Goal: Task Accomplishment & Management: Complete application form

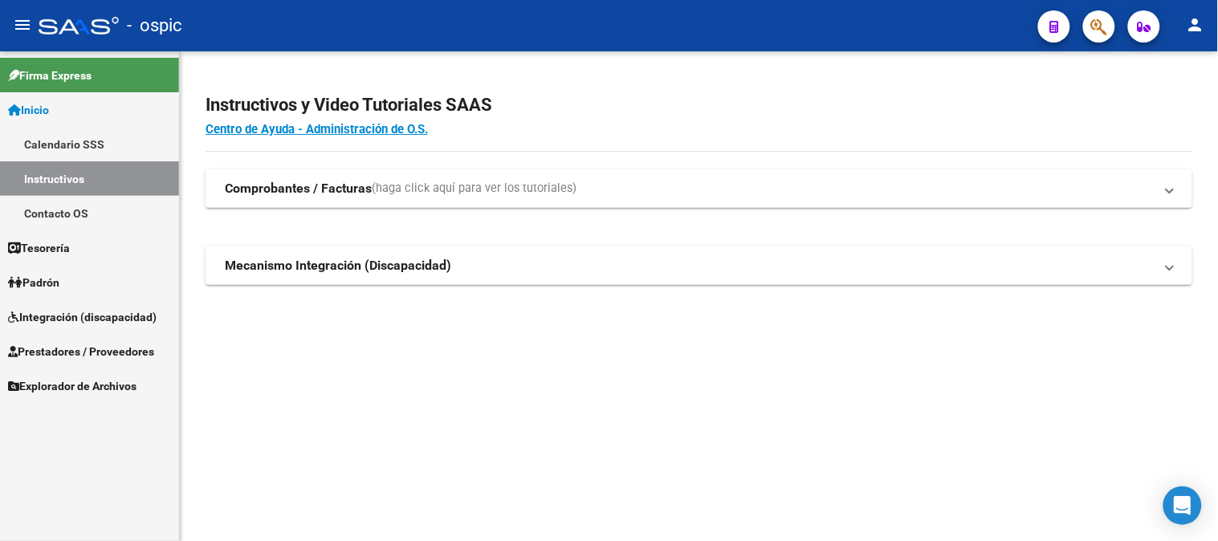
click at [49, 109] on span "Inicio" at bounding box center [28, 110] width 41 height 18
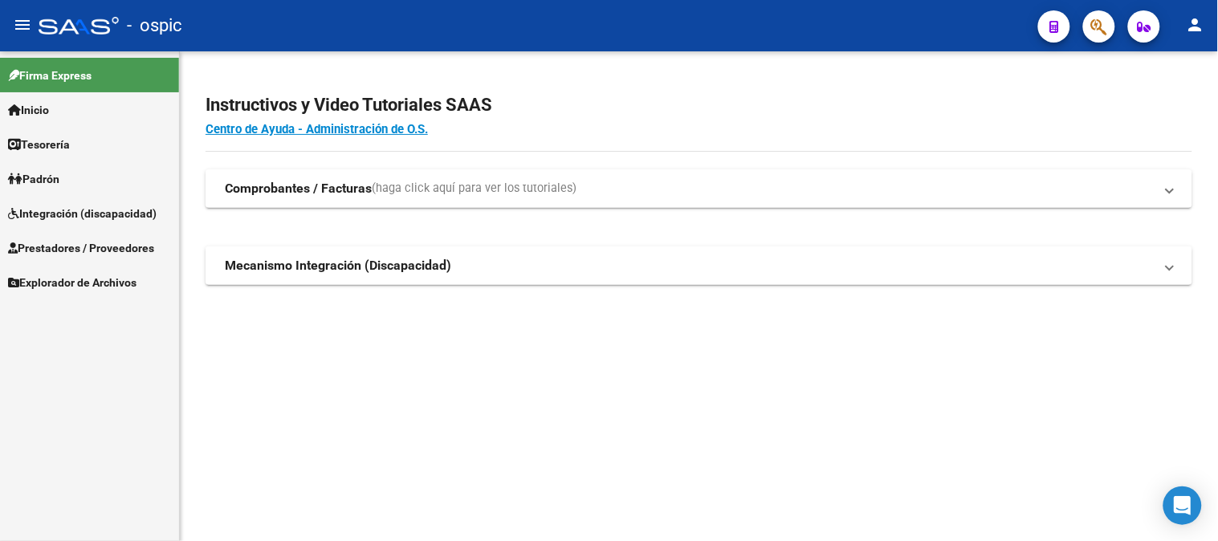
click at [88, 197] on link "Integración (discapacidad)" at bounding box center [89, 213] width 179 height 35
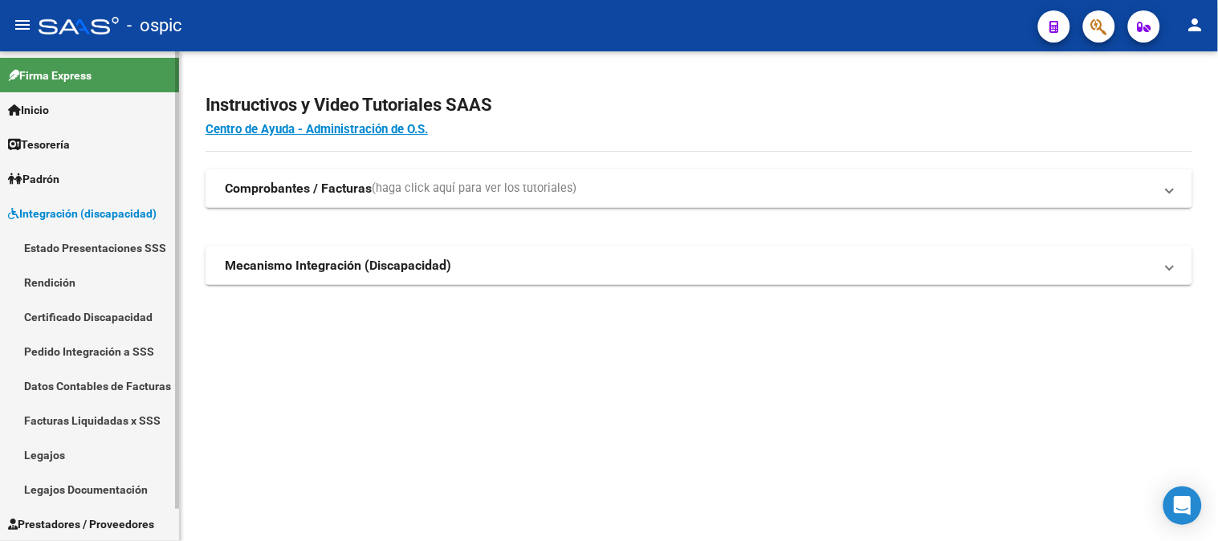
click at [92, 245] on link "Estado Presentaciones SSS" at bounding box center [89, 247] width 179 height 35
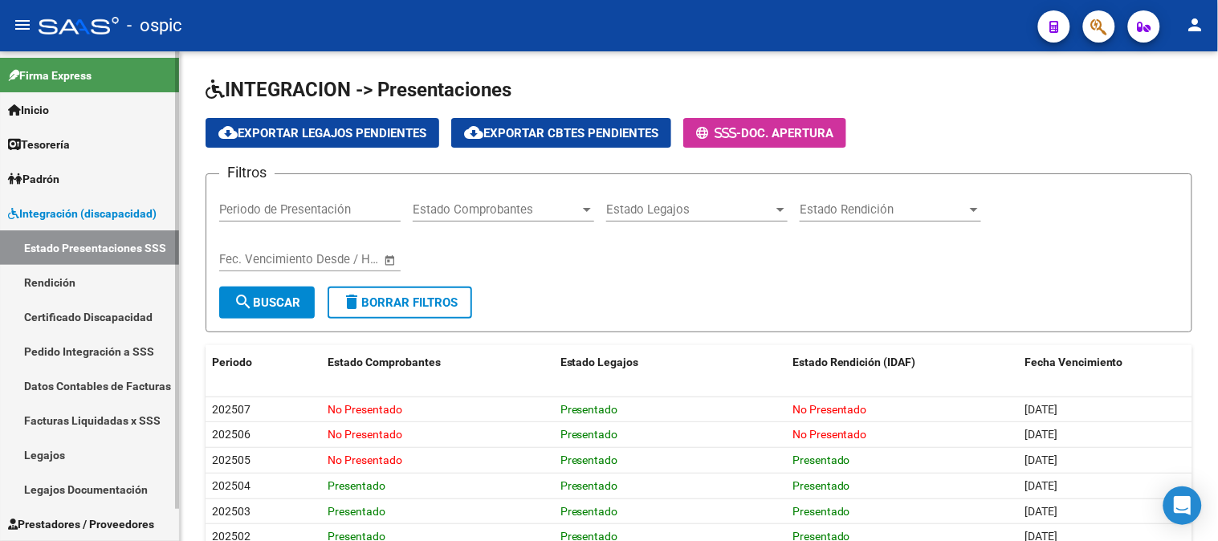
click at [67, 206] on span "Integración (discapacidad)" at bounding box center [82, 214] width 149 height 18
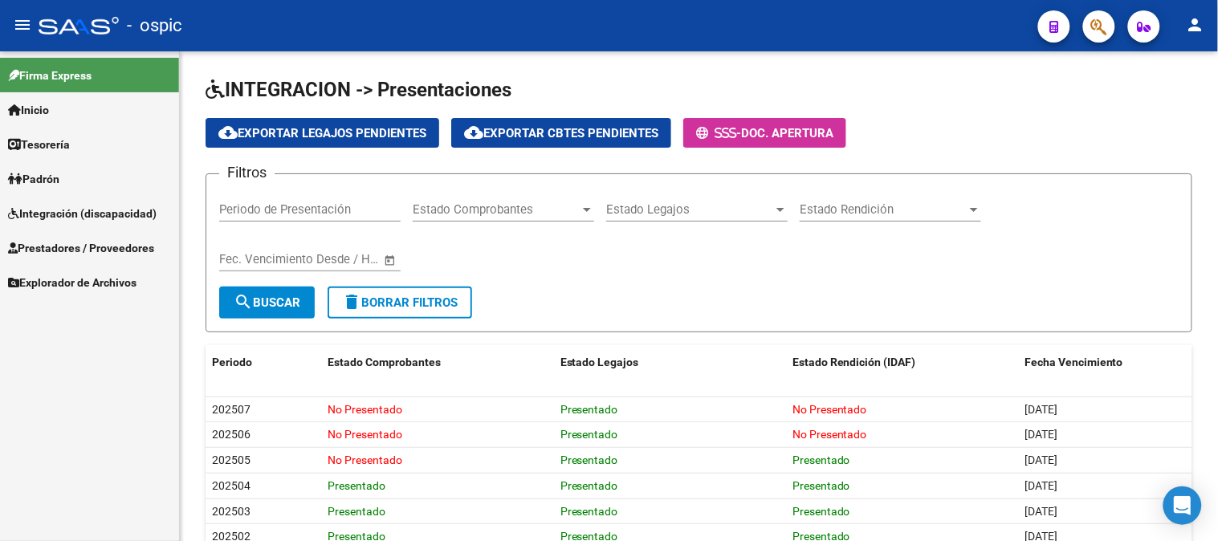
click at [73, 241] on span "Prestadores / Proveedores" at bounding box center [81, 248] width 146 height 18
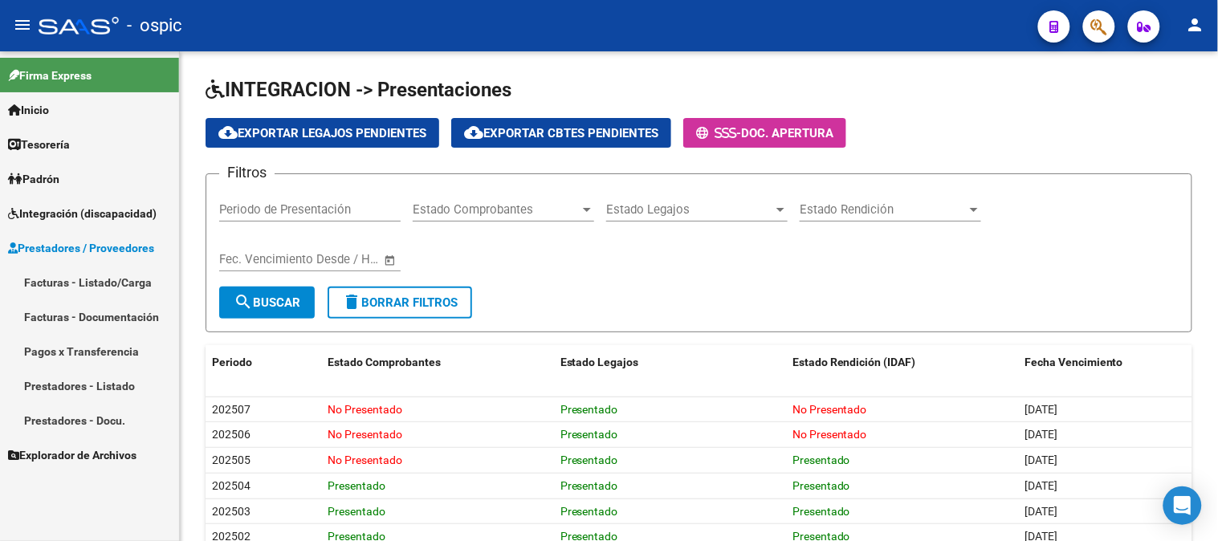
click at [55, 251] on span "Prestadores / Proveedores" at bounding box center [81, 248] width 146 height 18
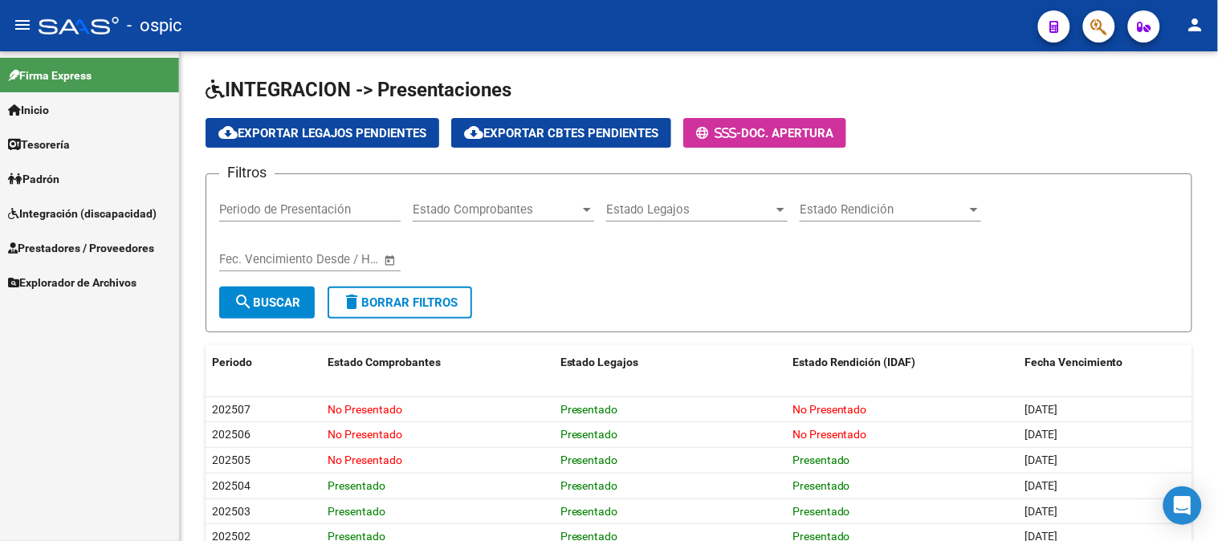
click at [61, 226] on link "Integración (discapacidad)" at bounding box center [89, 213] width 179 height 35
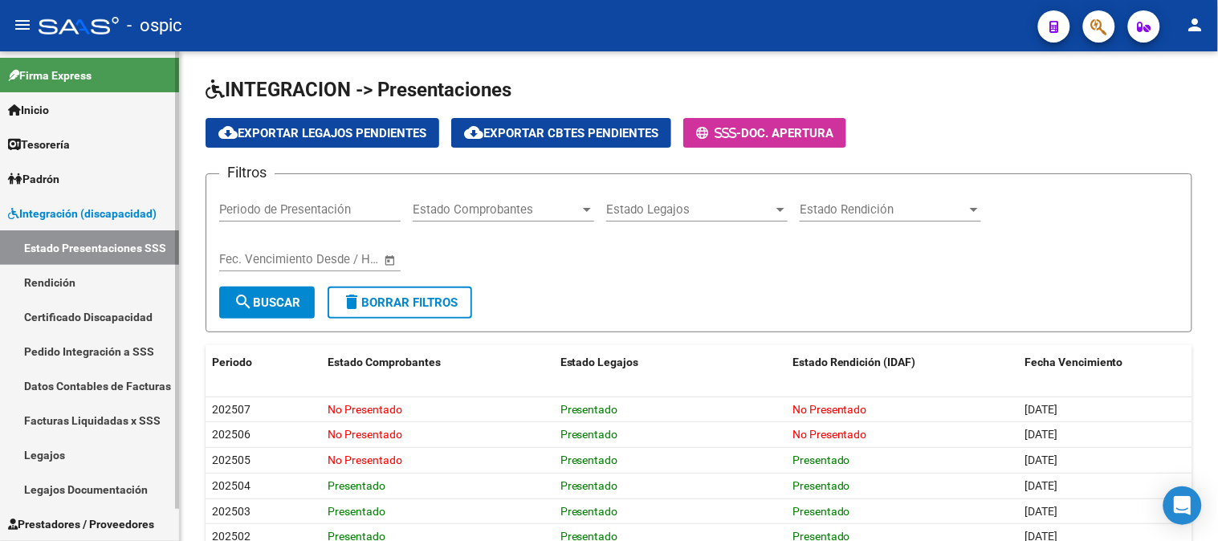
click at [65, 203] on link "Integración (discapacidad)" at bounding box center [89, 213] width 179 height 35
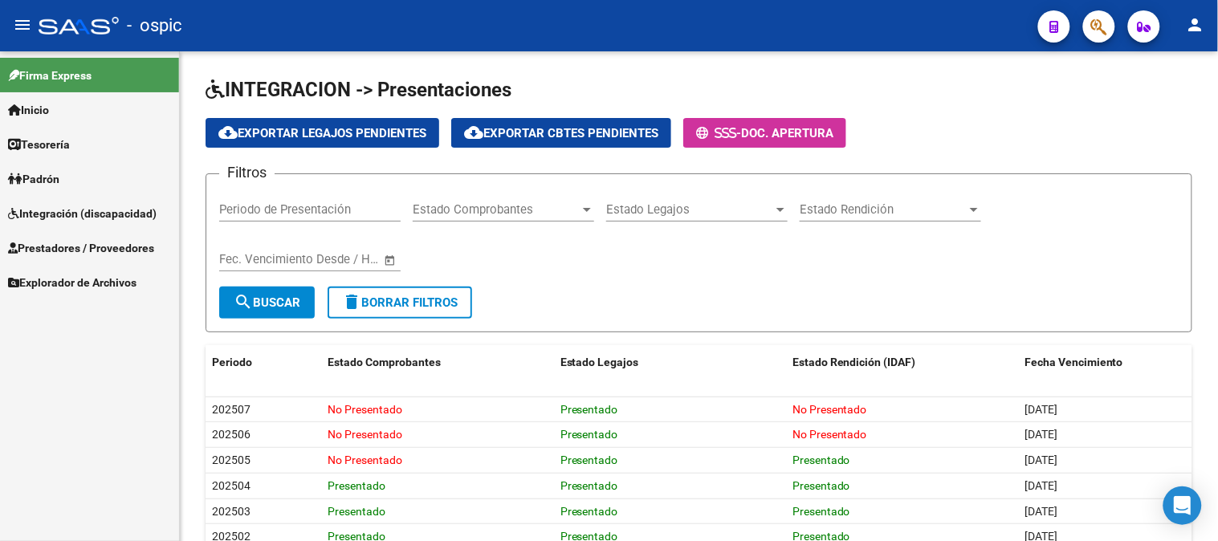
click at [70, 247] on span "Prestadores / Proveedores" at bounding box center [81, 248] width 146 height 18
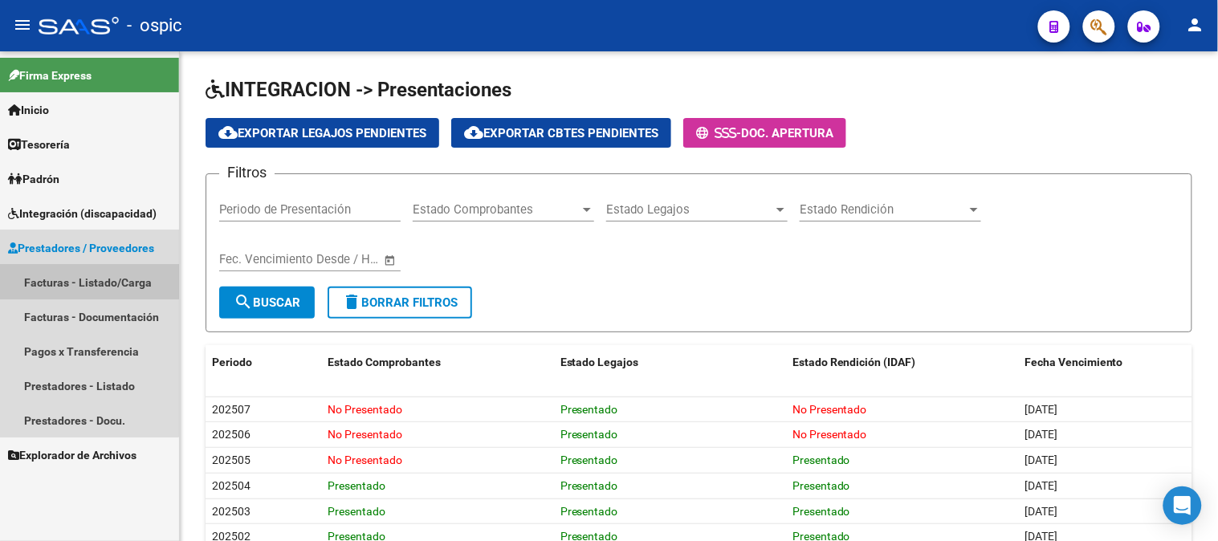
click at [69, 275] on link "Facturas - Listado/Carga" at bounding box center [89, 282] width 179 height 35
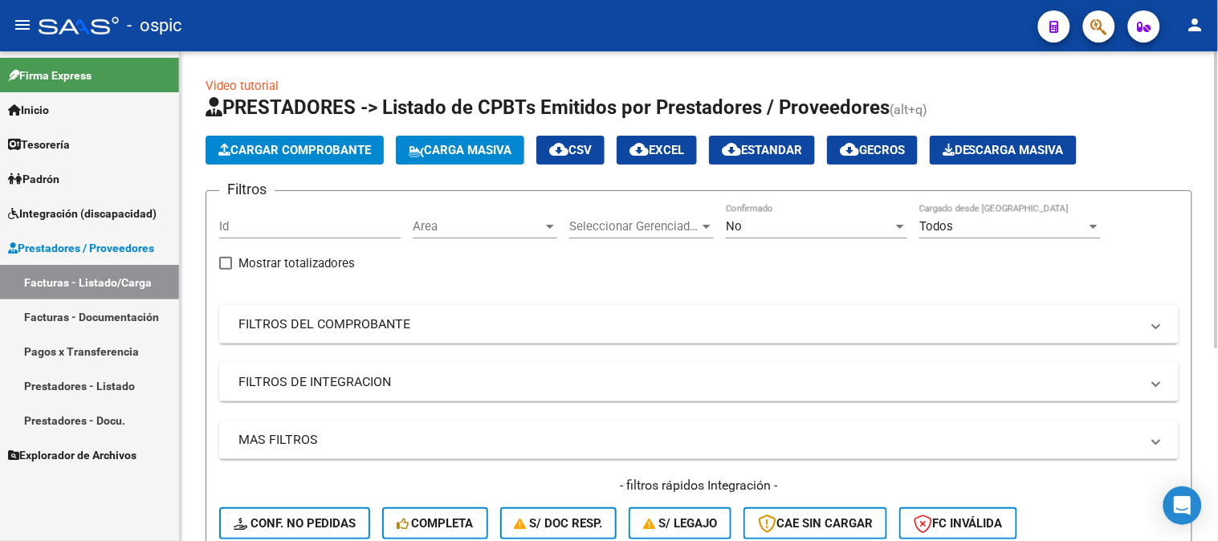
click at [752, 225] on div "No" at bounding box center [809, 226] width 167 height 14
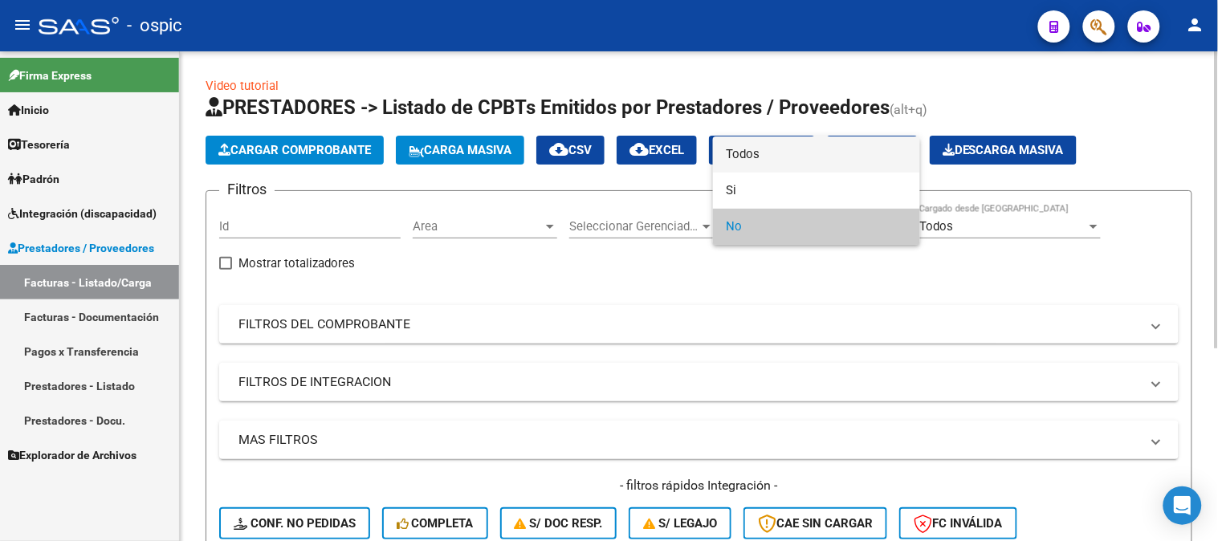
click at [748, 157] on span "Todos" at bounding box center [816, 154] width 181 height 36
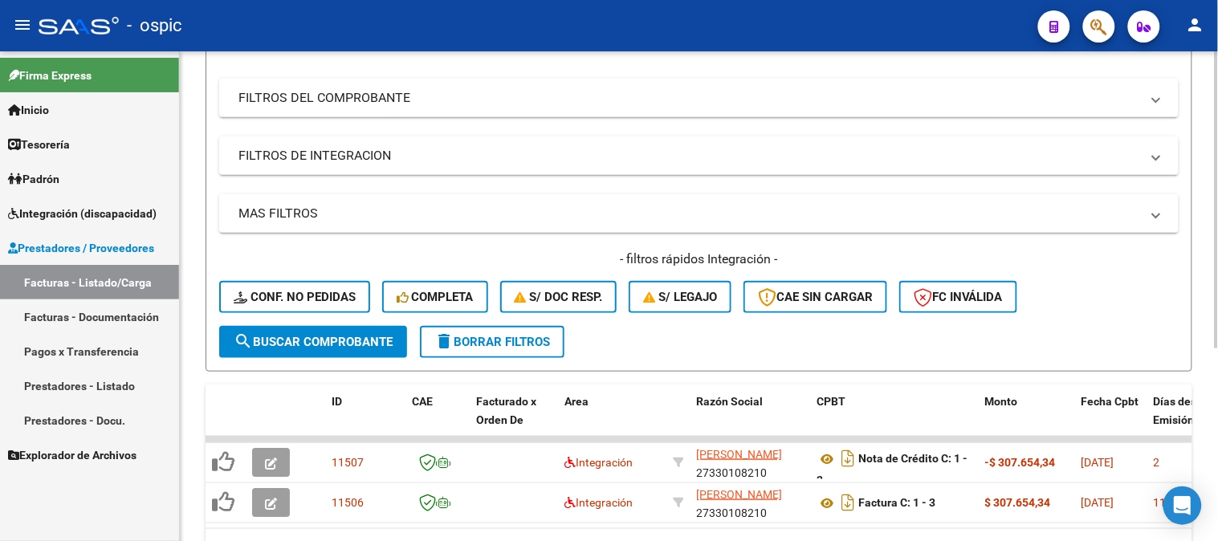
scroll to position [138, 0]
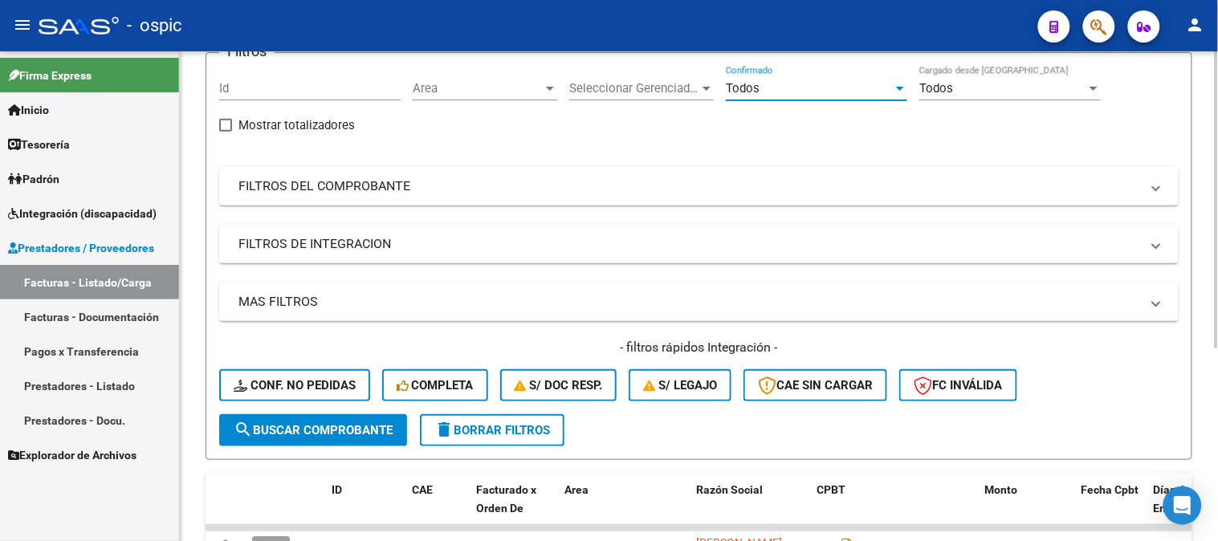
drag, startPoint x: 331, startPoint y: 421, endPoint x: 364, endPoint y: 401, distance: 38.1
click at [332, 423] on span "search Buscar Comprobante" at bounding box center [313, 430] width 159 height 14
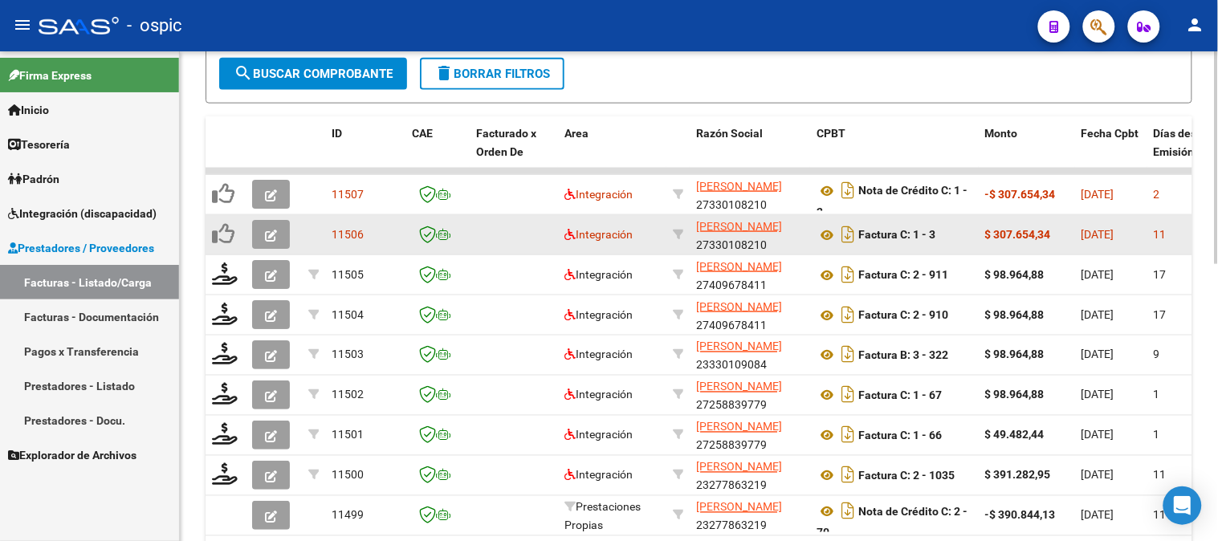
scroll to position [227, 0]
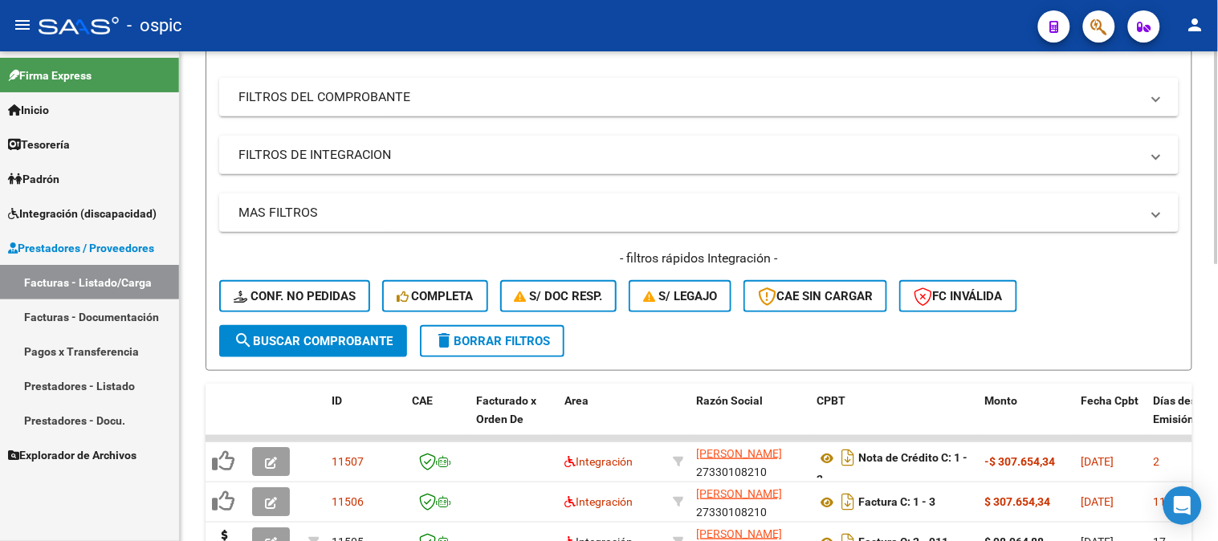
click at [483, 334] on span "delete Borrar Filtros" at bounding box center [492, 341] width 116 height 14
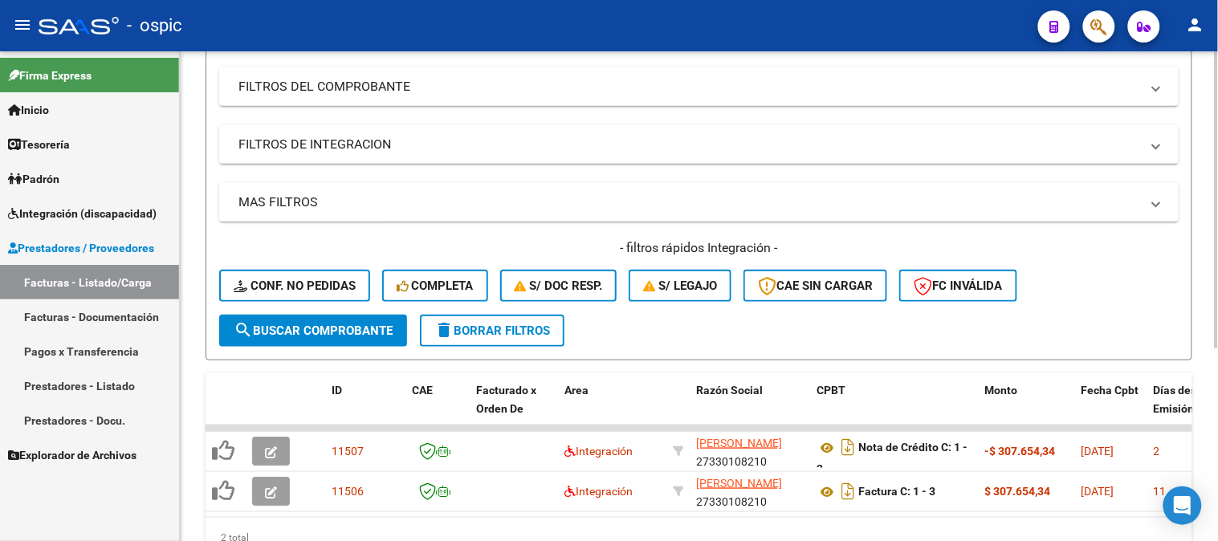
scroll to position [316, 0]
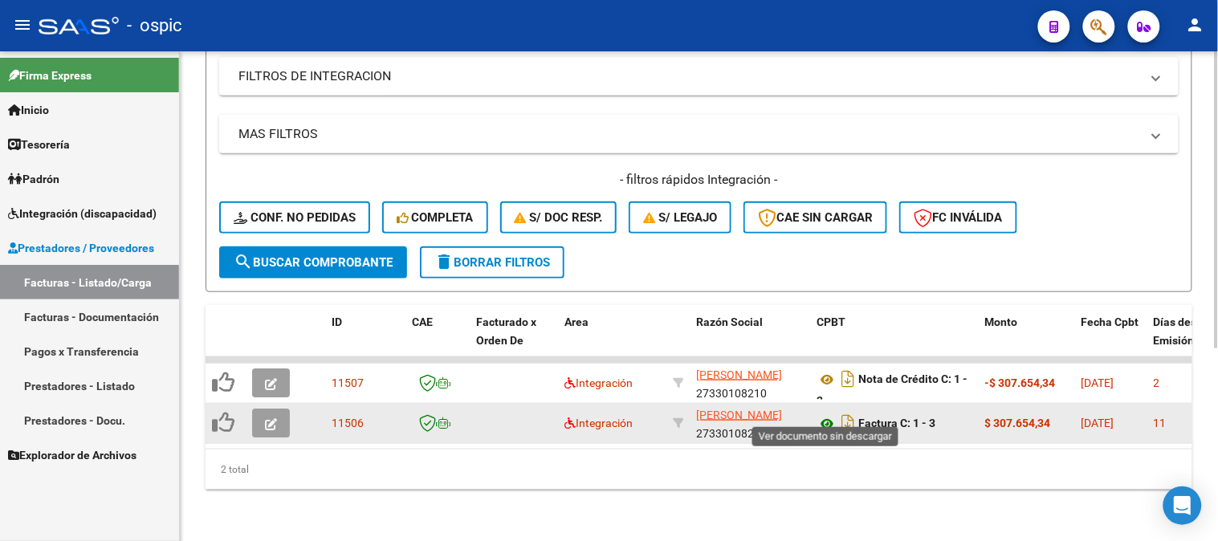
click at [829, 414] on icon at bounding box center [827, 423] width 21 height 19
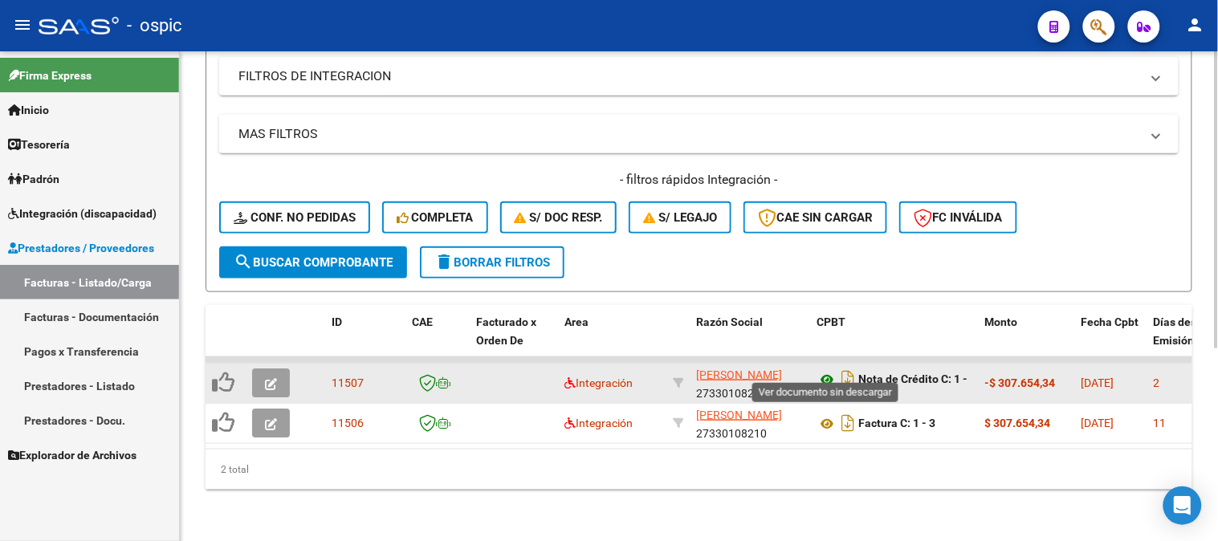
click at [821, 370] on icon at bounding box center [827, 379] width 21 height 19
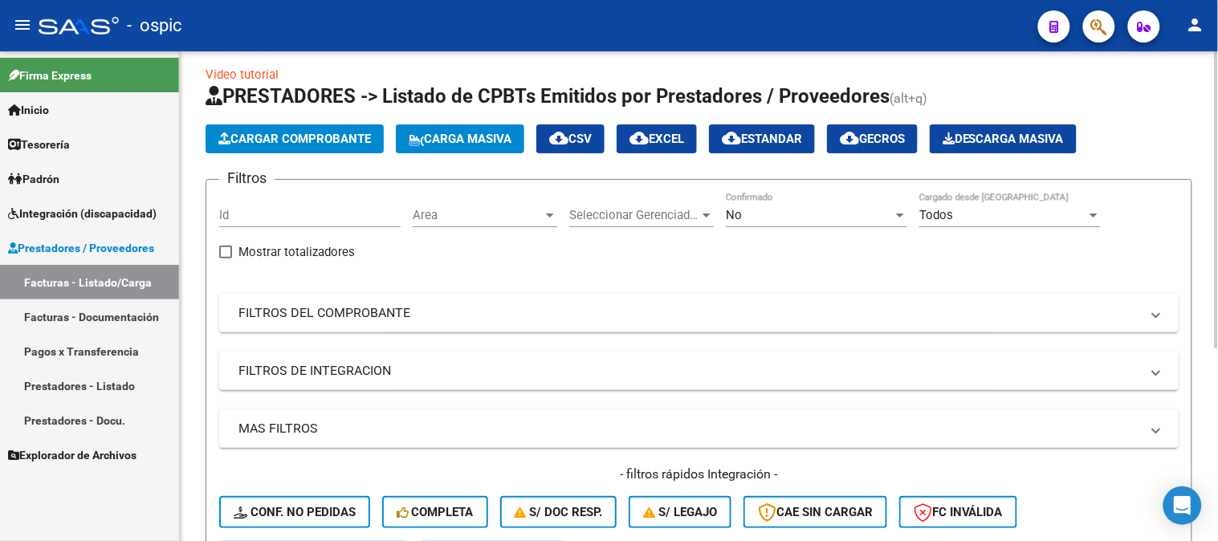
scroll to position [0, 0]
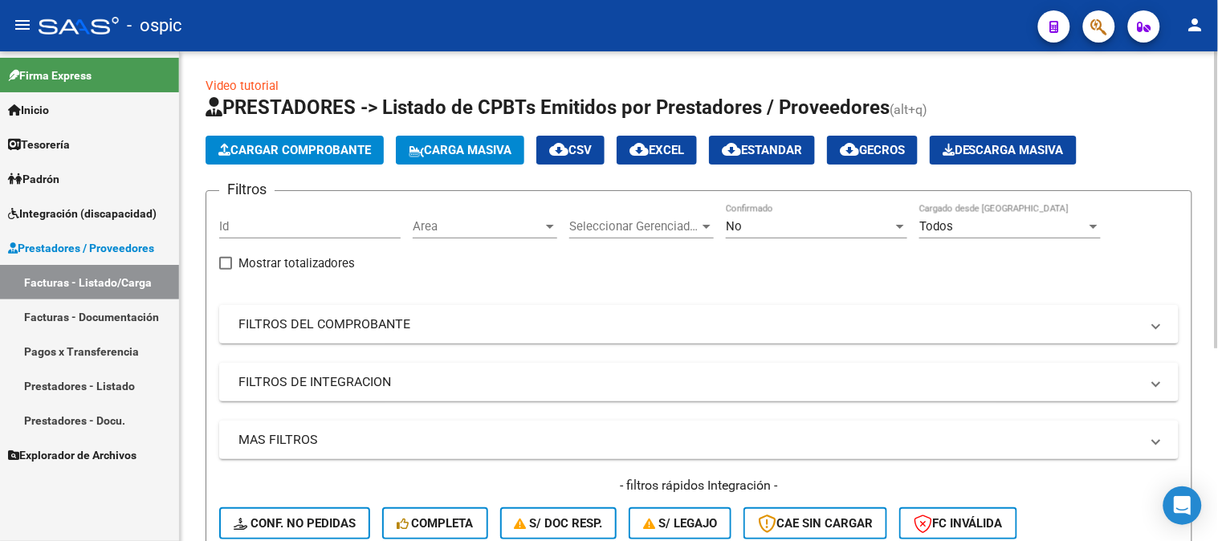
click at [727, 221] on span "No" at bounding box center [734, 226] width 16 height 14
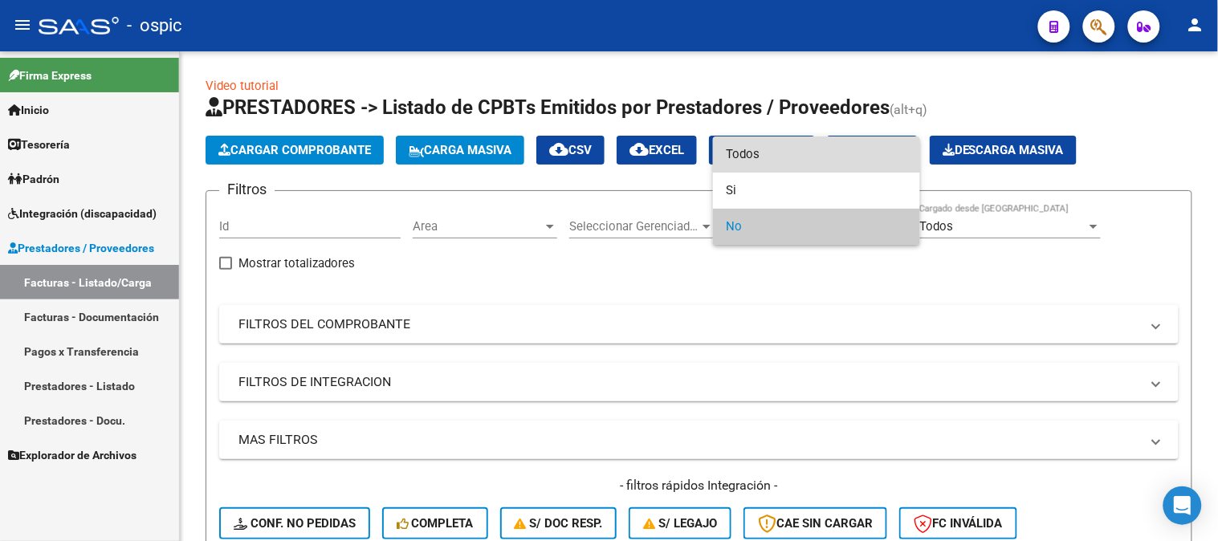
click at [756, 156] on span "Todos" at bounding box center [816, 154] width 181 height 36
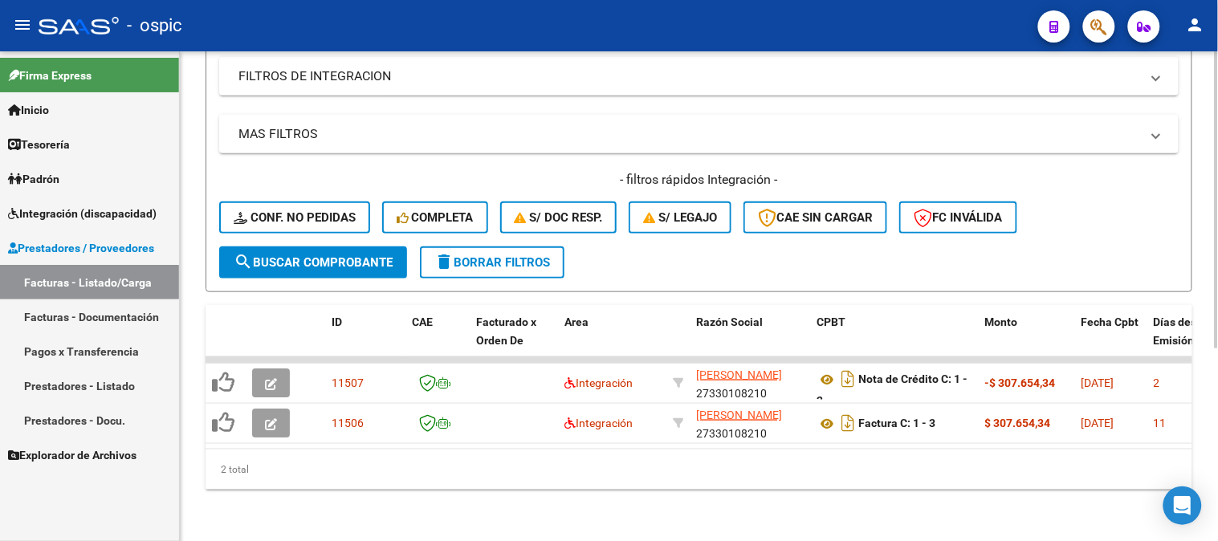
scroll to position [316, 0]
click at [334, 257] on span "search Buscar Comprobante" at bounding box center [313, 262] width 159 height 14
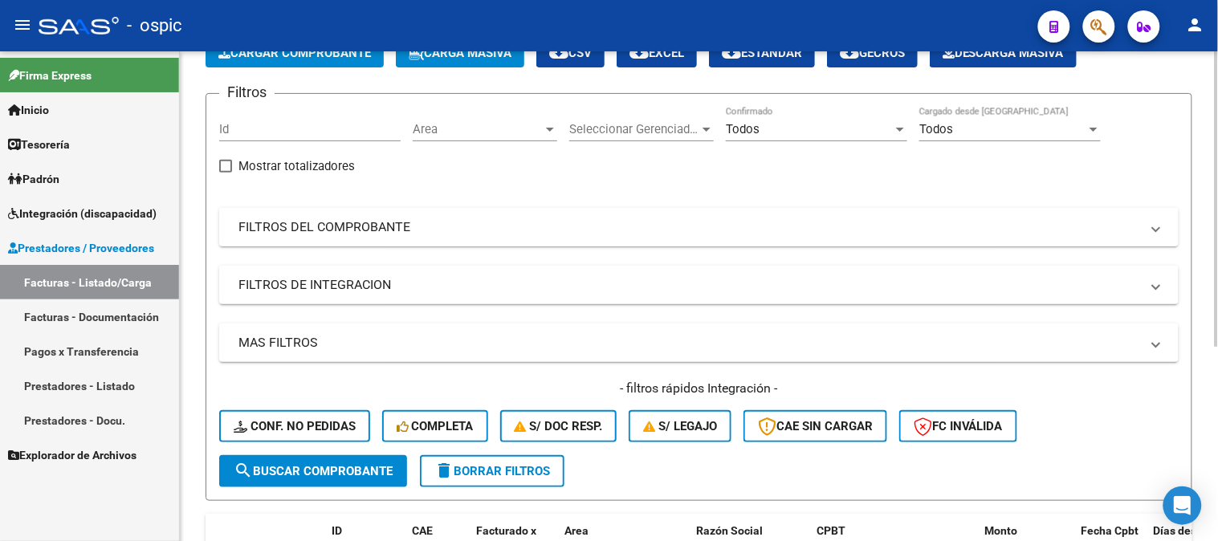
scroll to position [49, 0]
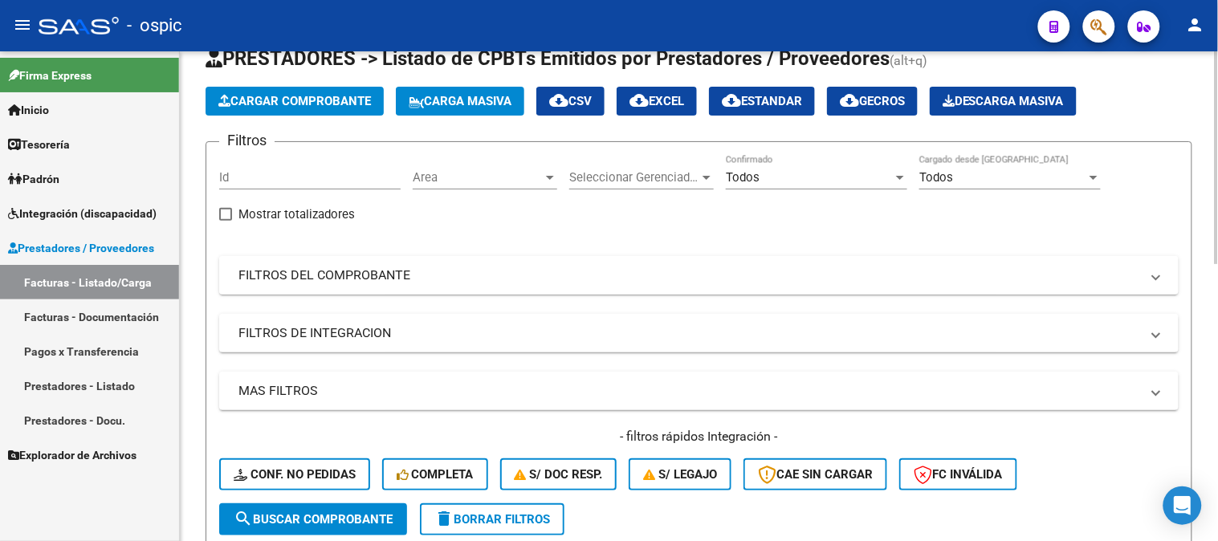
click at [364, 267] on mat-panel-title "FILTROS DEL COMPROBANTE" at bounding box center [689, 276] width 902 height 18
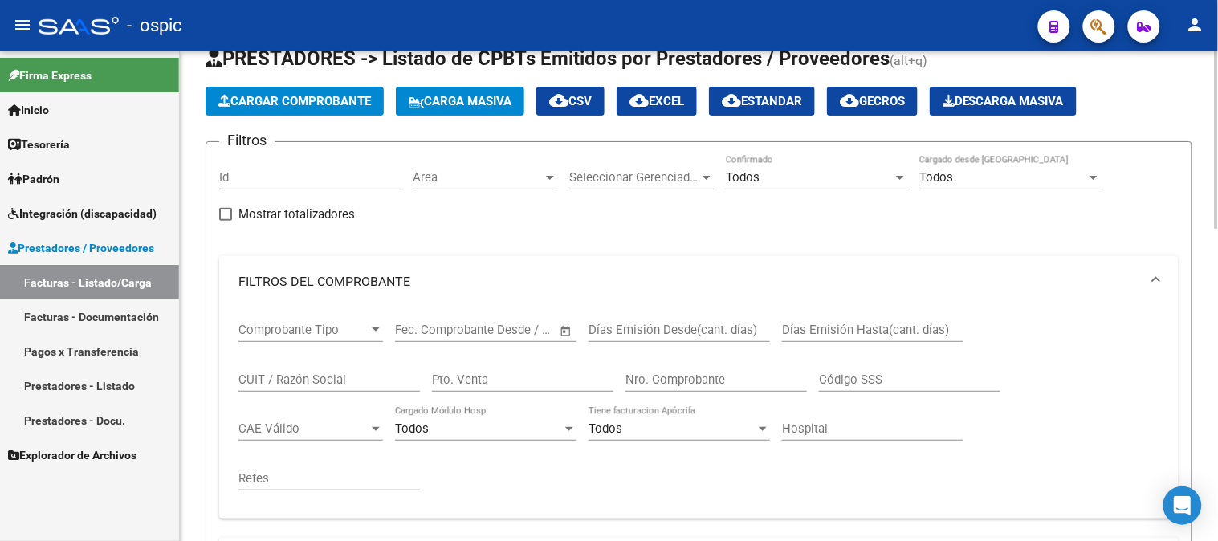
click at [510, 376] on input "Pto. Venta" at bounding box center [522, 380] width 181 height 14
click at [82, 239] on span "Prestadores / Proveedores" at bounding box center [81, 248] width 146 height 18
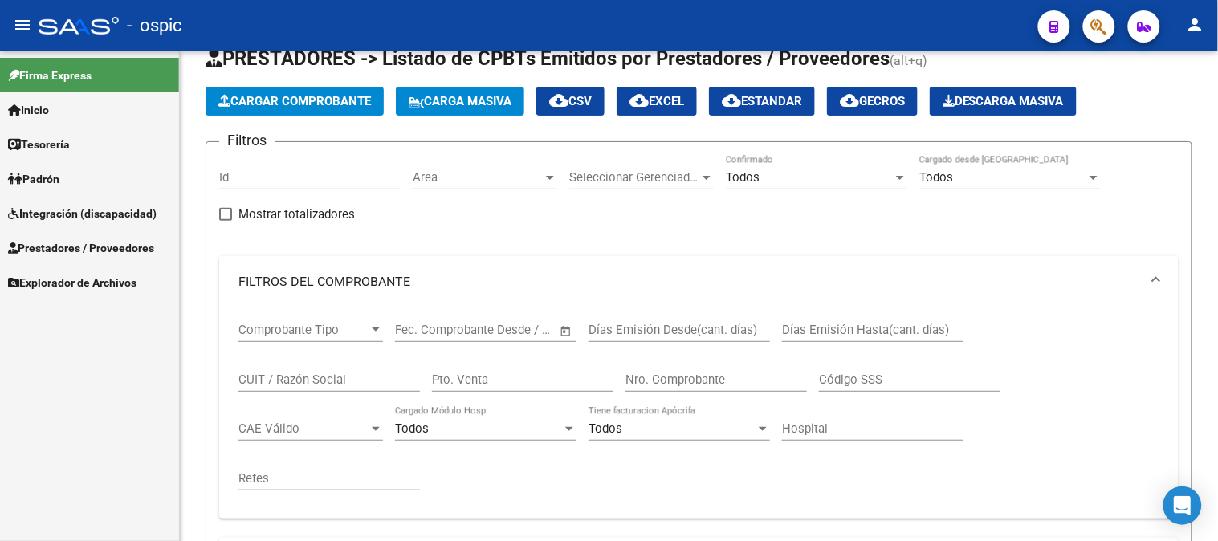
click at [111, 239] on span "Prestadores / Proveedores" at bounding box center [81, 248] width 146 height 18
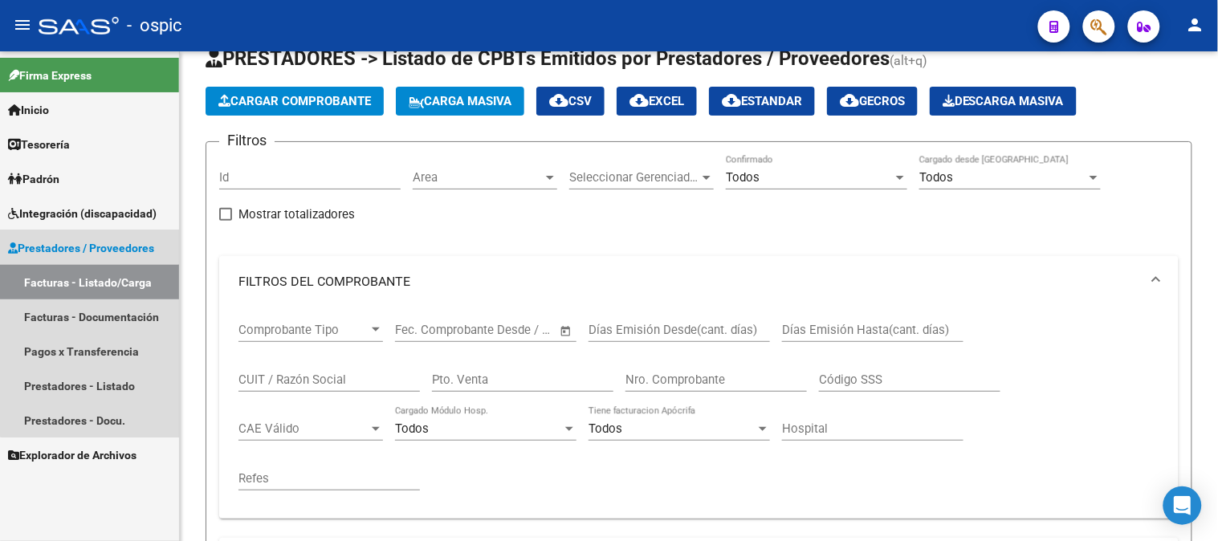
click at [108, 277] on link "Facturas - Listado/Carga" at bounding box center [89, 282] width 179 height 35
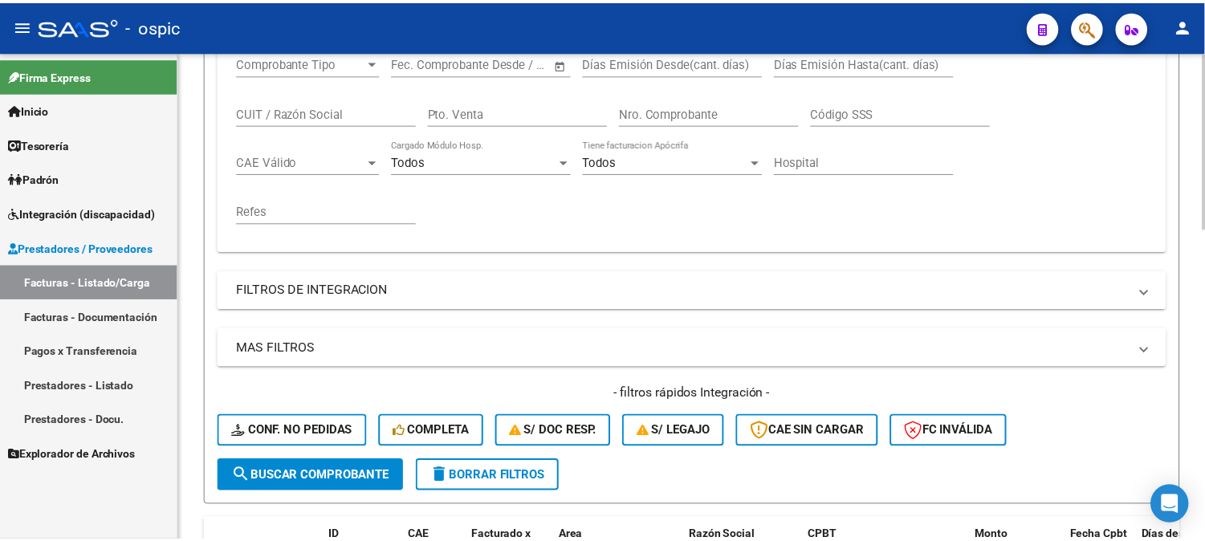
scroll to position [495, 0]
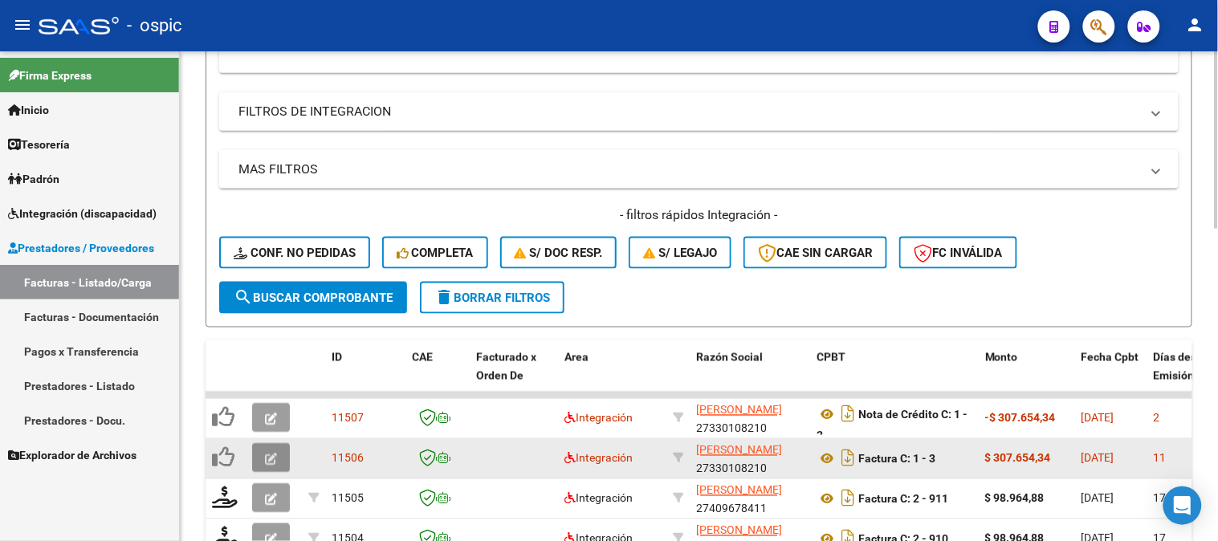
click at [274, 451] on span "button" at bounding box center [271, 458] width 12 height 14
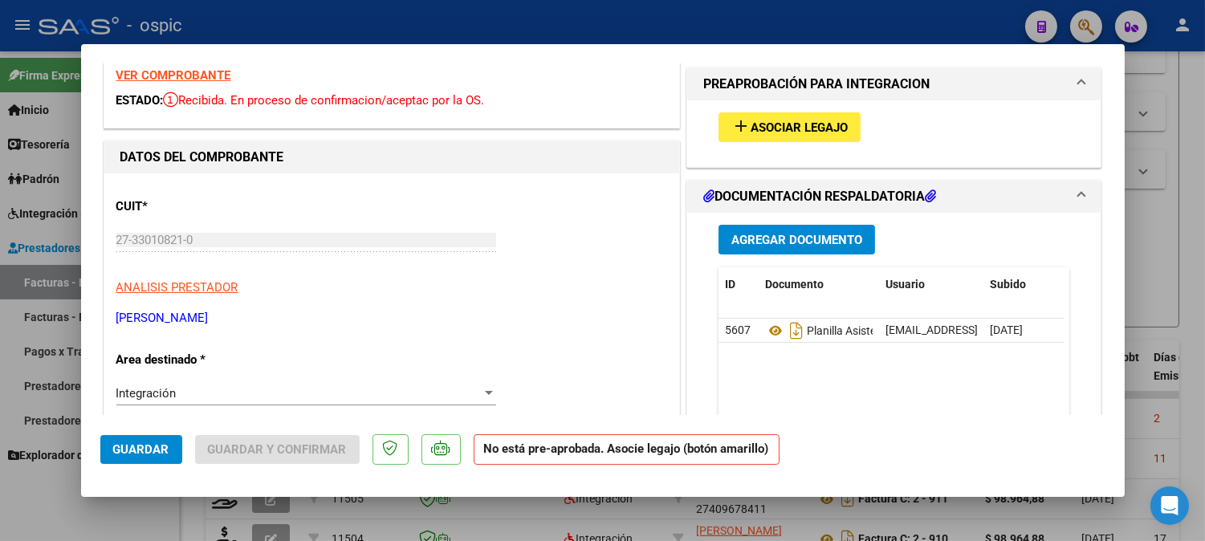
scroll to position [0, 0]
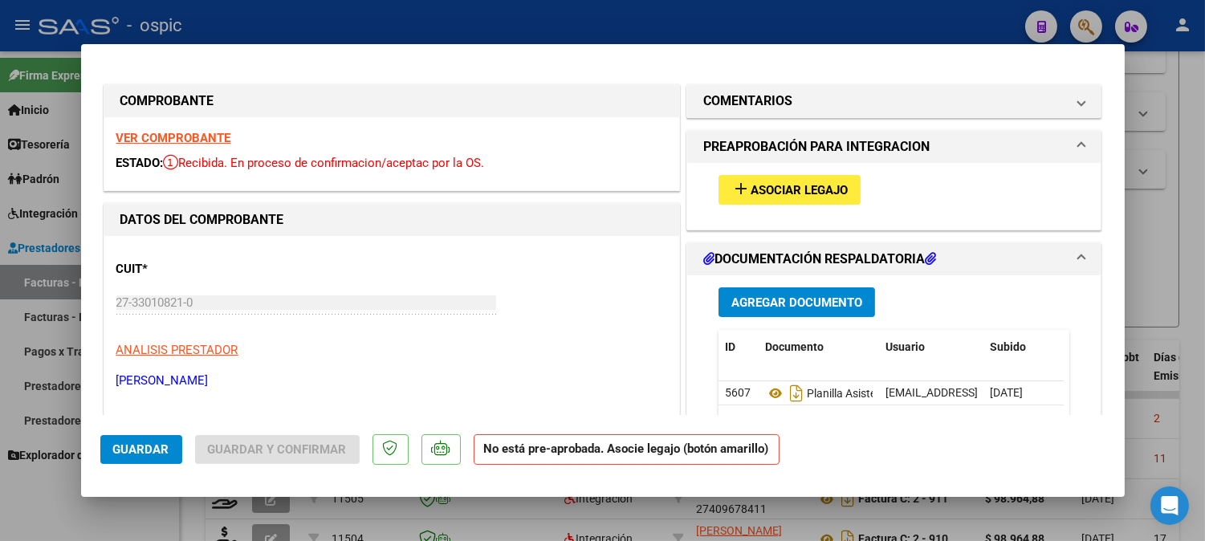
type input "$ 0,00"
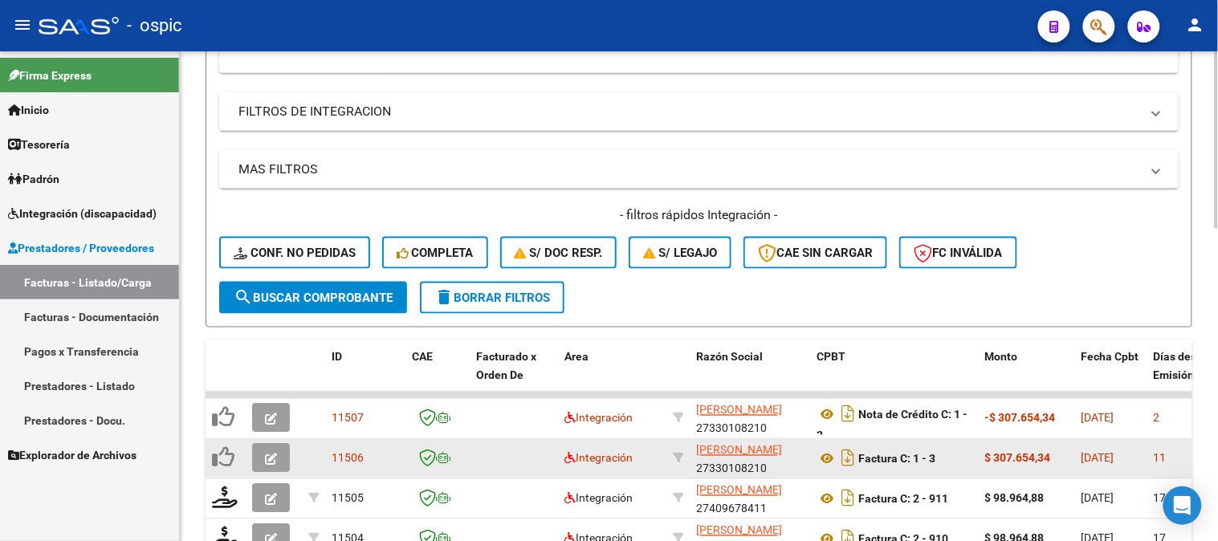
click at [271, 455] on icon "button" at bounding box center [271, 460] width 12 height 12
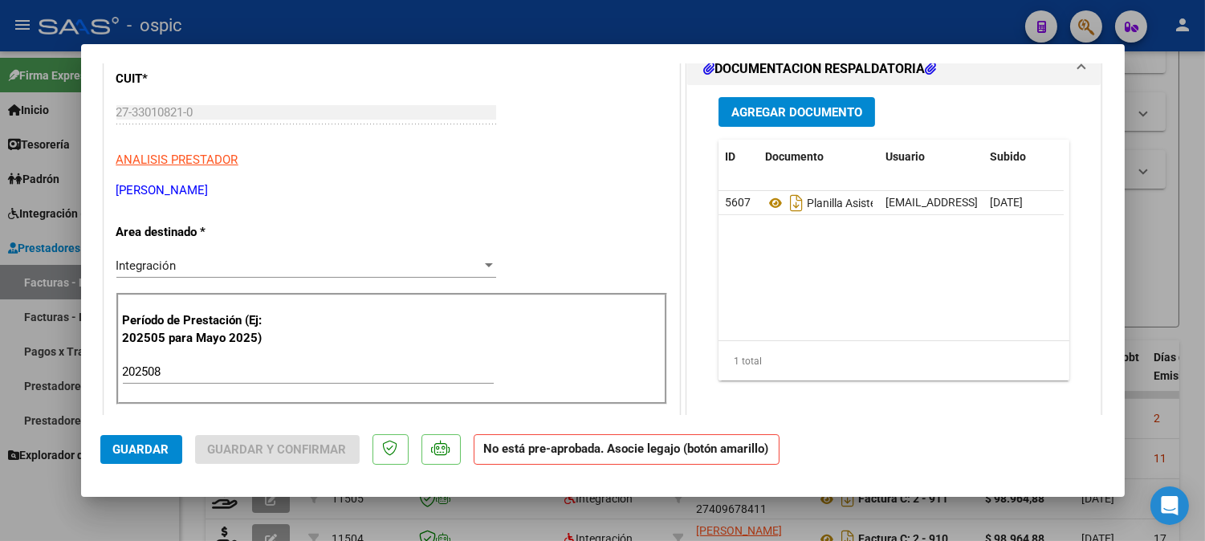
scroll to position [242, 0]
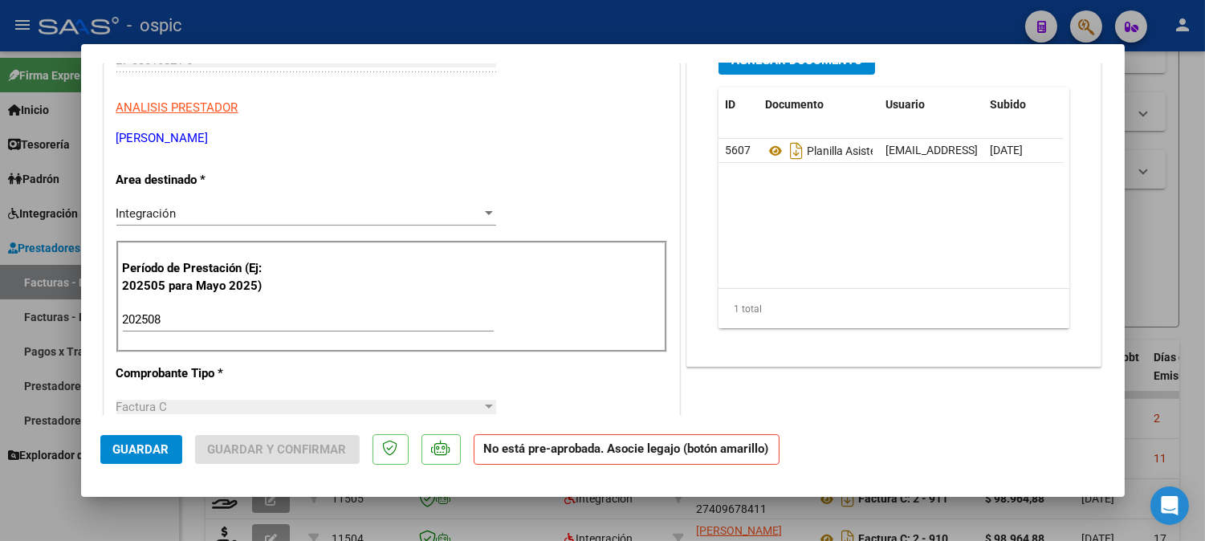
type input "$ 0,00"
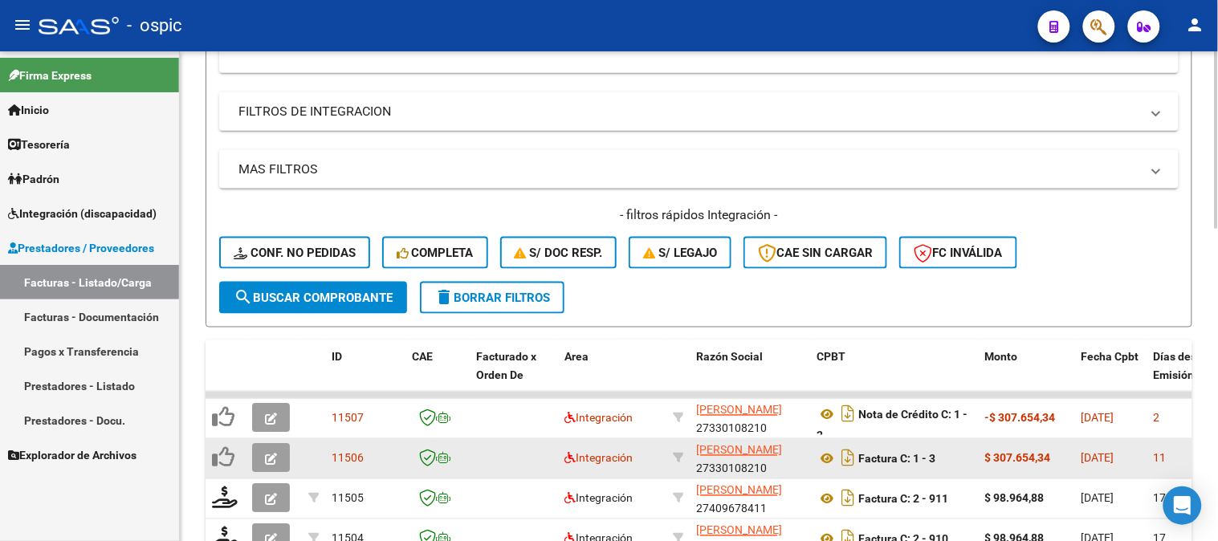
click at [266, 454] on icon "button" at bounding box center [271, 460] width 12 height 12
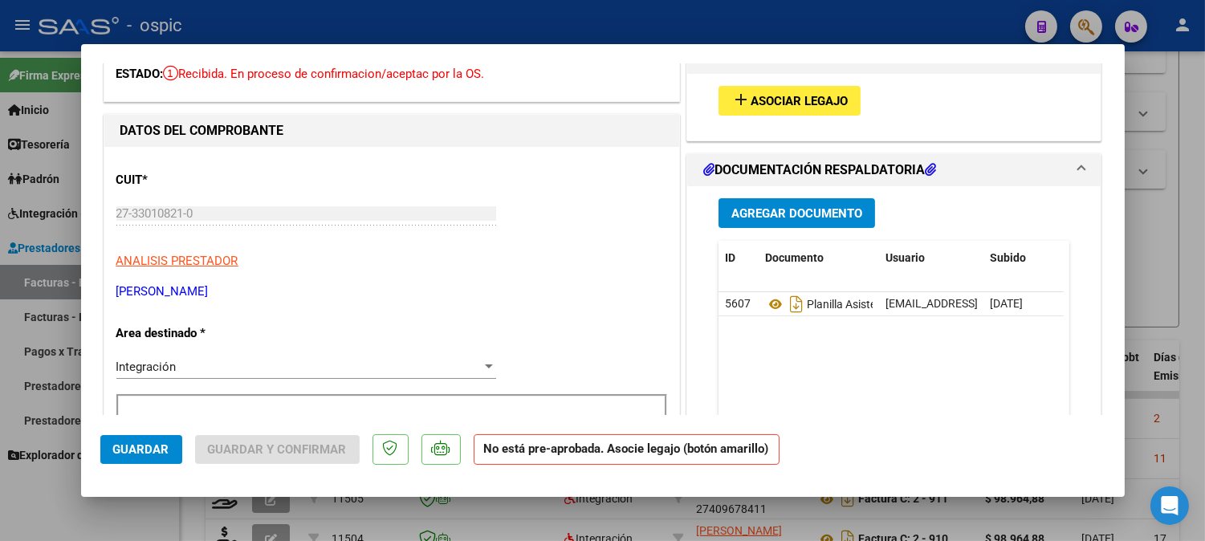
scroll to position [267, 0]
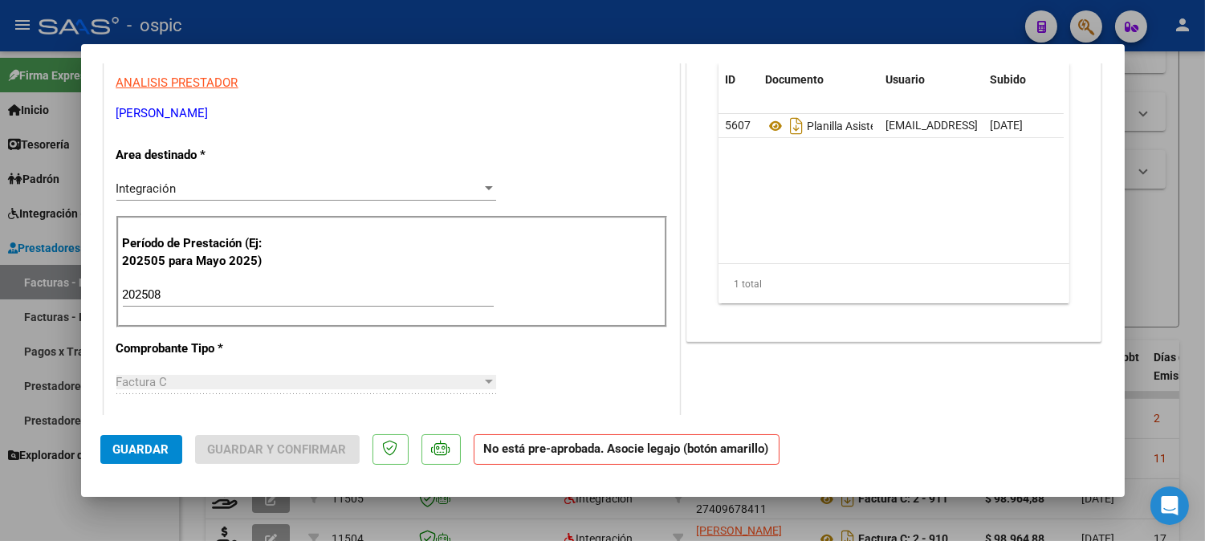
type input "$ 0,00"
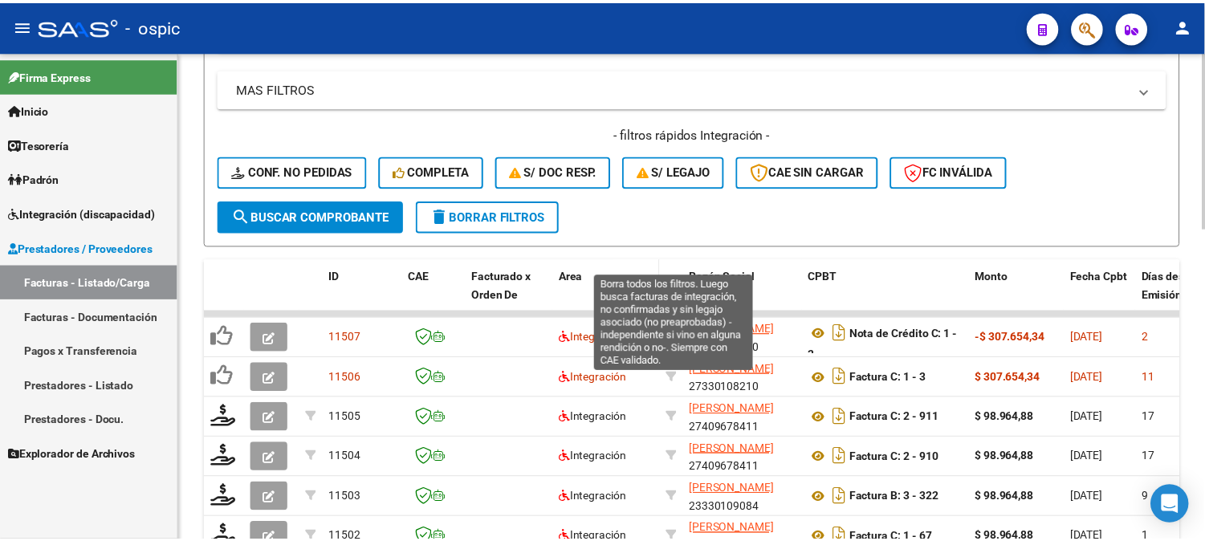
scroll to position [584, 0]
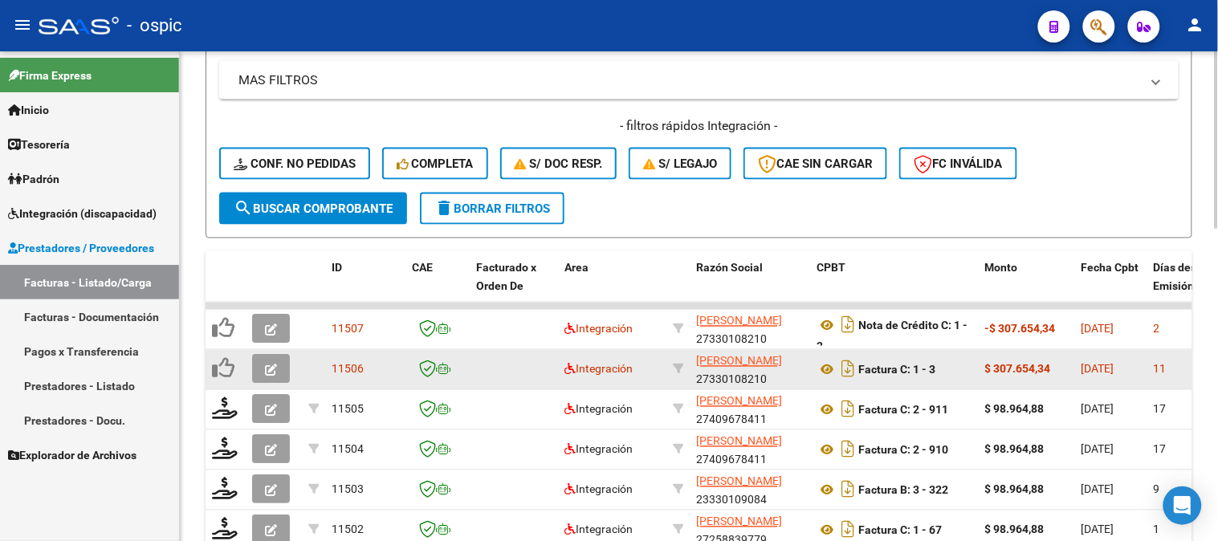
click at [275, 365] on icon "button" at bounding box center [271, 371] width 12 height 12
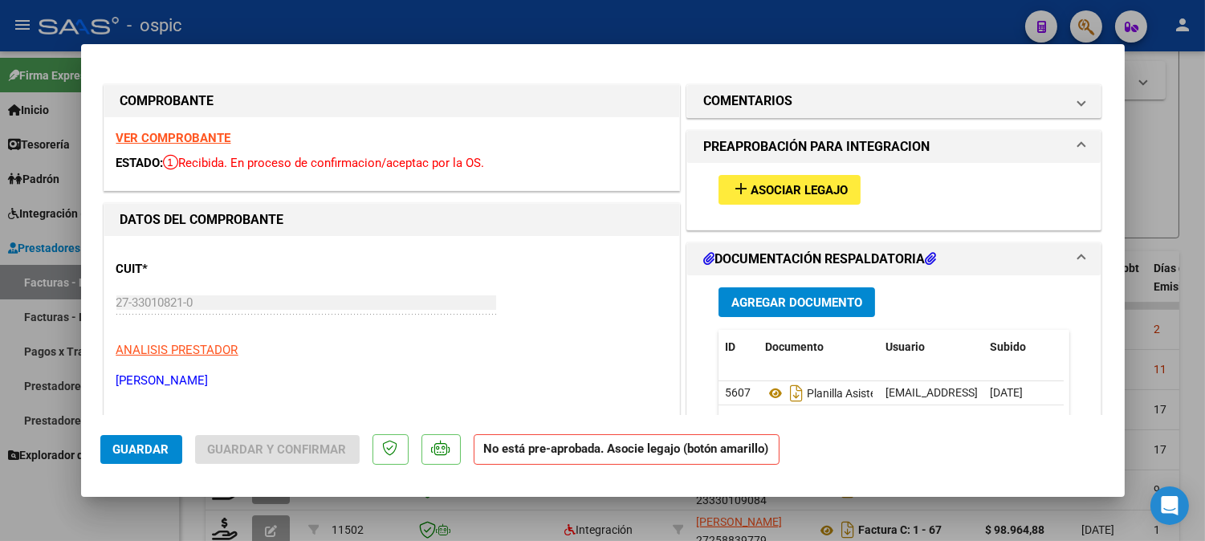
type input "$ 0,00"
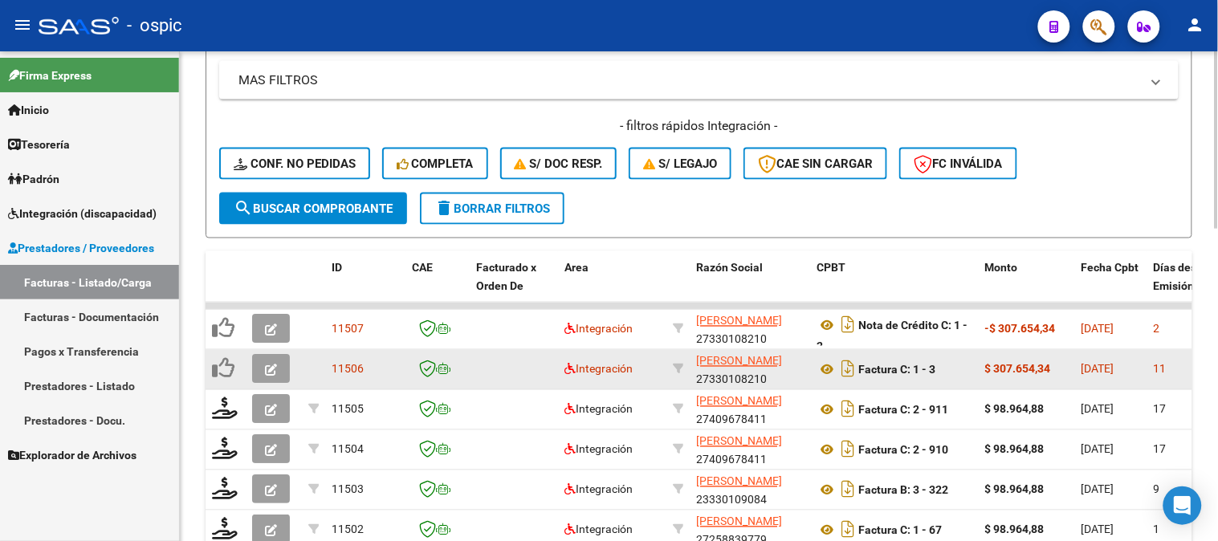
click at [273, 367] on icon "button" at bounding box center [271, 371] width 12 height 12
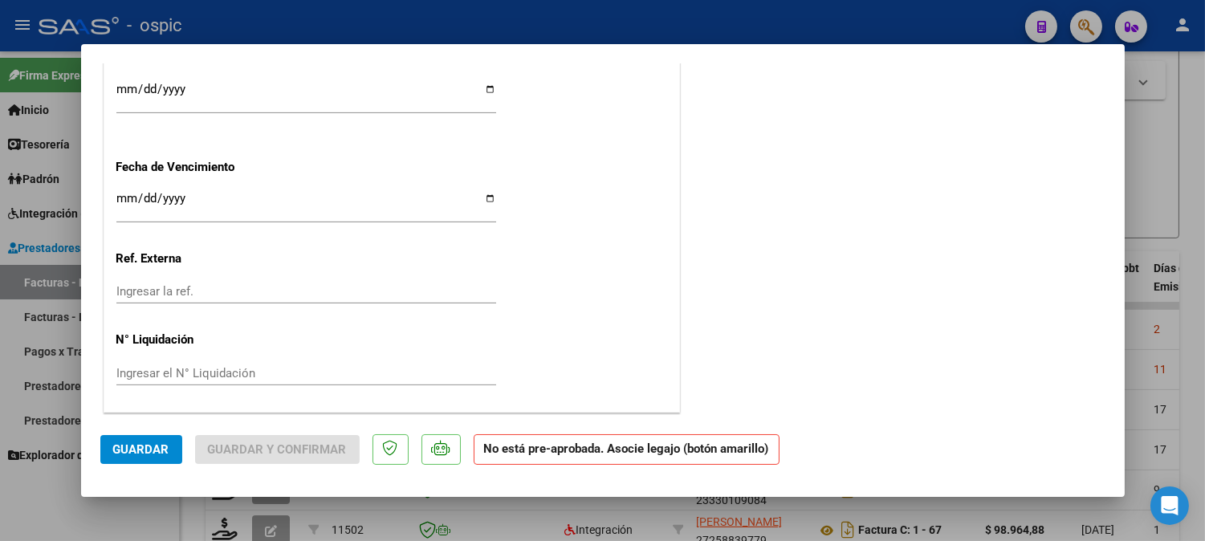
scroll to position [0, 0]
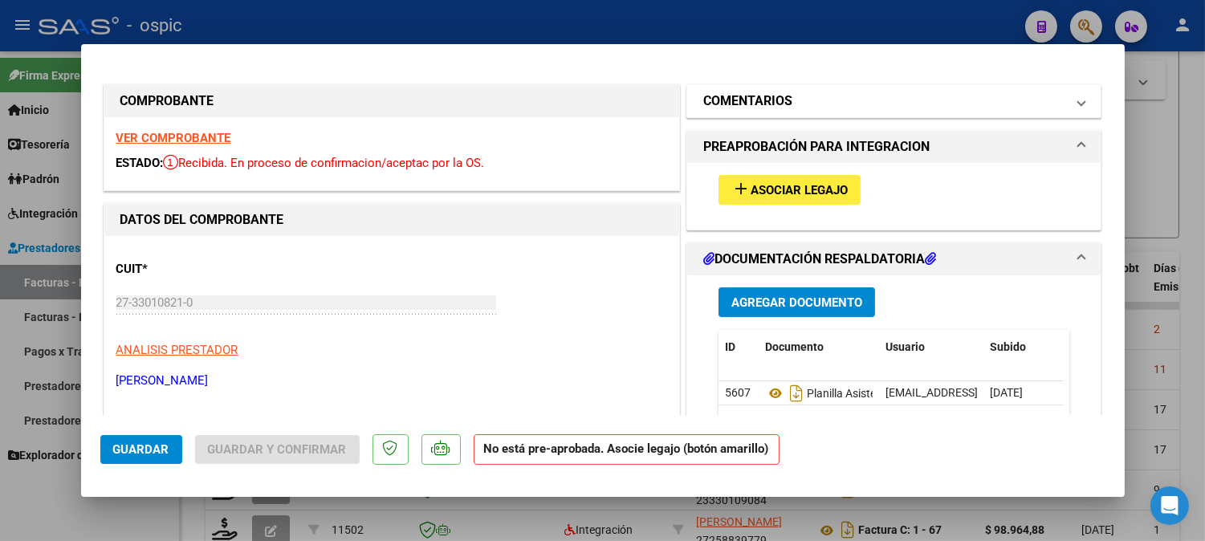
click at [752, 101] on h1 "COMENTARIOS" at bounding box center [747, 101] width 89 height 19
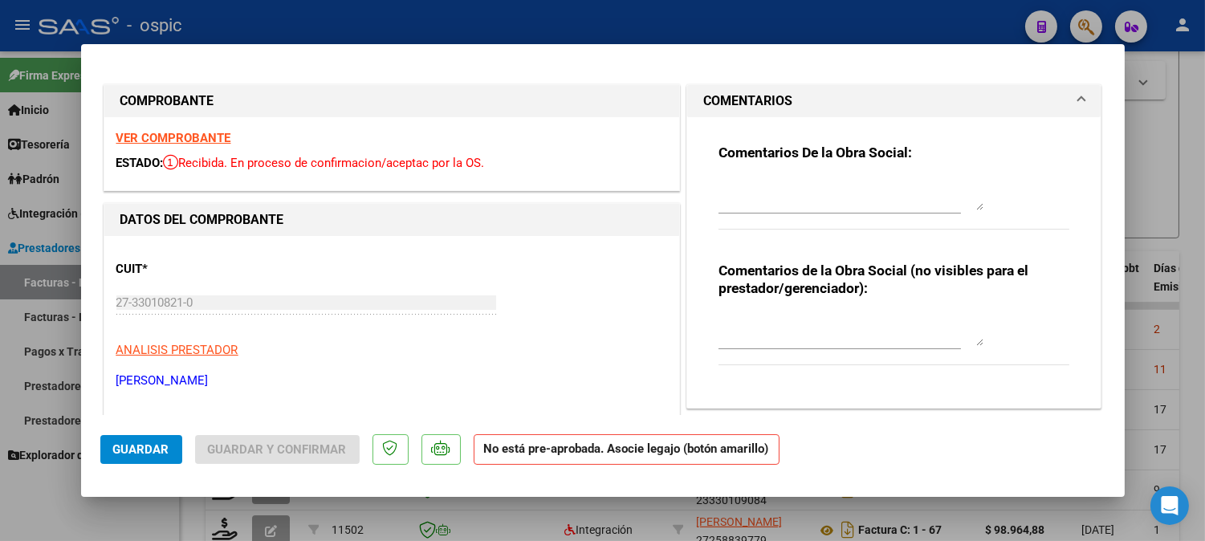
click at [789, 316] on textarea at bounding box center [851, 330] width 265 height 32
type textarea "MODULO MAESTRO DE APOYO"
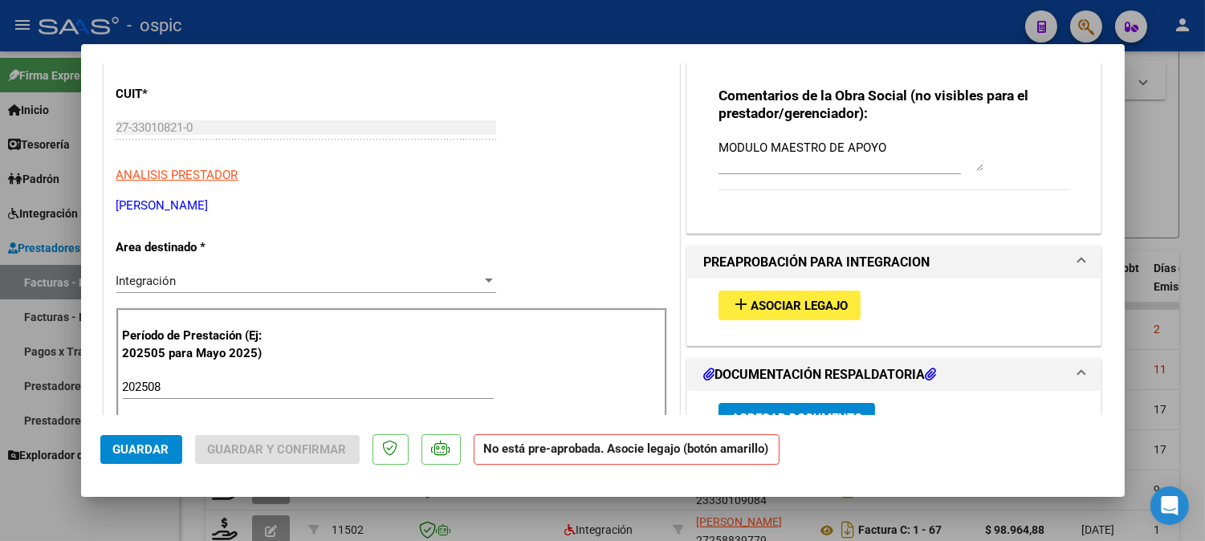
scroll to position [238, 0]
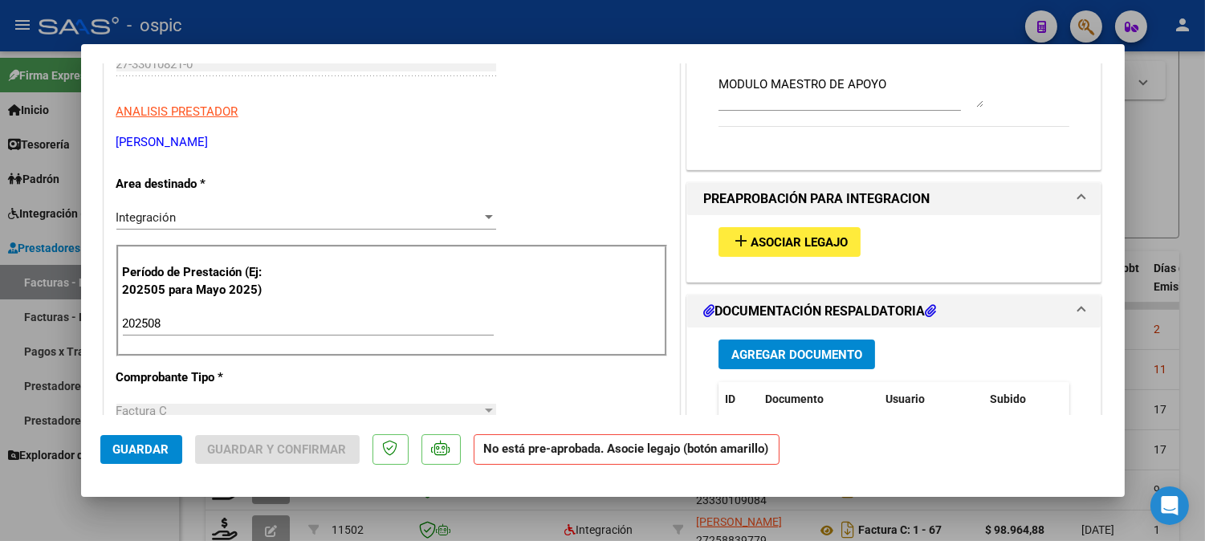
click at [825, 238] on span "Asociar Legajo" at bounding box center [799, 242] width 97 height 14
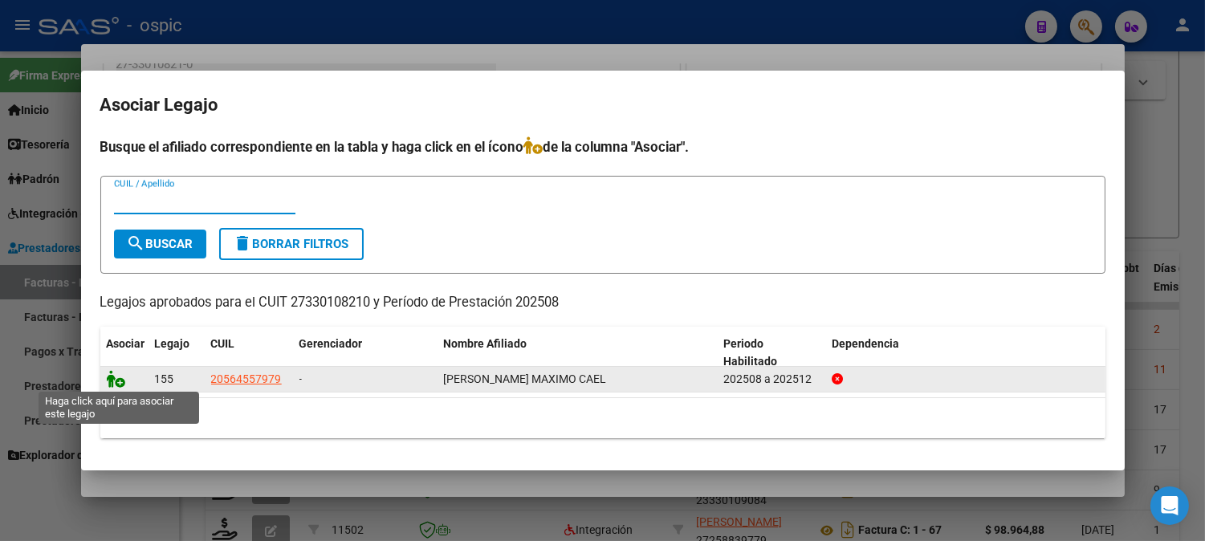
click at [122, 379] on icon at bounding box center [116, 379] width 19 height 18
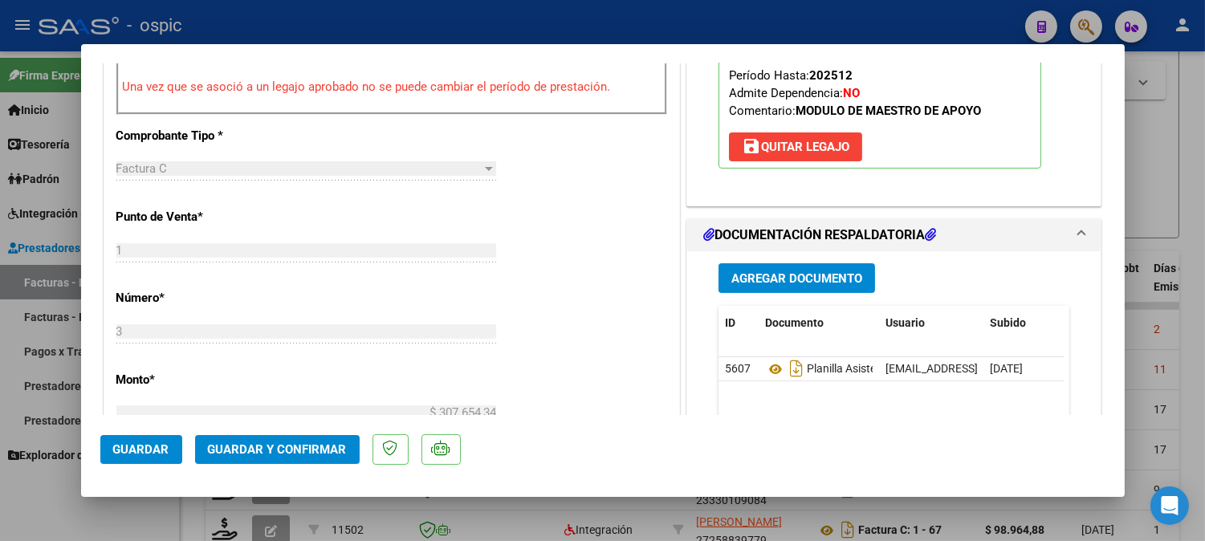
scroll to position [559, 0]
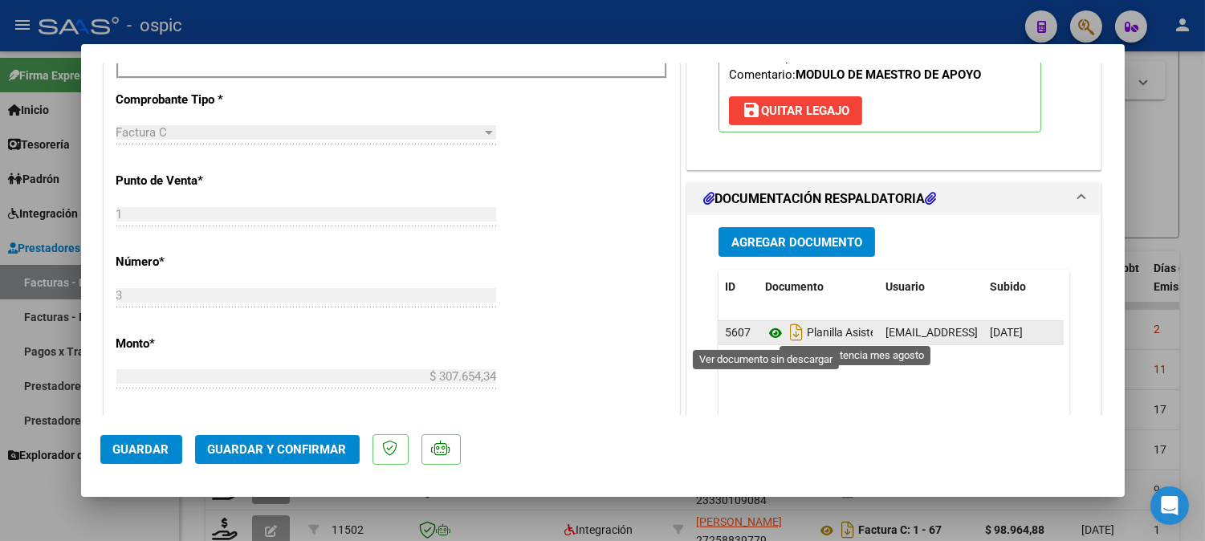
click at [767, 331] on icon at bounding box center [775, 333] width 21 height 19
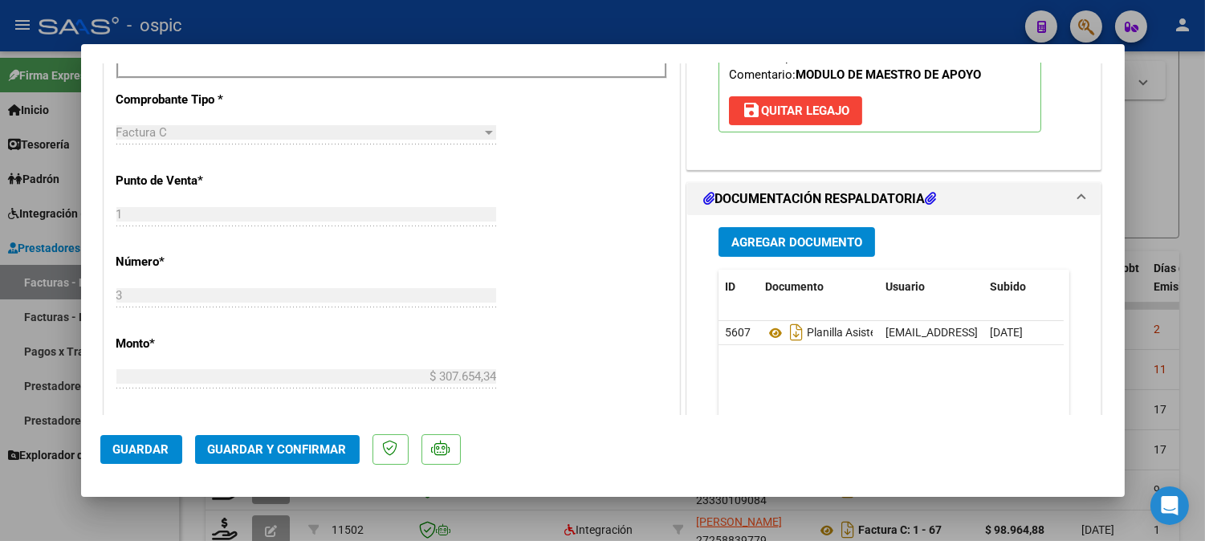
click at [303, 452] on span "Guardar y Confirmar" at bounding box center [277, 449] width 139 height 14
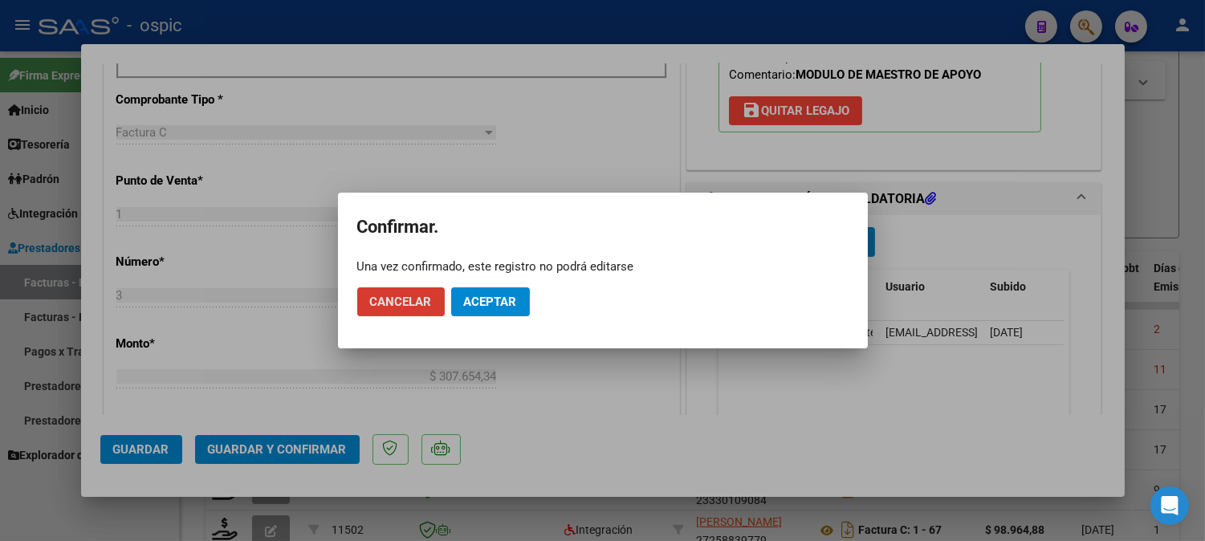
click at [486, 305] on span "Aceptar" at bounding box center [490, 302] width 53 height 14
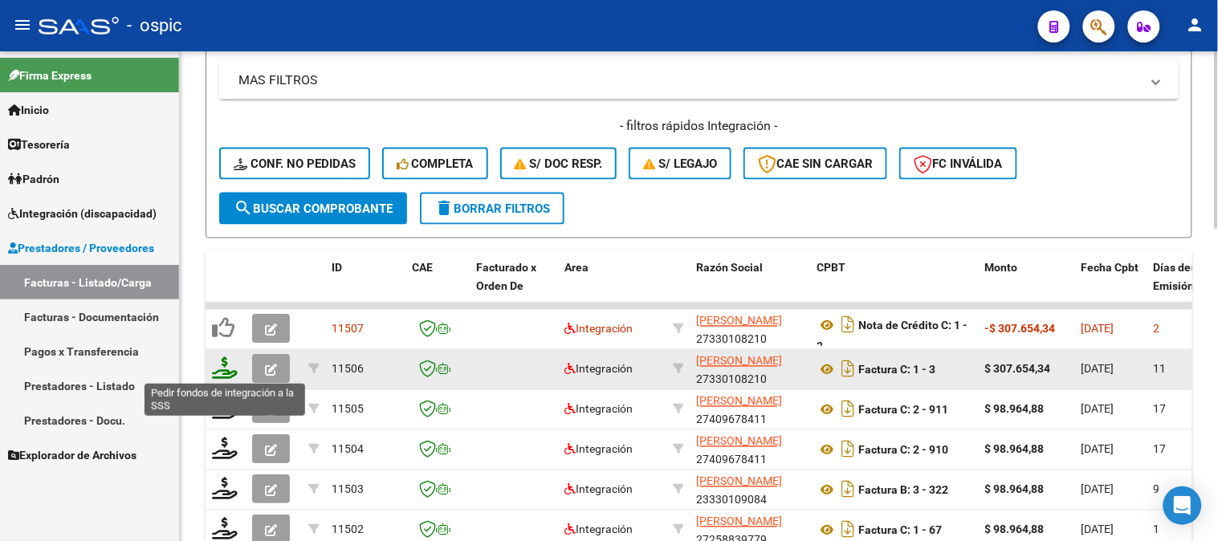
click at [223, 368] on icon at bounding box center [225, 368] width 26 height 22
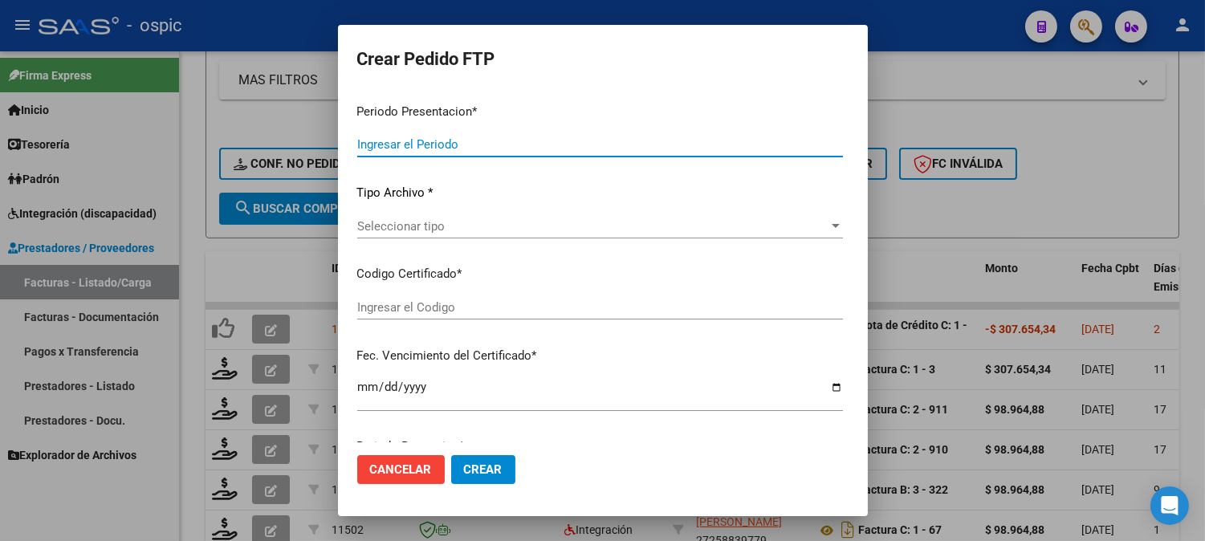
type input "202508"
type input "$ 307.654,34"
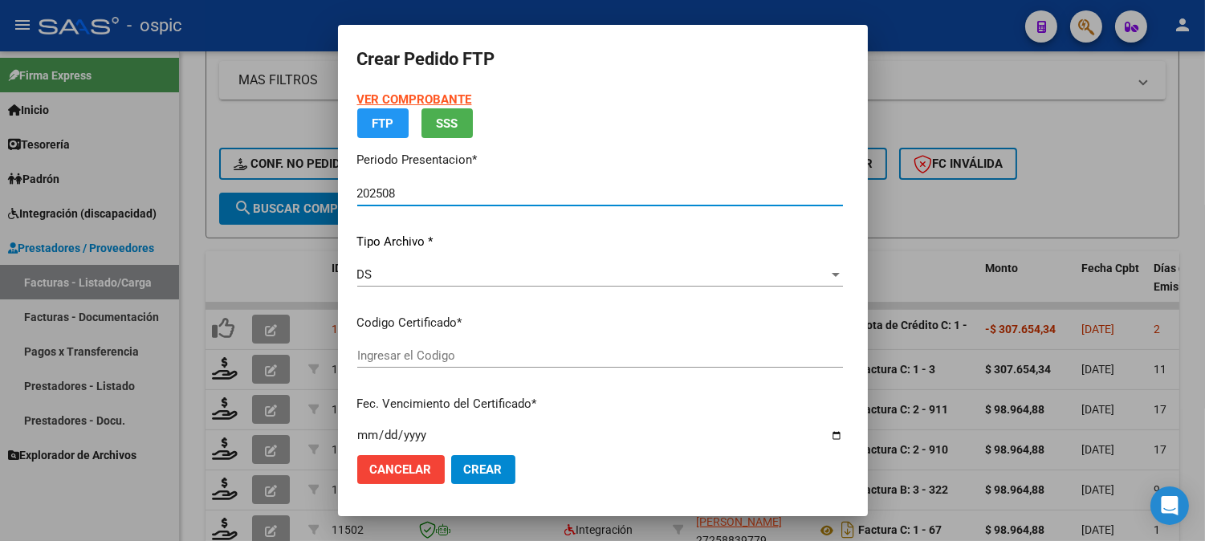
type input "9915748551"
type input "2029-08-31"
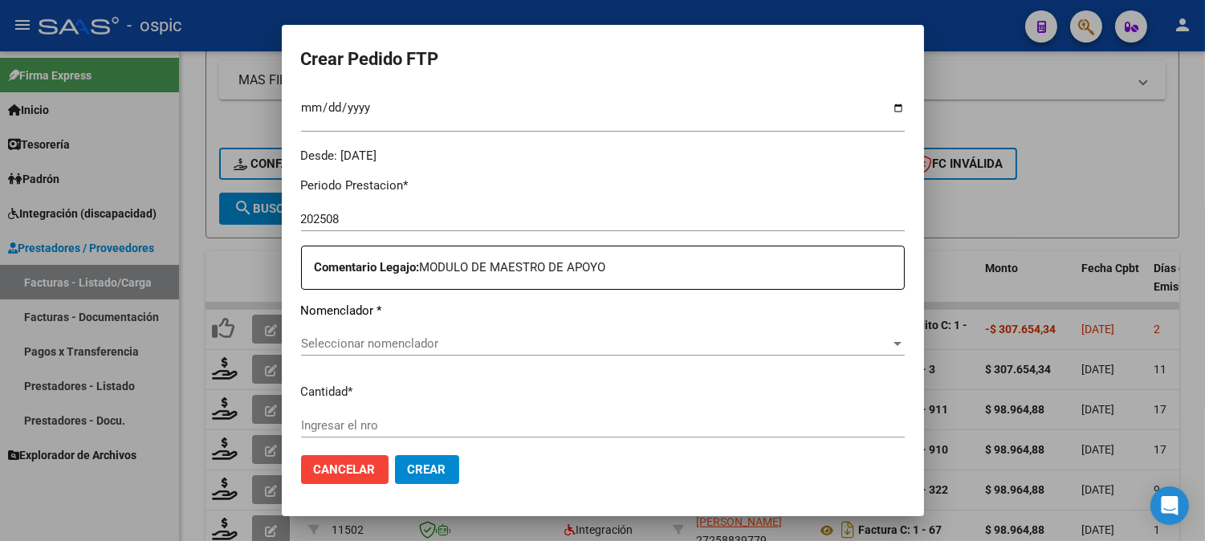
scroll to position [478, 0]
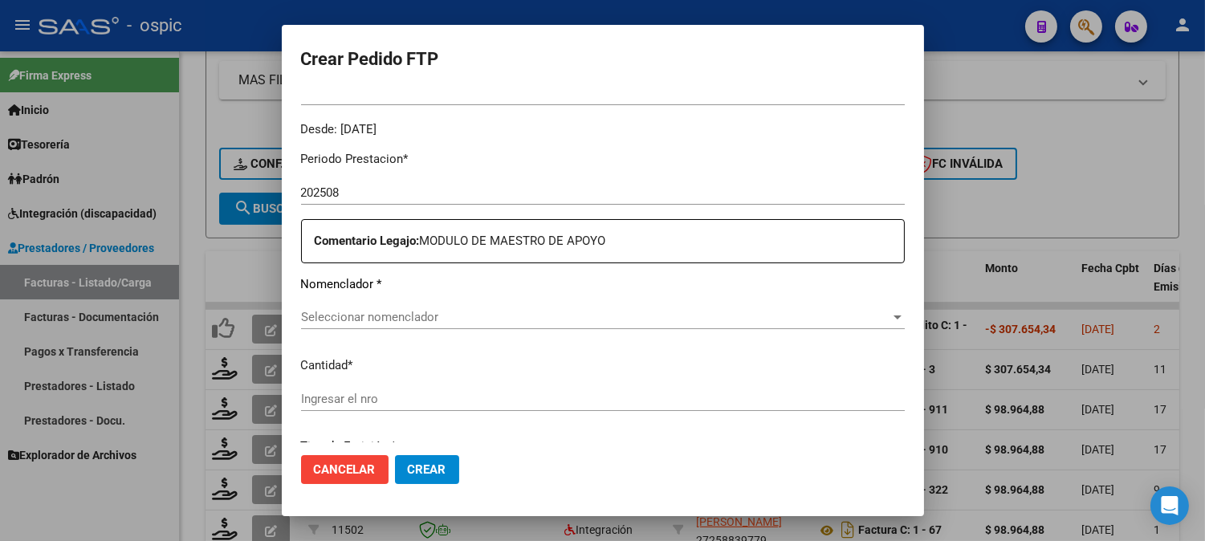
click at [543, 318] on span "Seleccionar nomenclador" at bounding box center [595, 317] width 589 height 14
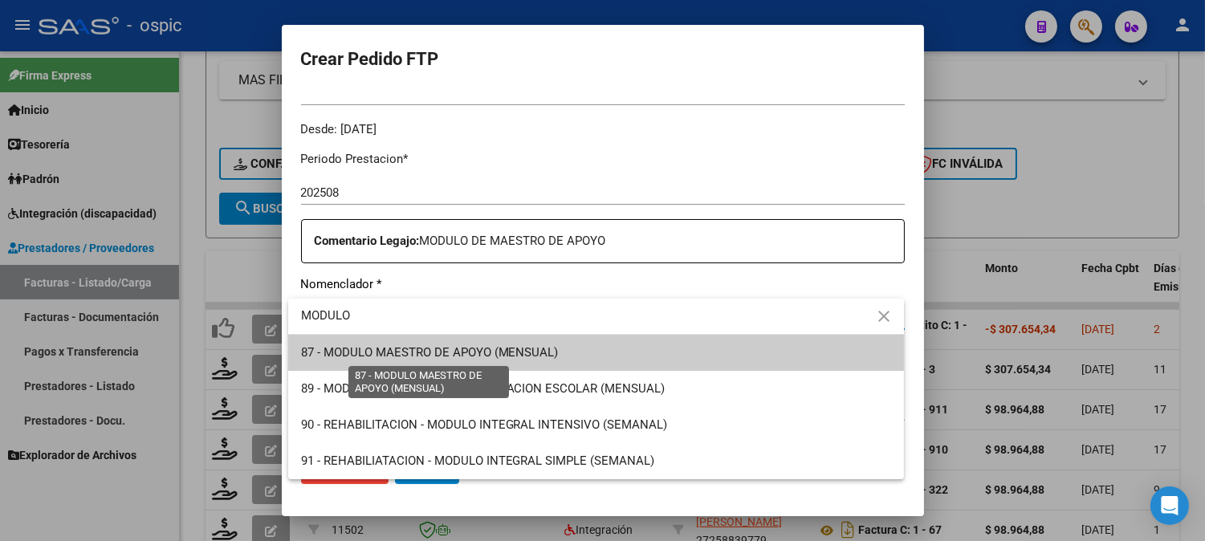
type input "MODULO"
click at [474, 357] on span "87 - MODULO MAESTRO DE APOYO (MENSUAL)" at bounding box center [430, 352] width 258 height 14
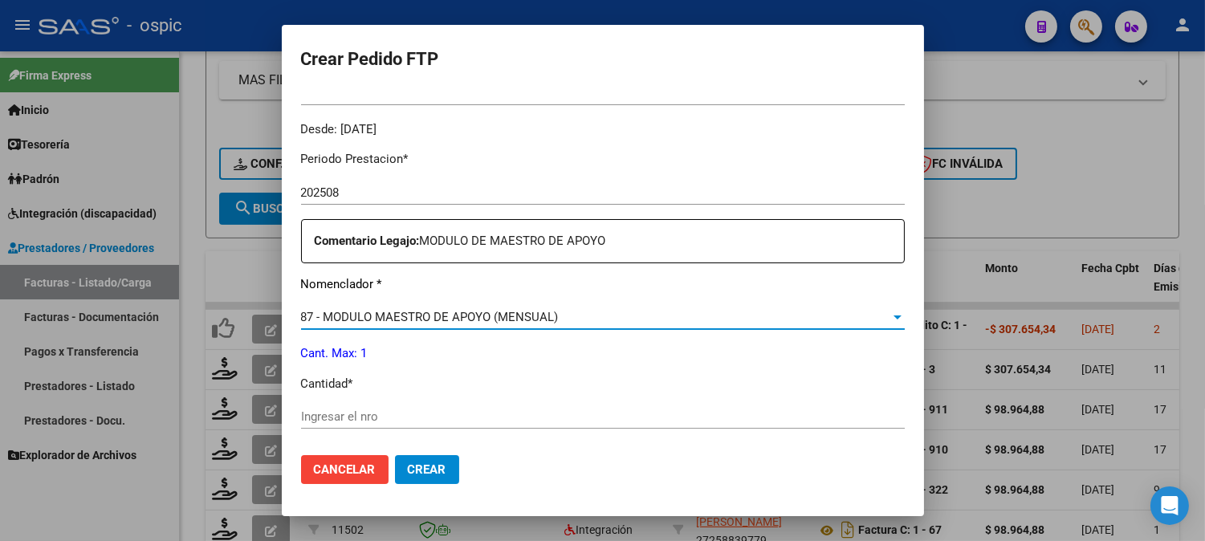
click at [454, 415] on input "Ingresar el nro" at bounding box center [603, 416] width 604 height 14
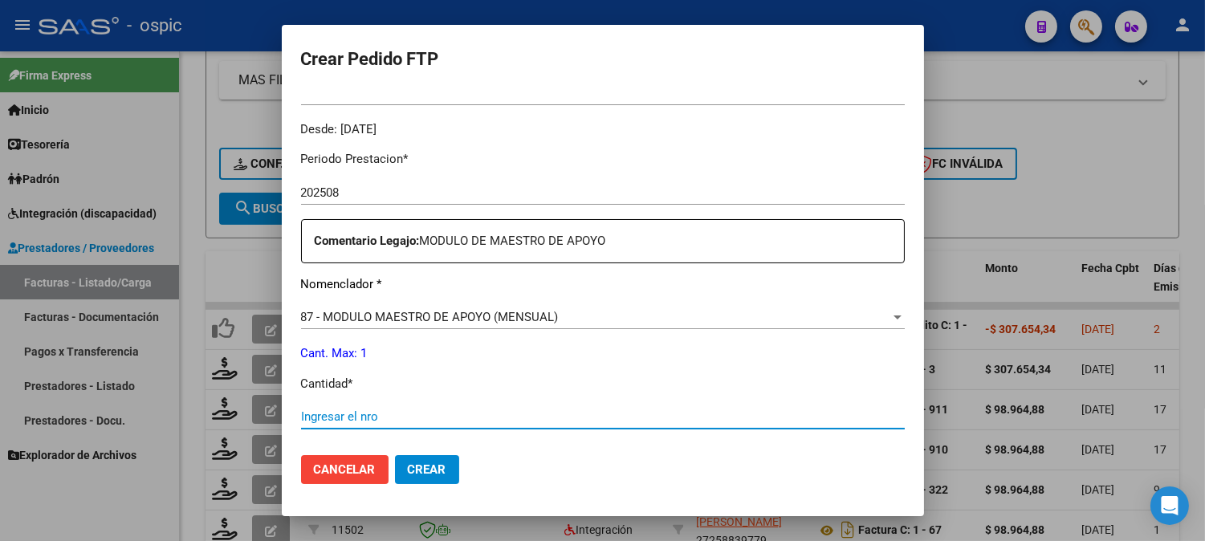
click at [631, 321] on div "87 - MODULO MAESTRO DE APOYO (MENSUAL)" at bounding box center [595, 317] width 589 height 14
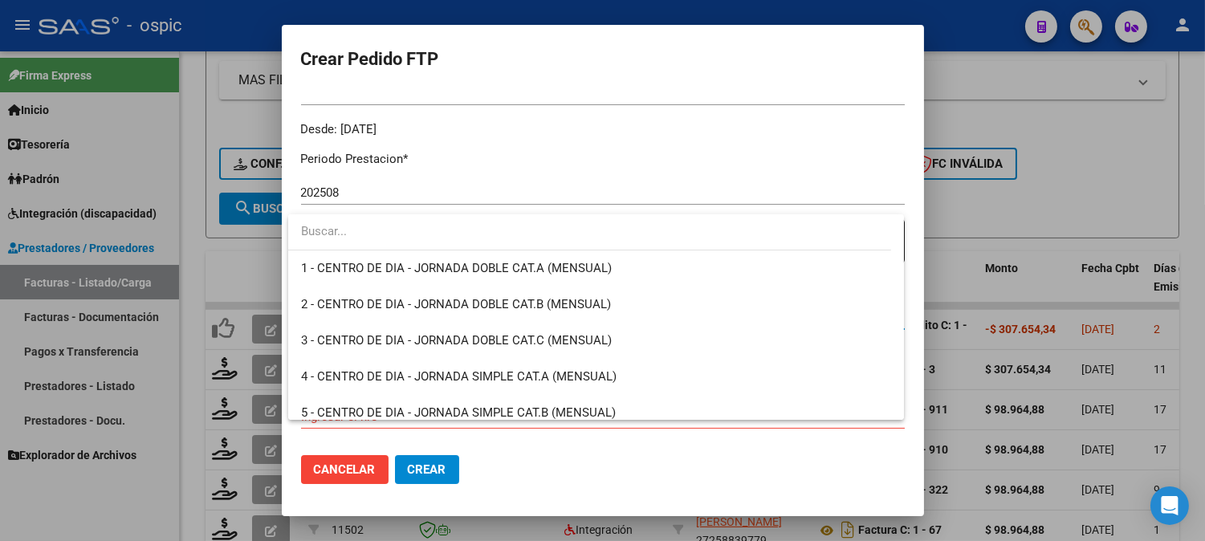
scroll to position [3059, 0]
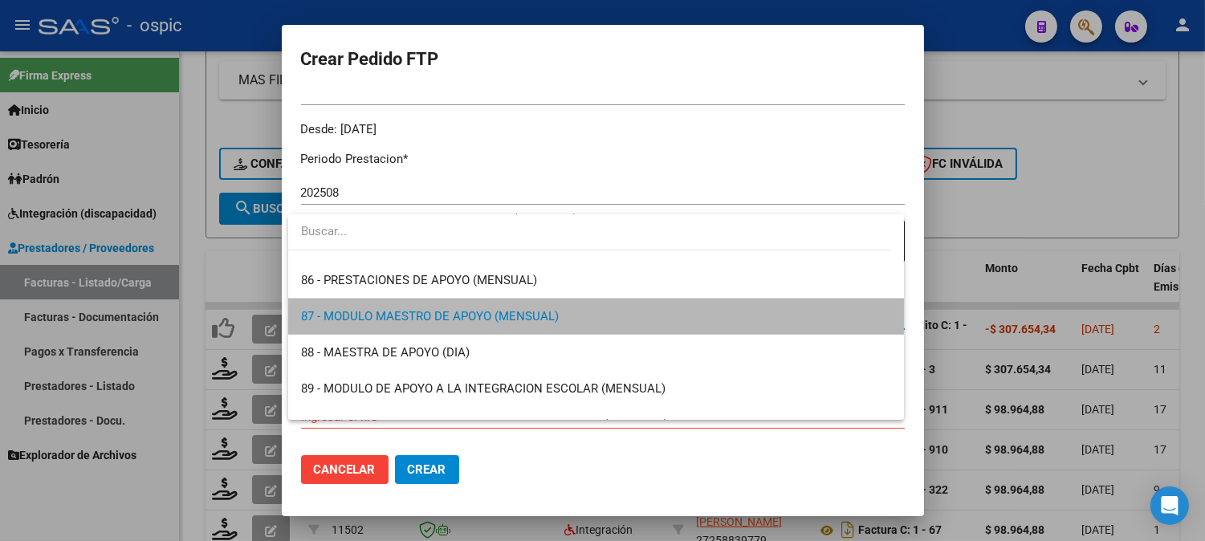
click at [631, 321] on span "87 - MODULO MAESTRO DE APOYO (MENSUAL)" at bounding box center [596, 317] width 590 height 36
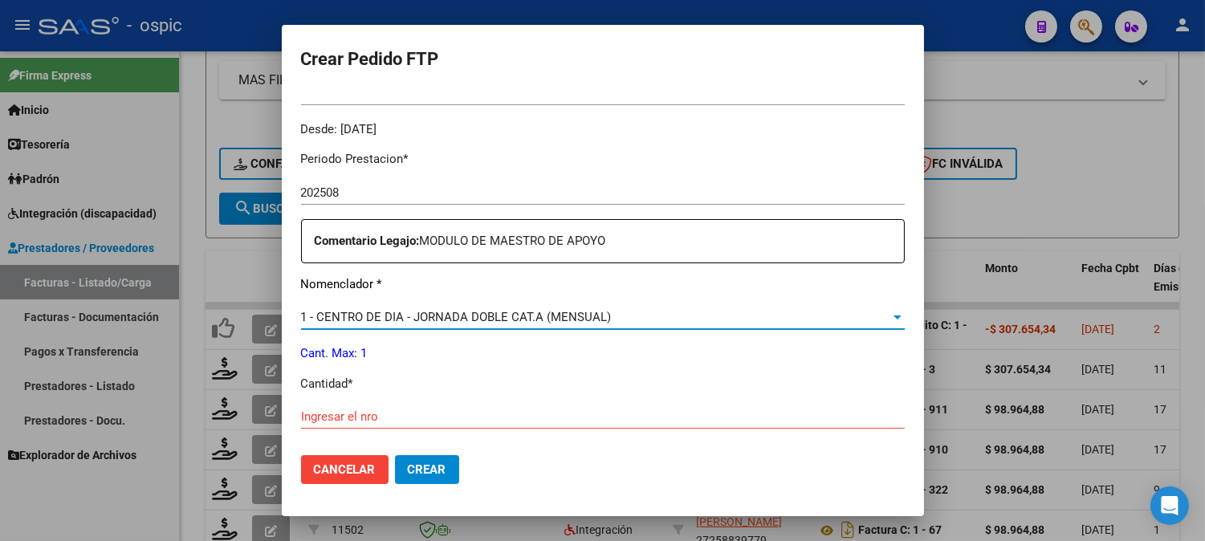
click at [343, 422] on input "Ingresar el nro" at bounding box center [603, 416] width 604 height 14
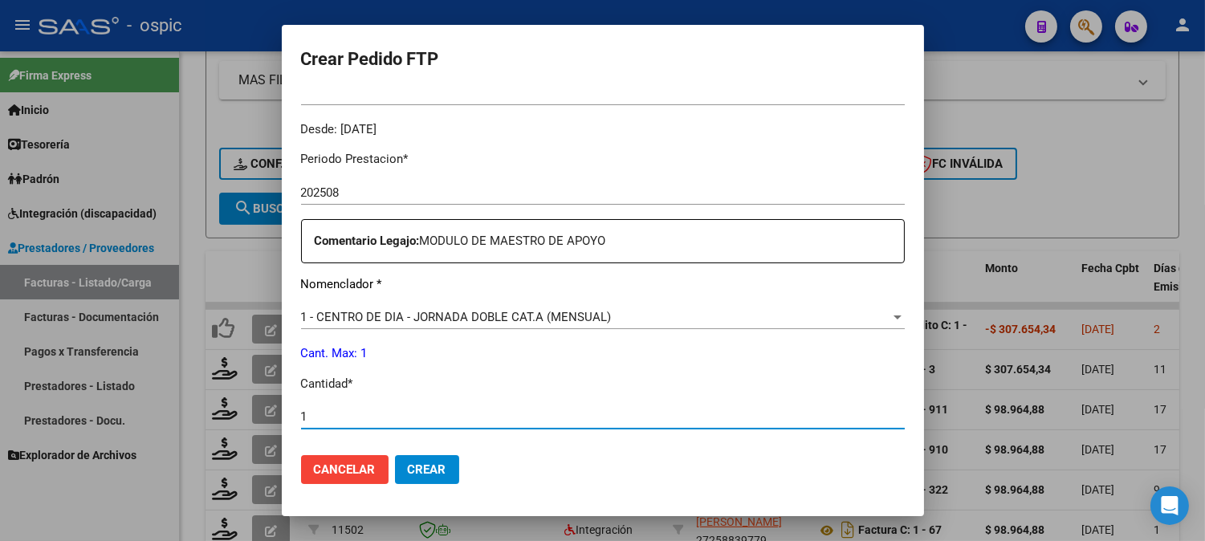
type input "1"
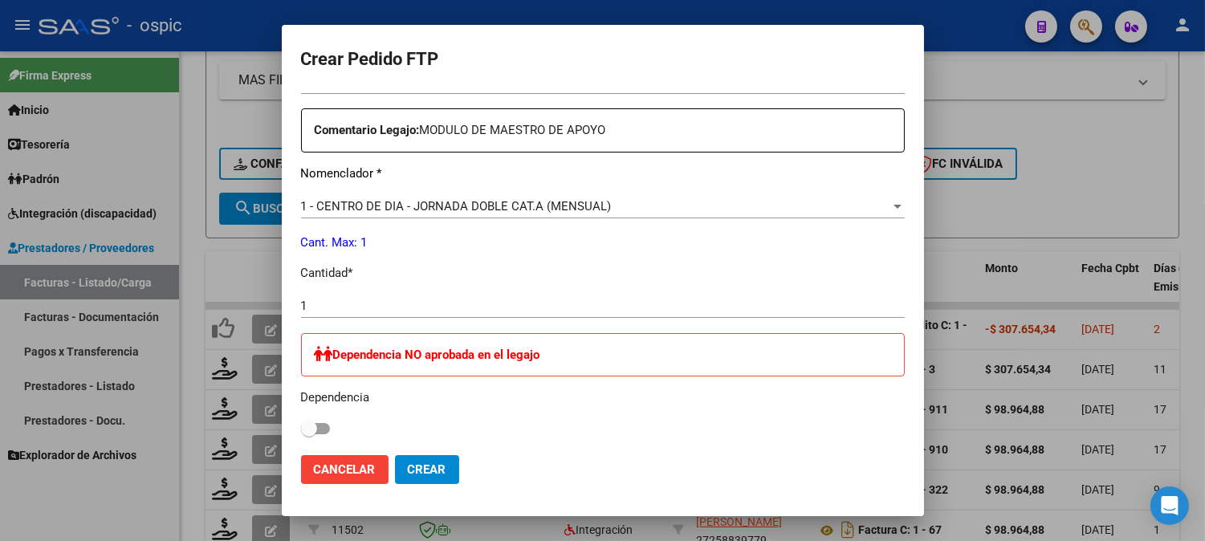
scroll to position [525, 0]
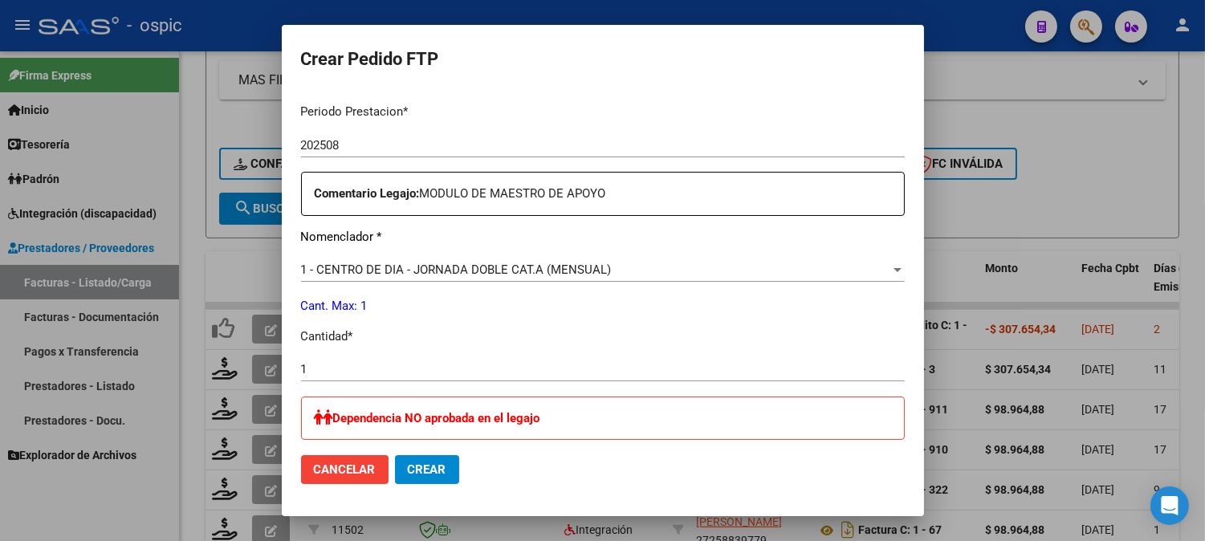
click at [525, 266] on span "1 - CENTRO DE DIA - JORNADA DOBLE CAT.A (MENSUAL)" at bounding box center [456, 270] width 311 height 14
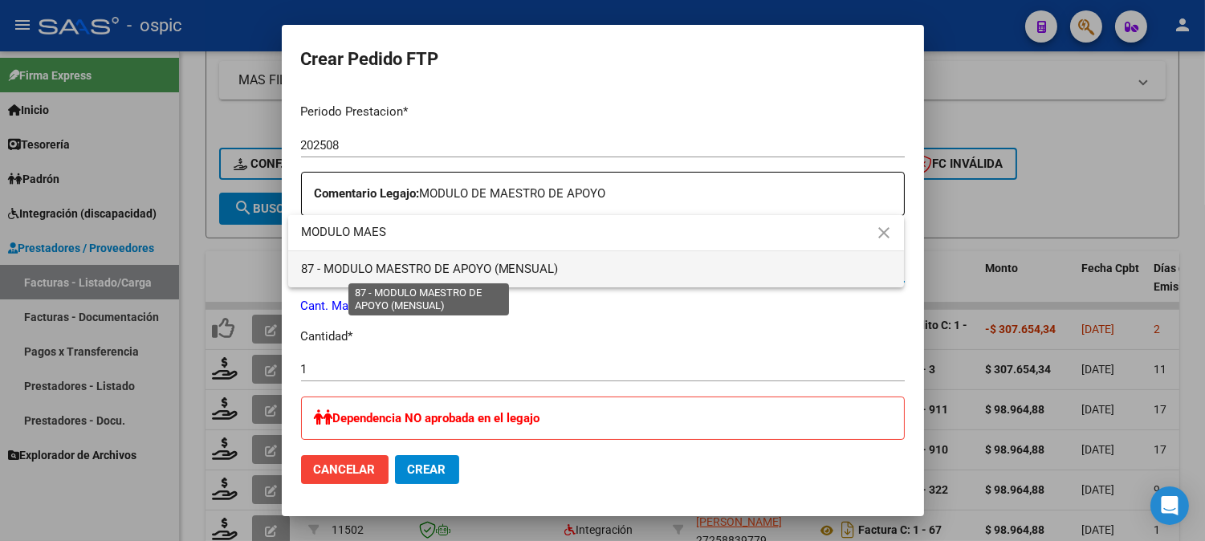
type input "MODULO MAES"
click at [454, 265] on span "87 - MODULO MAESTRO DE APOYO (MENSUAL)" at bounding box center [430, 269] width 258 height 14
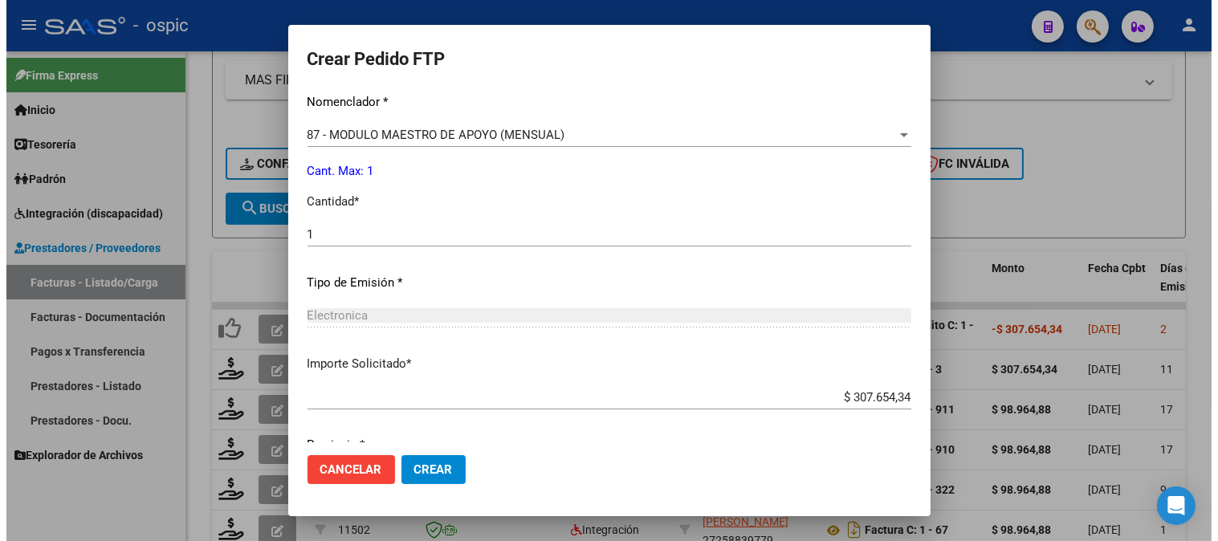
scroll to position [723, 0]
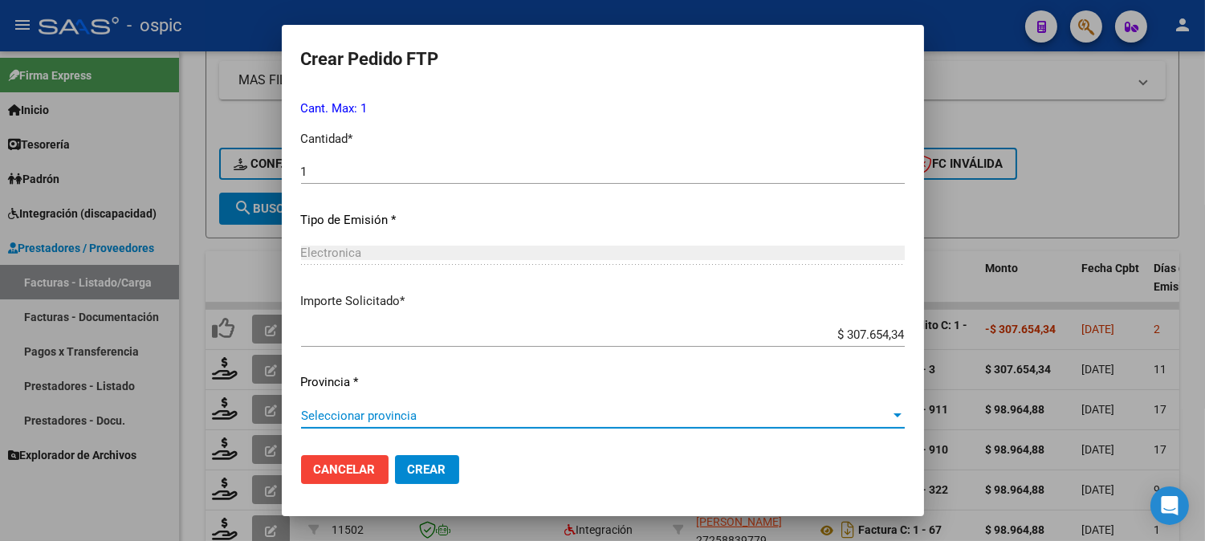
click at [412, 421] on span "Seleccionar provincia" at bounding box center [595, 416] width 589 height 14
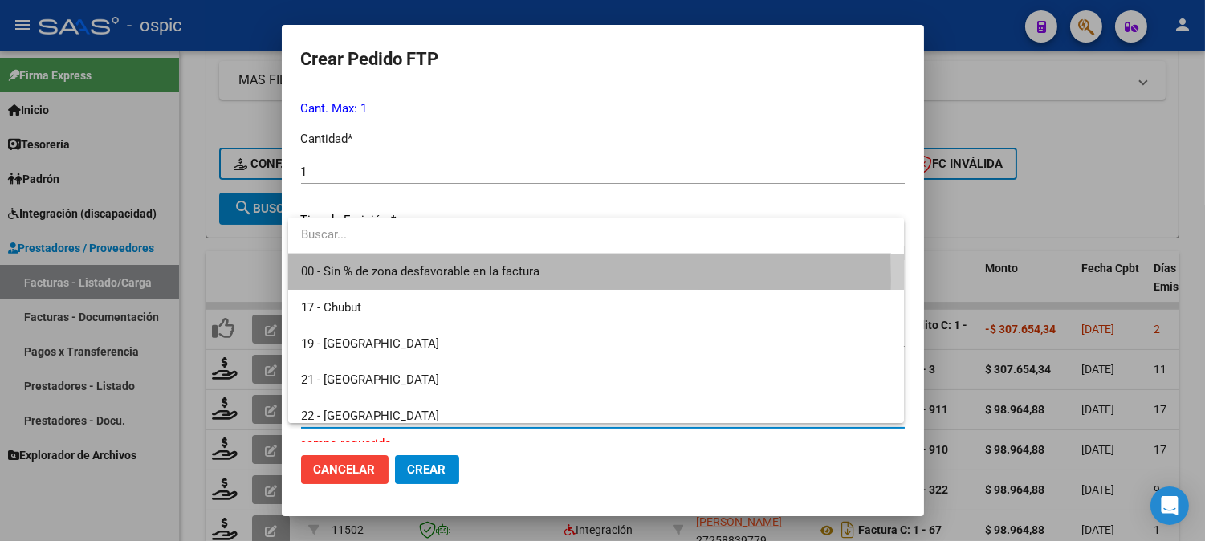
click at [389, 279] on span "00 - Sin % de zona desfavorable en la factura" at bounding box center [596, 272] width 590 height 36
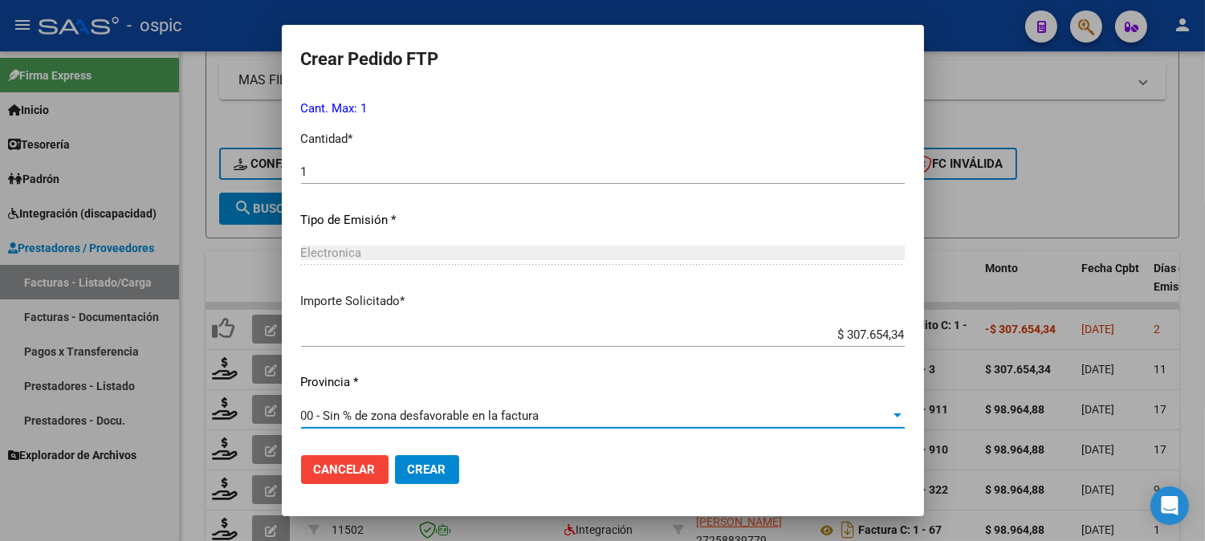
click at [421, 474] on span "Crear" at bounding box center [427, 469] width 39 height 14
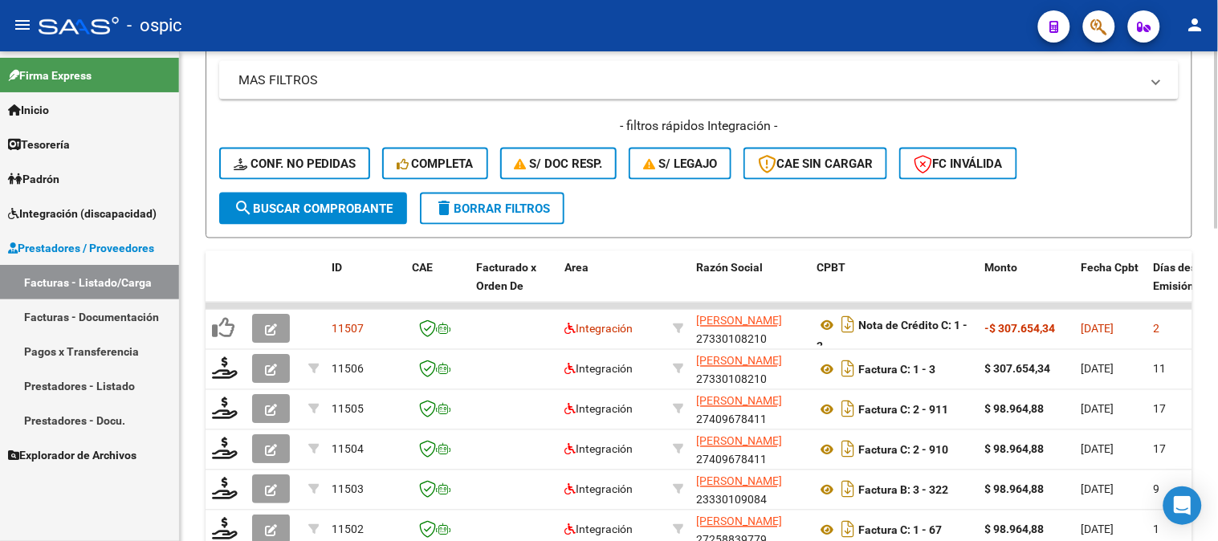
click at [517, 195] on button "delete Borrar Filtros" at bounding box center [492, 209] width 145 height 32
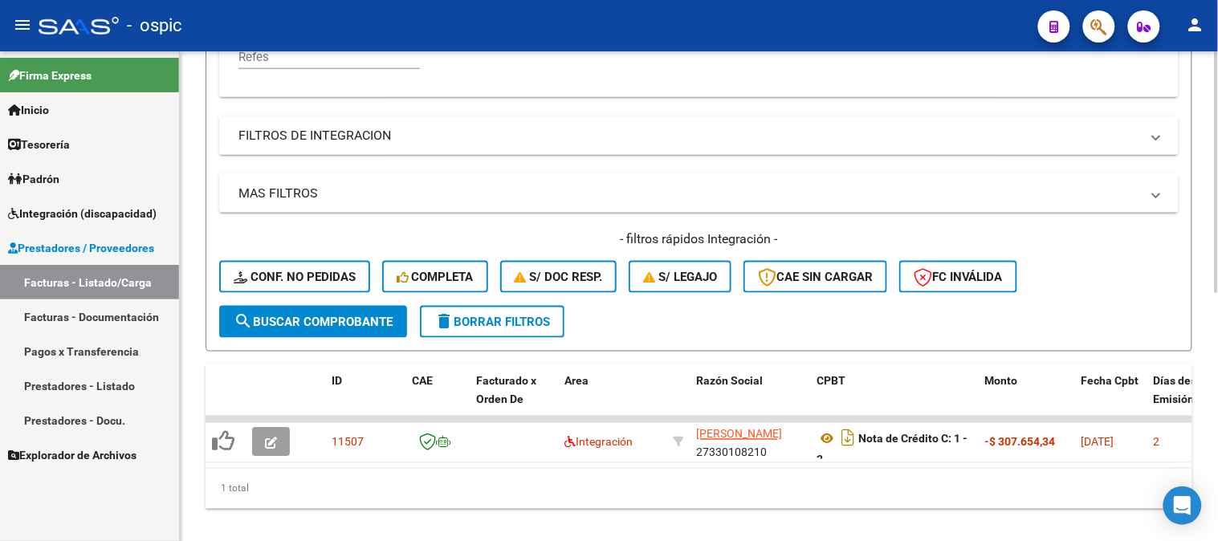
scroll to position [502, 0]
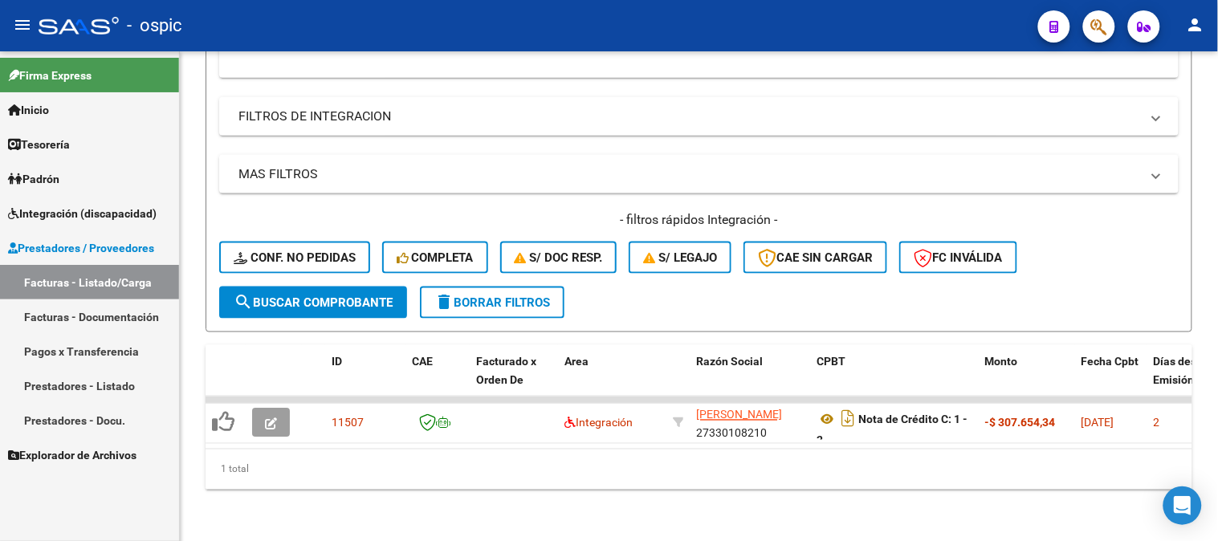
click at [73, 245] on span "Prestadores / Proveedores" at bounding box center [81, 248] width 146 height 18
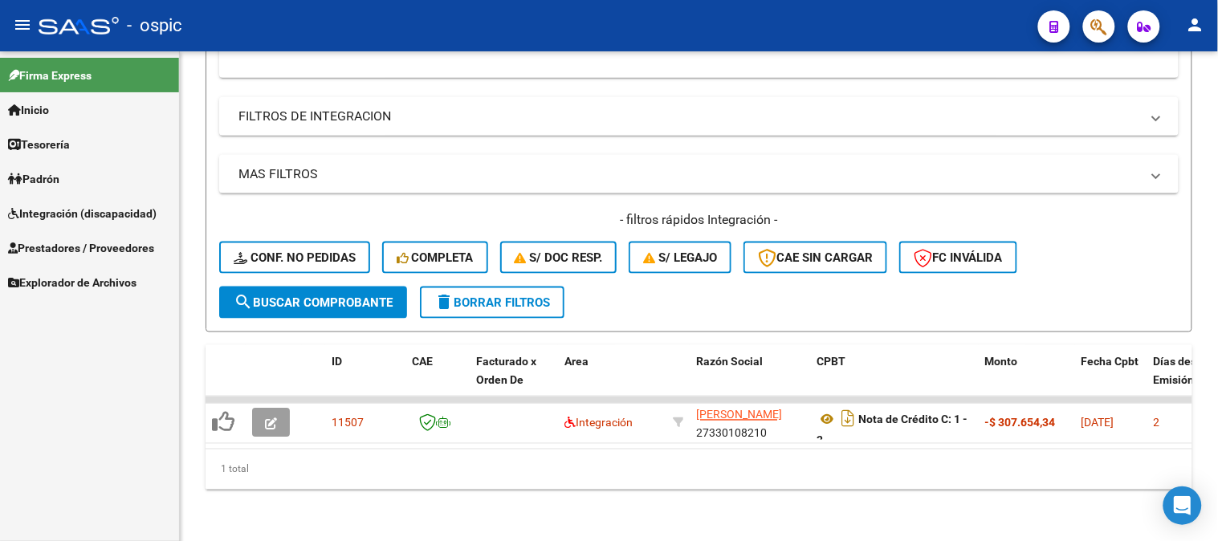
click at [70, 274] on span "Explorador de Archivos" at bounding box center [72, 283] width 128 height 18
click at [44, 309] on link "Integración" at bounding box center [89, 316] width 179 height 35
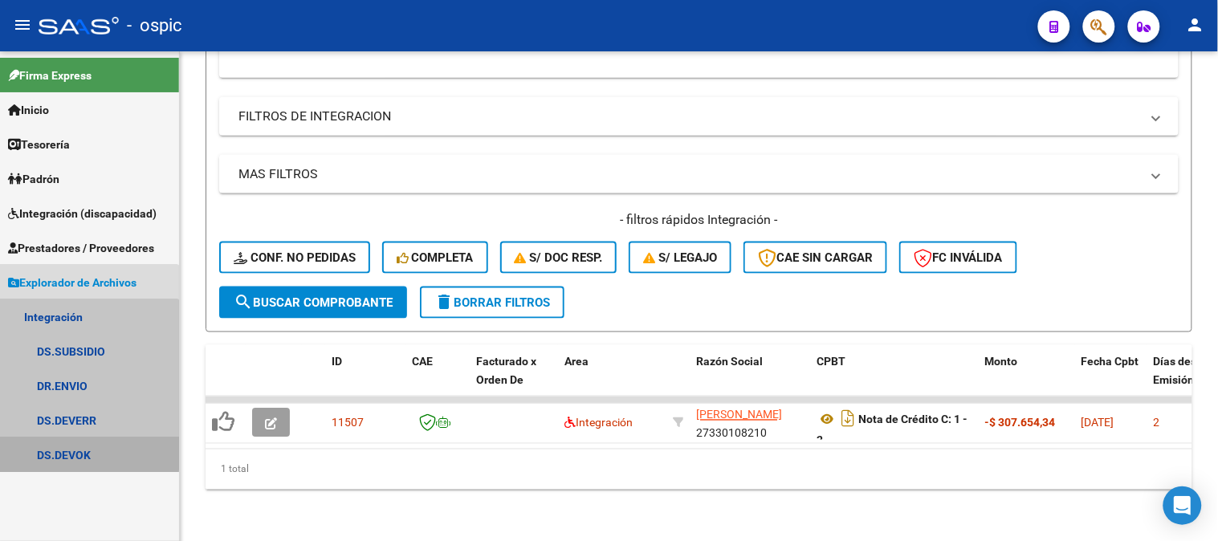
click at [67, 452] on link "DS.DEVOK" at bounding box center [89, 455] width 179 height 35
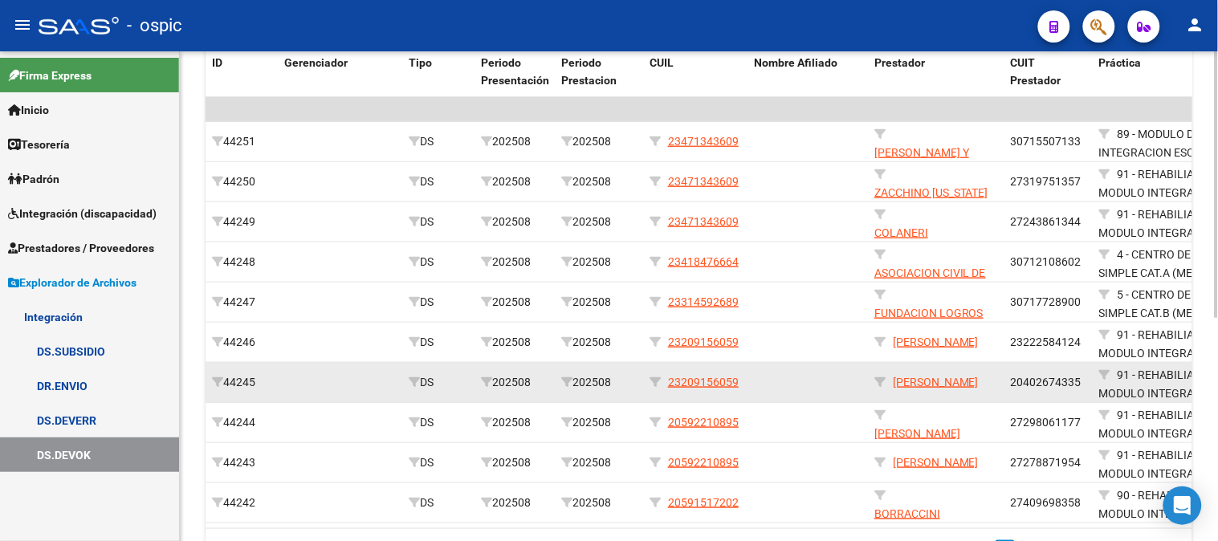
scroll to position [408, 0]
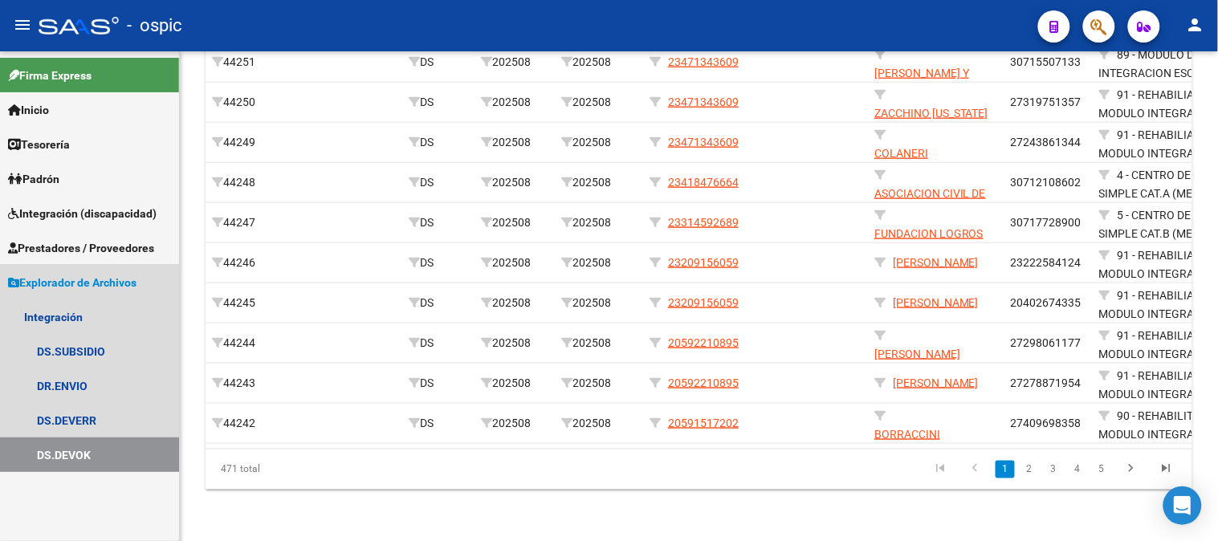
click at [82, 287] on span "Explorador de Archivos" at bounding box center [72, 283] width 128 height 18
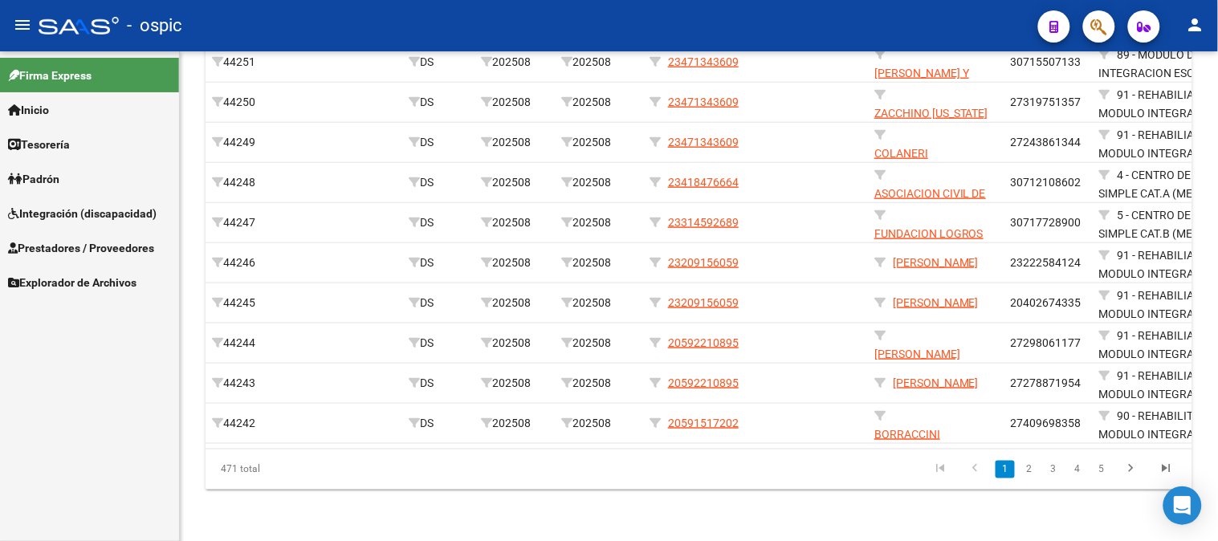
click at [59, 244] on span "Prestadores / Proveedores" at bounding box center [81, 248] width 146 height 18
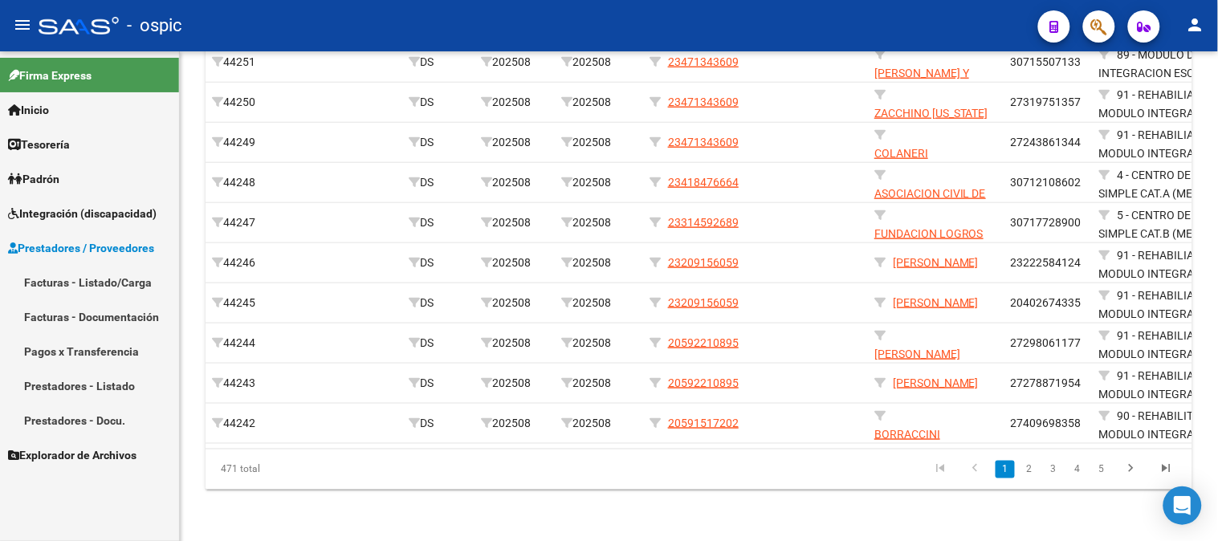
click at [70, 286] on link "Facturas - Listado/Carga" at bounding box center [89, 282] width 179 height 35
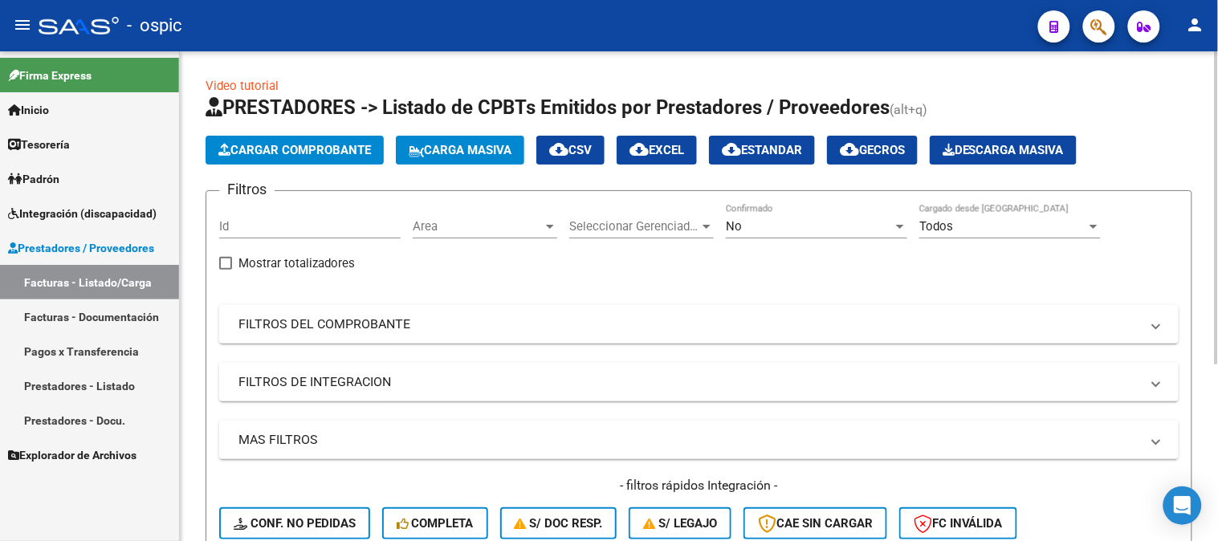
click at [743, 221] on div "No" at bounding box center [809, 226] width 167 height 14
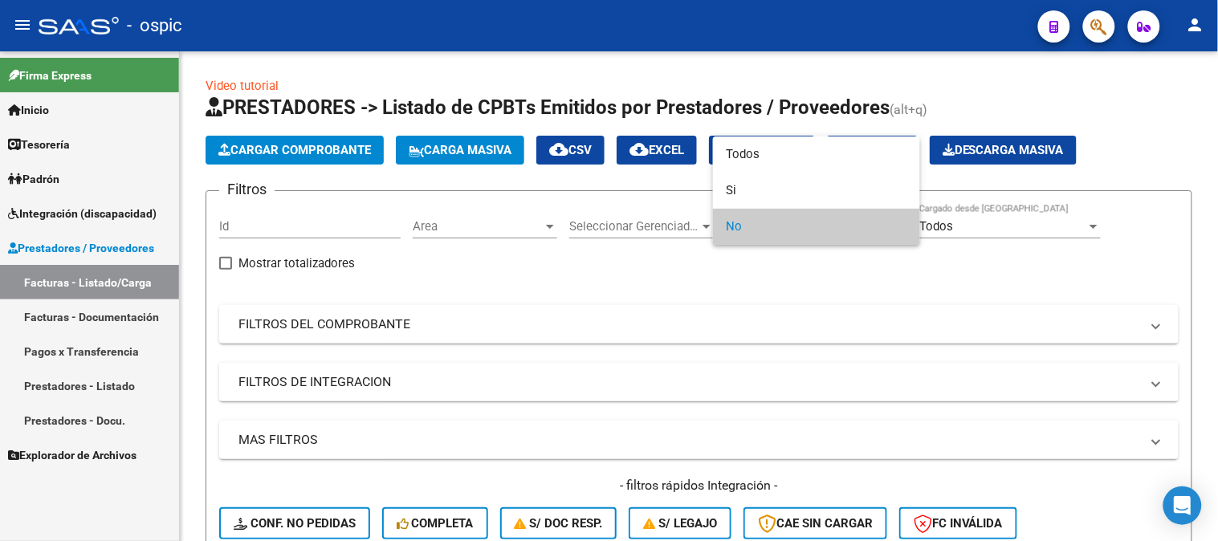
click at [597, 314] on div at bounding box center [609, 270] width 1218 height 541
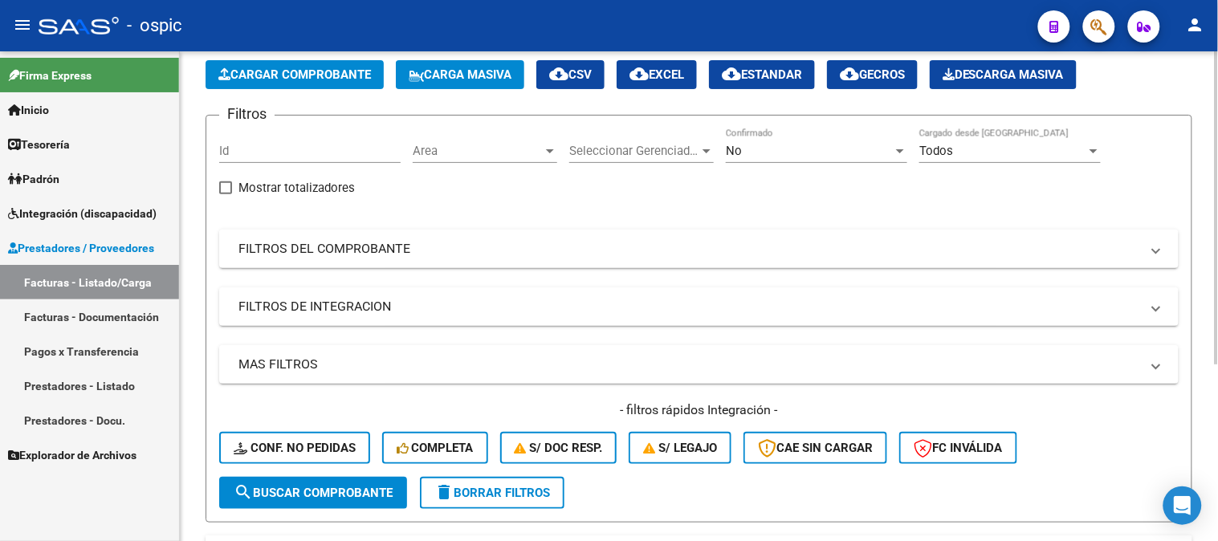
scroll to position [267, 0]
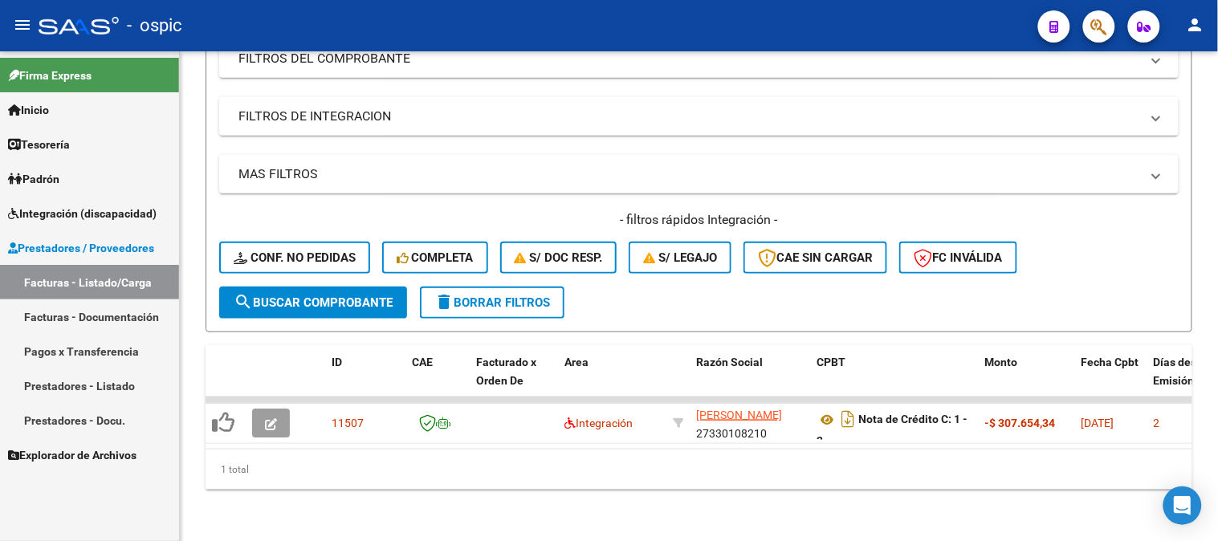
click at [66, 257] on link "Prestadores / Proveedores" at bounding box center [89, 247] width 179 height 35
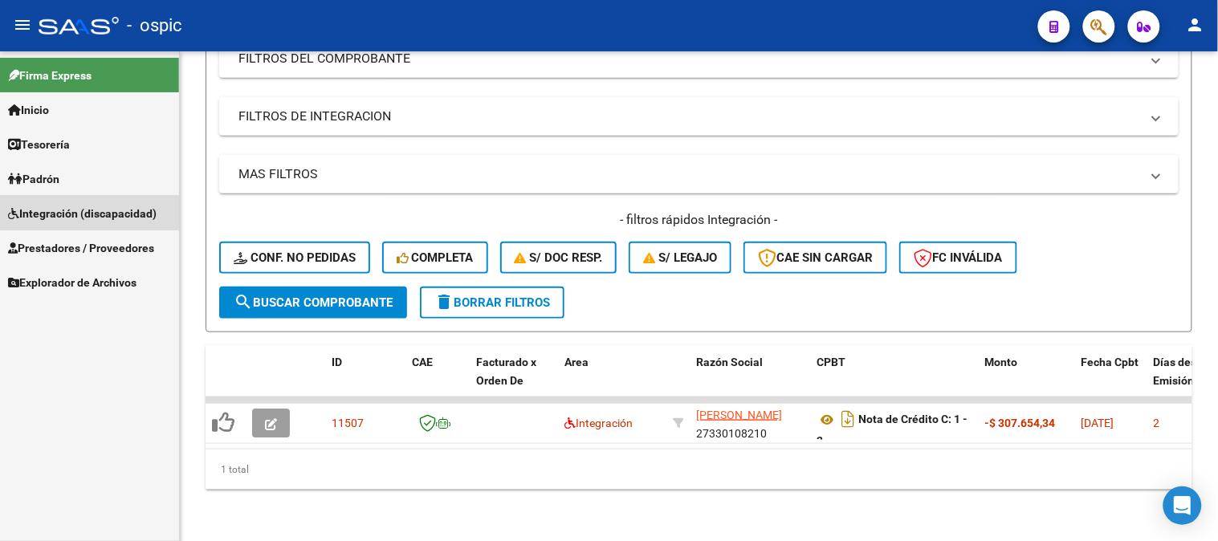
click at [75, 211] on span "Integración (discapacidad)" at bounding box center [82, 214] width 149 height 18
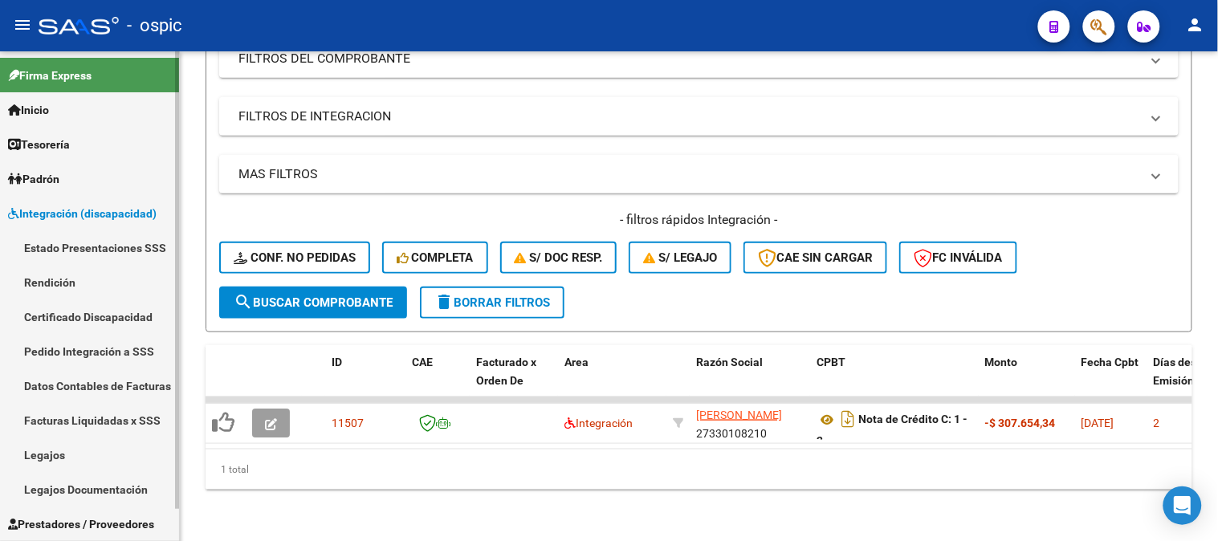
click at [127, 317] on link "Certificado Discapacidad" at bounding box center [89, 316] width 179 height 35
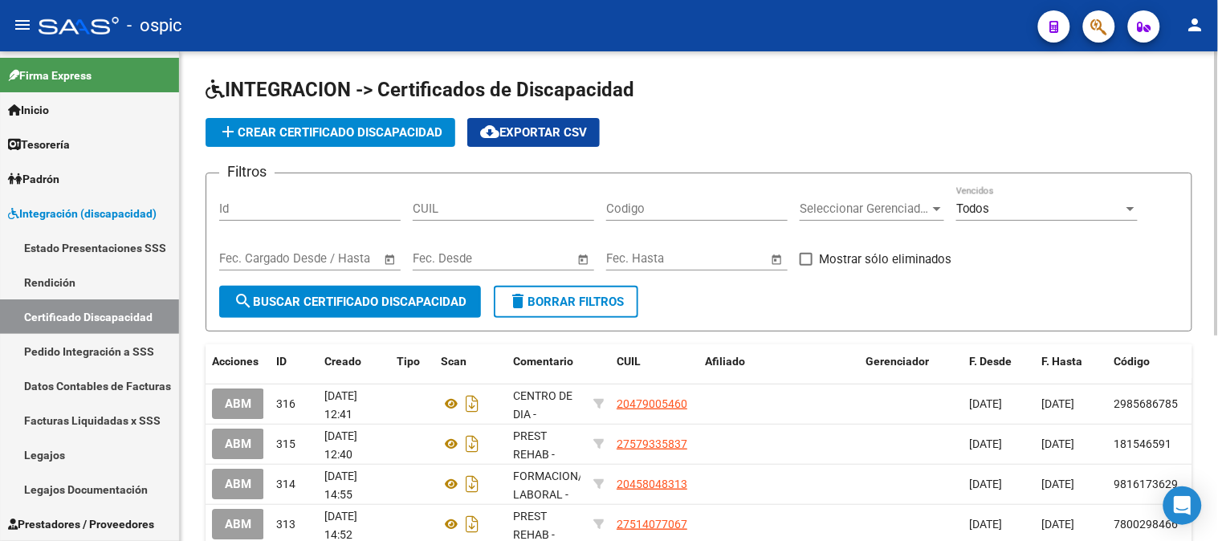
click at [450, 218] on div "CUIL" at bounding box center [503, 203] width 181 height 35
click at [387, 130] on span "add Crear Certificado Discapacidad" at bounding box center [330, 132] width 224 height 14
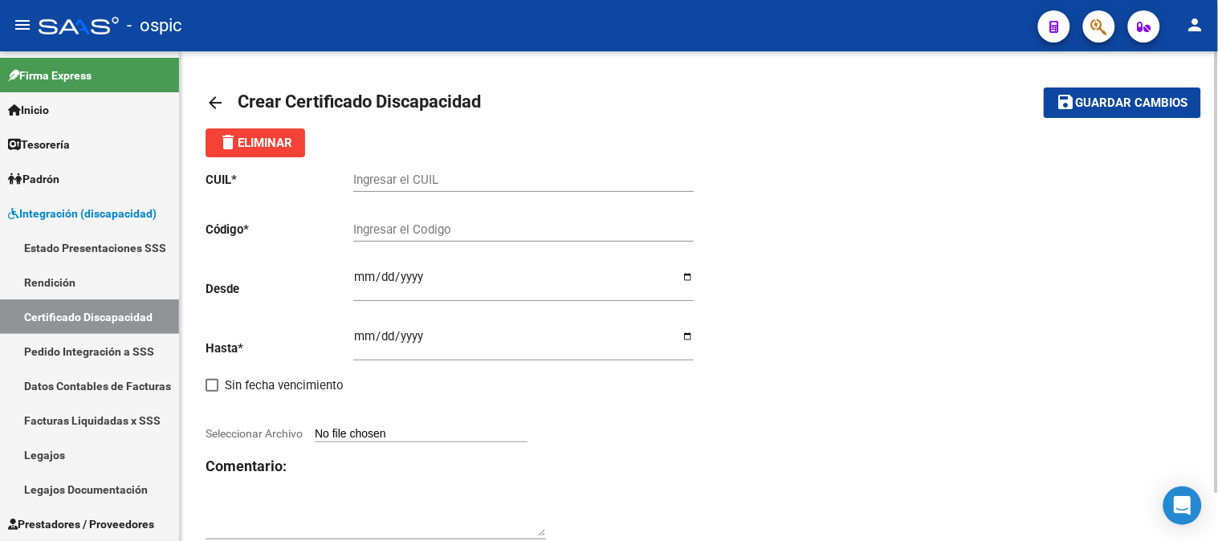
click at [427, 180] on input "Ingresar el CUIL" at bounding box center [523, 180] width 340 height 14
click at [435, 181] on input "Ingresar el CUIL" at bounding box center [523, 180] width 340 height 14
type input "27-57785810-7"
click at [381, 229] on input "Ingresar el Codigo" at bounding box center [523, 229] width 340 height 14
type input "7771110728"
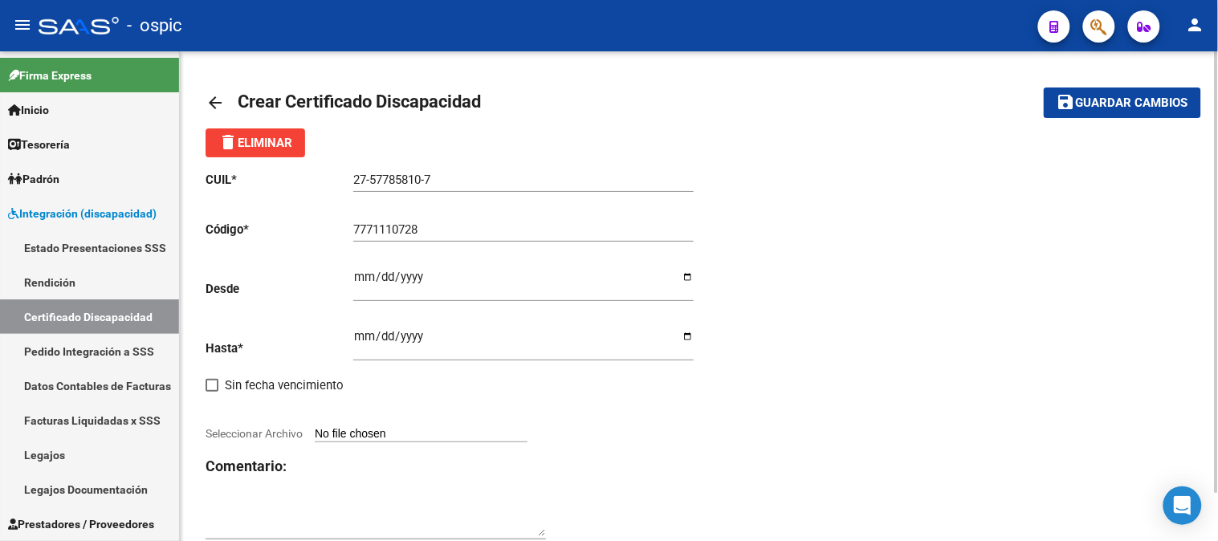
click at [362, 271] on input "Ingresar fec. Desde" at bounding box center [523, 284] width 340 height 26
type input "2025-01-16"
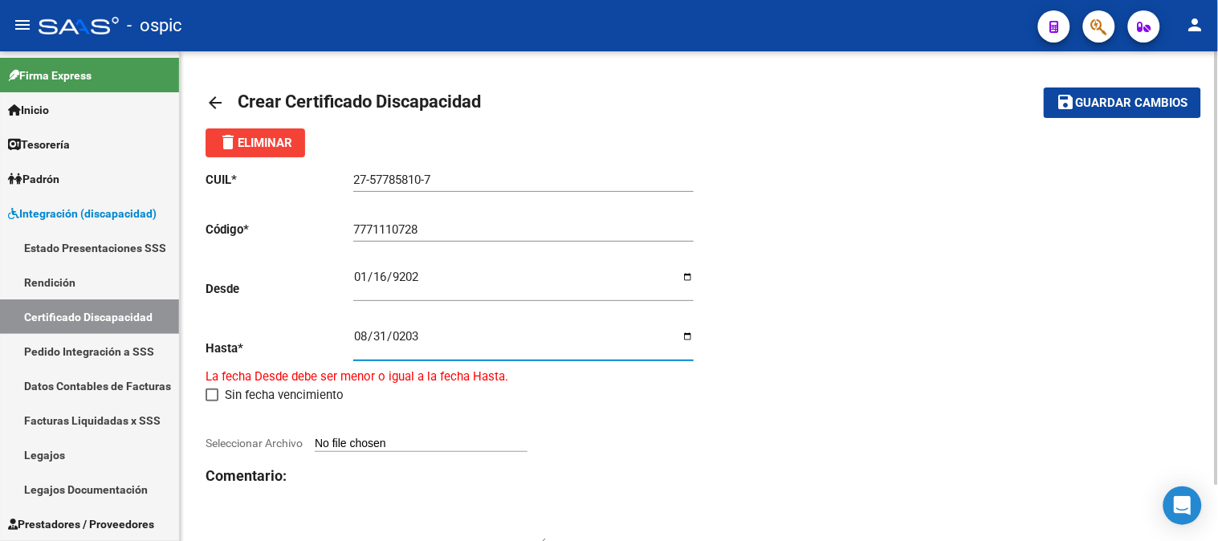
type input "2030-08-31"
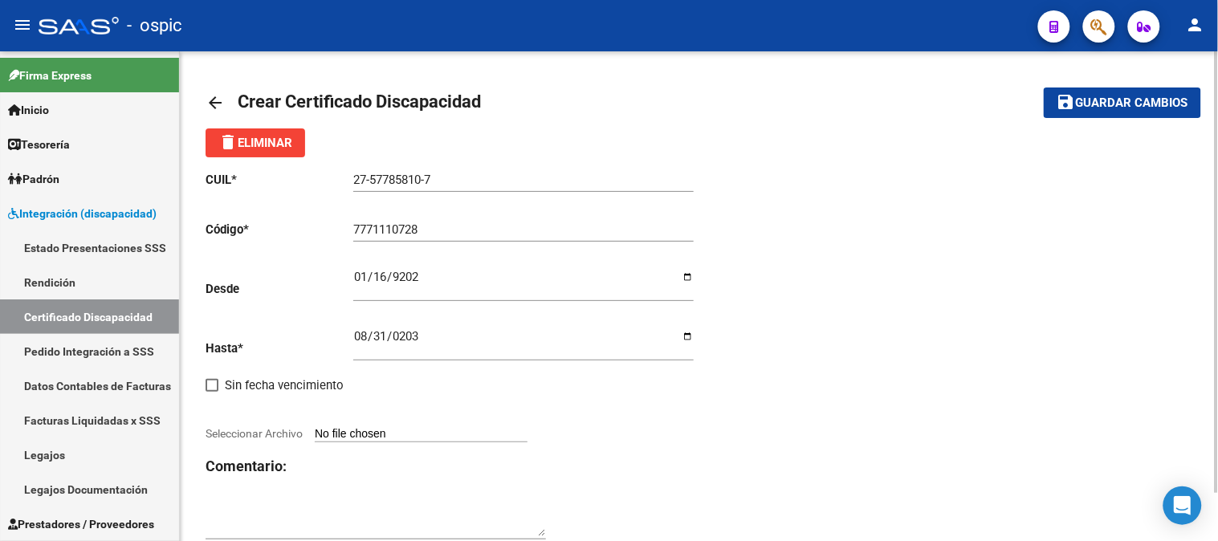
click at [469, 429] on input "Seleccionar Archivo" at bounding box center [421, 434] width 213 height 15
type input "C:\fakepath\TRAVERSO STEFANELLO CONSTANZA CUD.pdf"
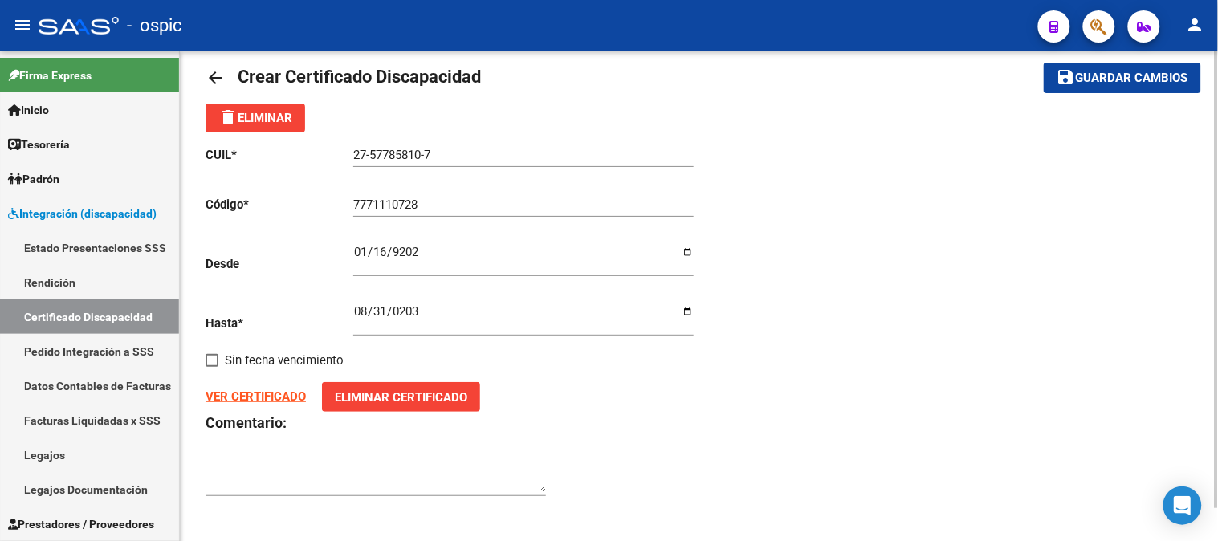
scroll to position [35, 0]
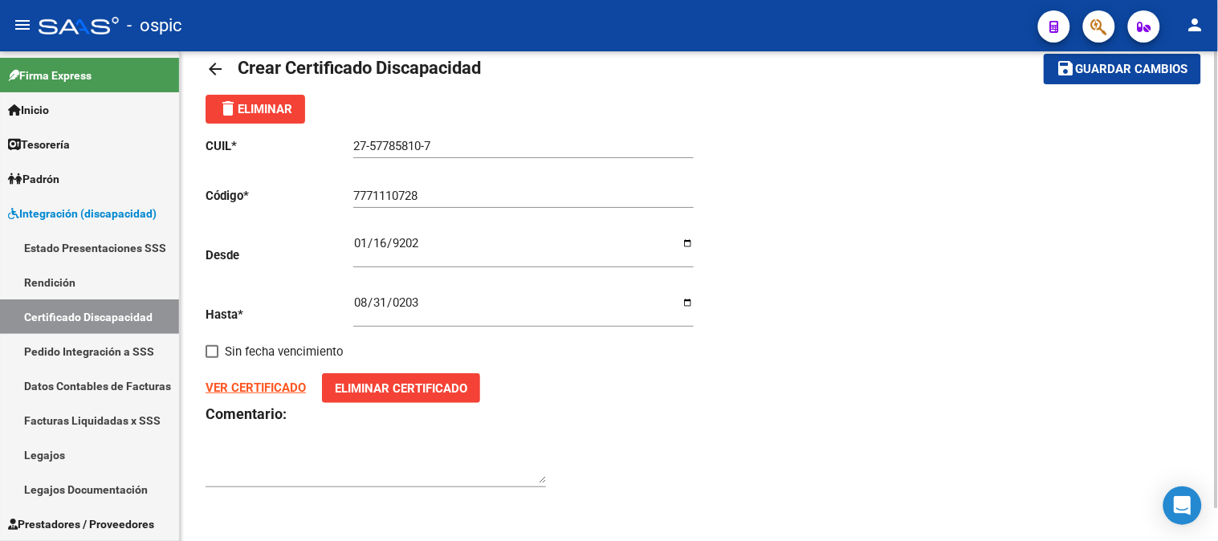
click at [281, 442] on div at bounding box center [376, 462] width 340 height 49
type textarea "PRESTACIONES DE REHABILITACION - PREST EDUCATIVAS"
click at [1143, 69] on span "Guardar cambios" at bounding box center [1132, 70] width 112 height 14
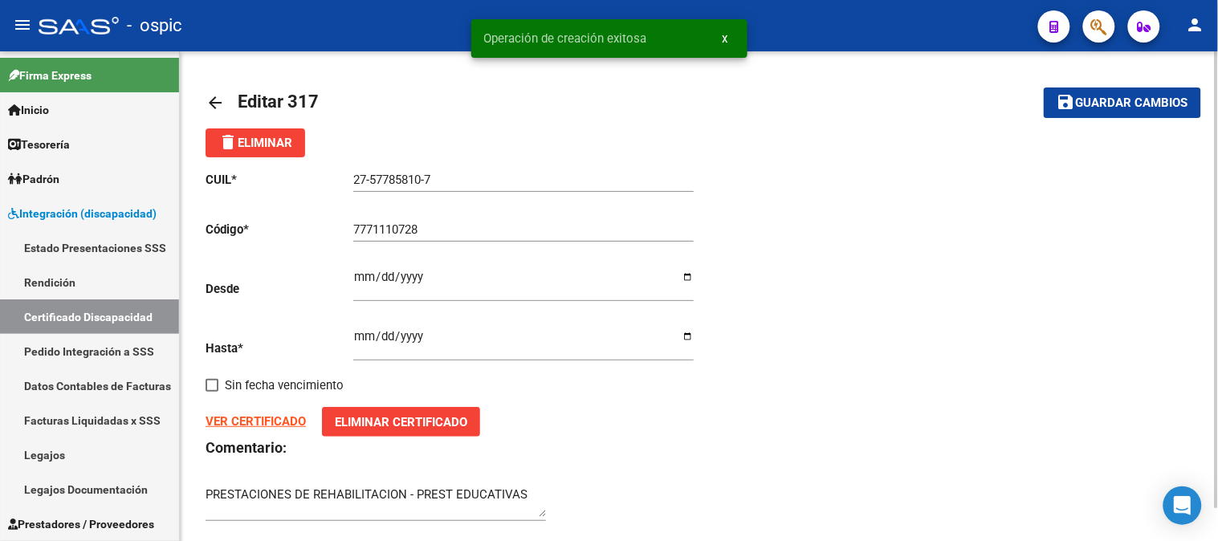
click at [268, 422] on strong "VER CERTIFICADO" at bounding box center [256, 421] width 100 height 14
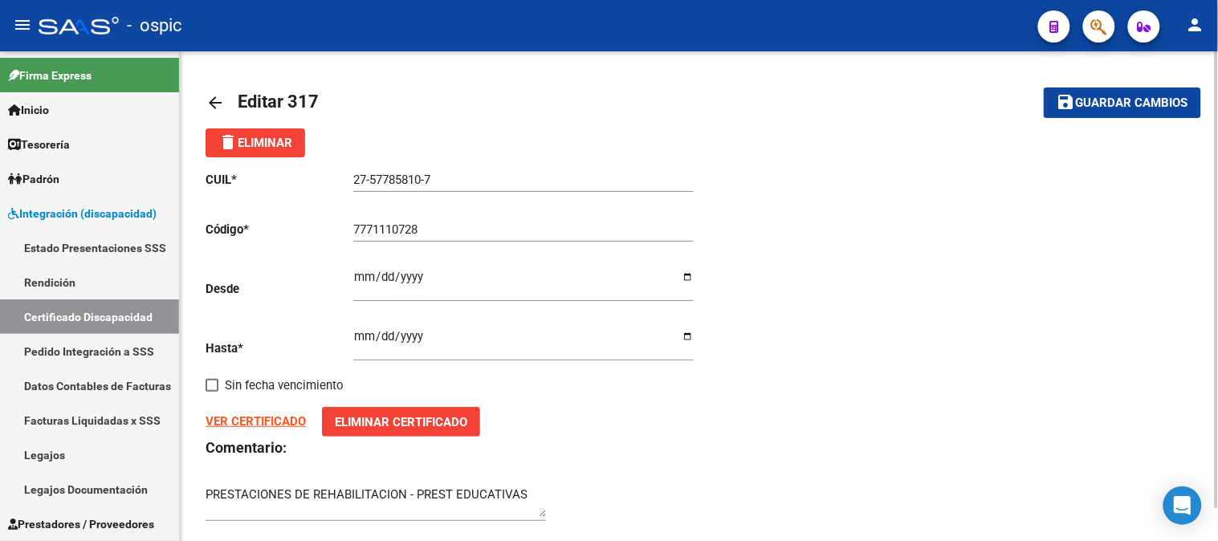
click at [1094, 104] on span "Guardar cambios" at bounding box center [1132, 103] width 112 height 14
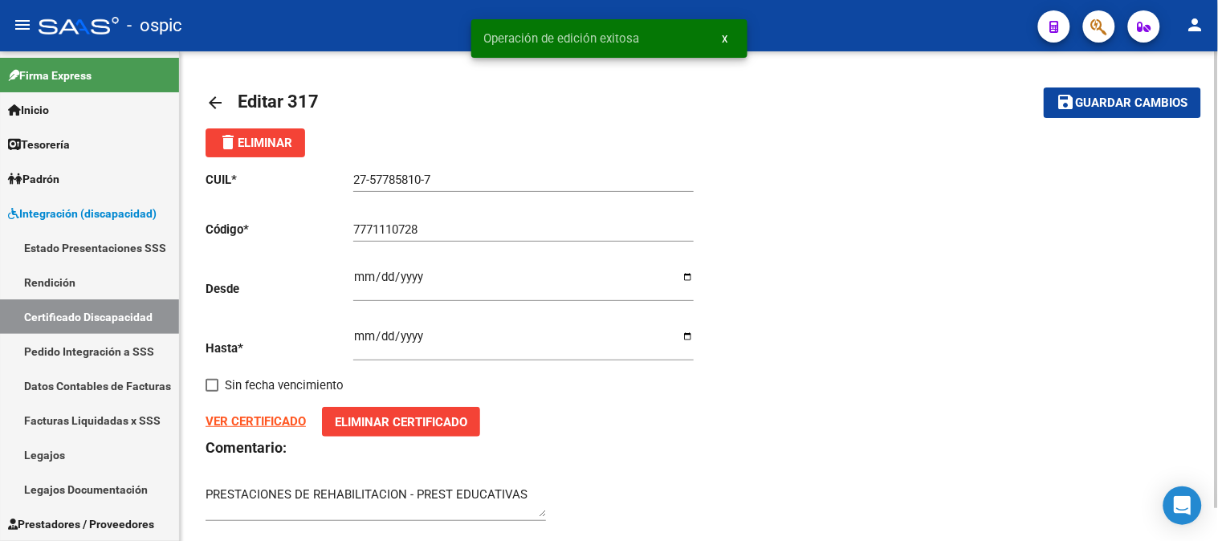
click at [222, 103] on mat-icon "arrow_back" at bounding box center [215, 102] width 19 height 19
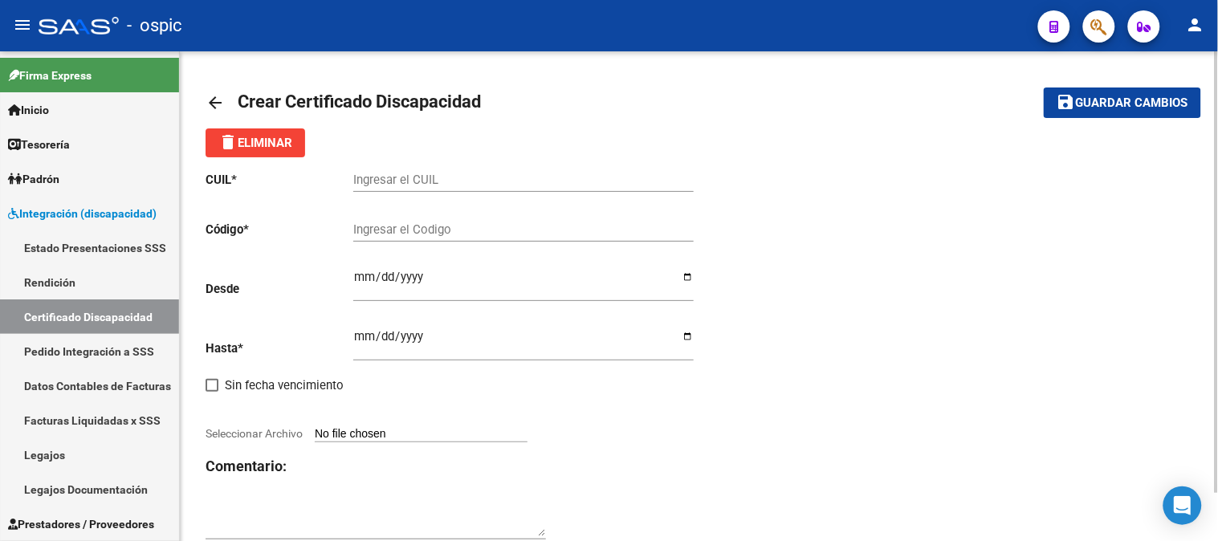
click at [221, 103] on mat-icon "arrow_back" at bounding box center [215, 102] width 19 height 19
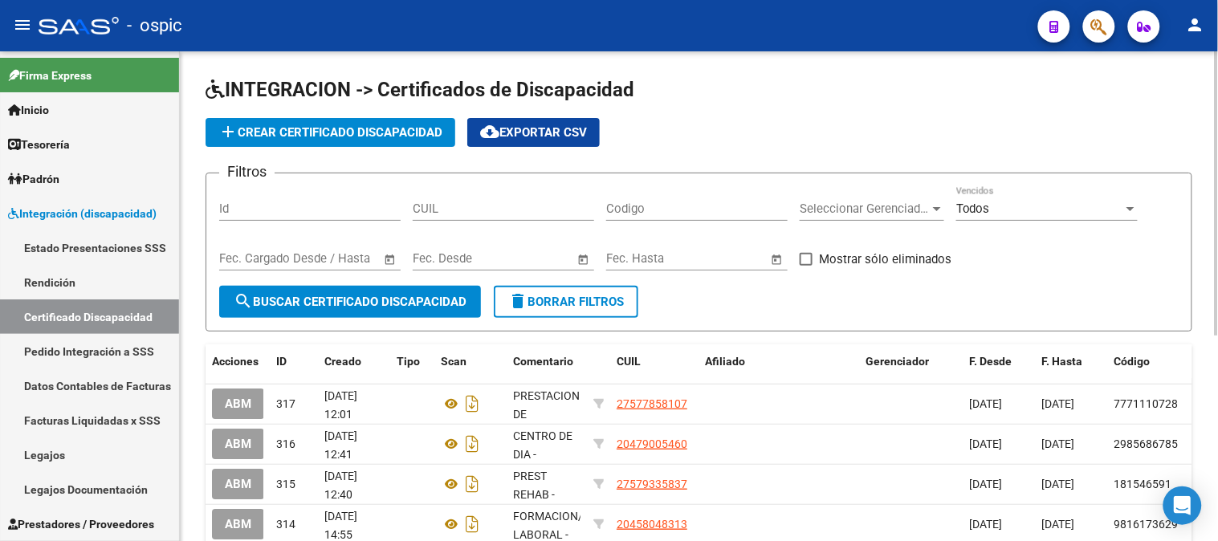
click at [661, 234] on div "Codigo" at bounding box center [696, 211] width 181 height 50
click at [905, 281] on div "Filtros Id CUIL Codigo Seleccionar Gerenciador Seleccionar Gerenciador Todos Ve…" at bounding box center [698, 236] width 959 height 100
click at [65, 217] on span "Integración (discapacidad)" at bounding box center [82, 214] width 149 height 18
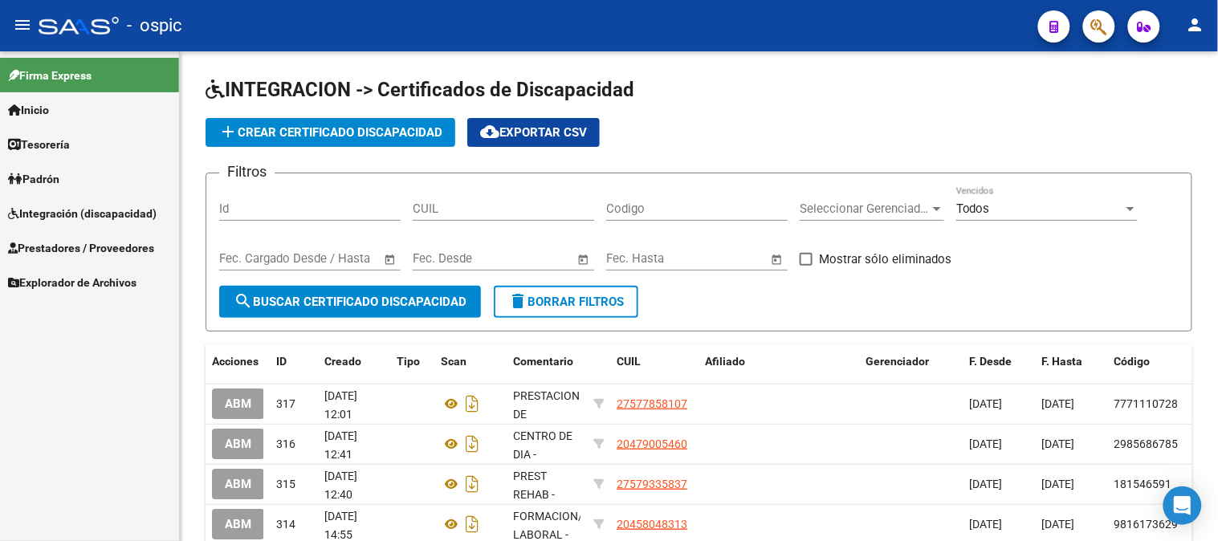
click at [26, 247] on span "Prestadores / Proveedores" at bounding box center [81, 248] width 146 height 18
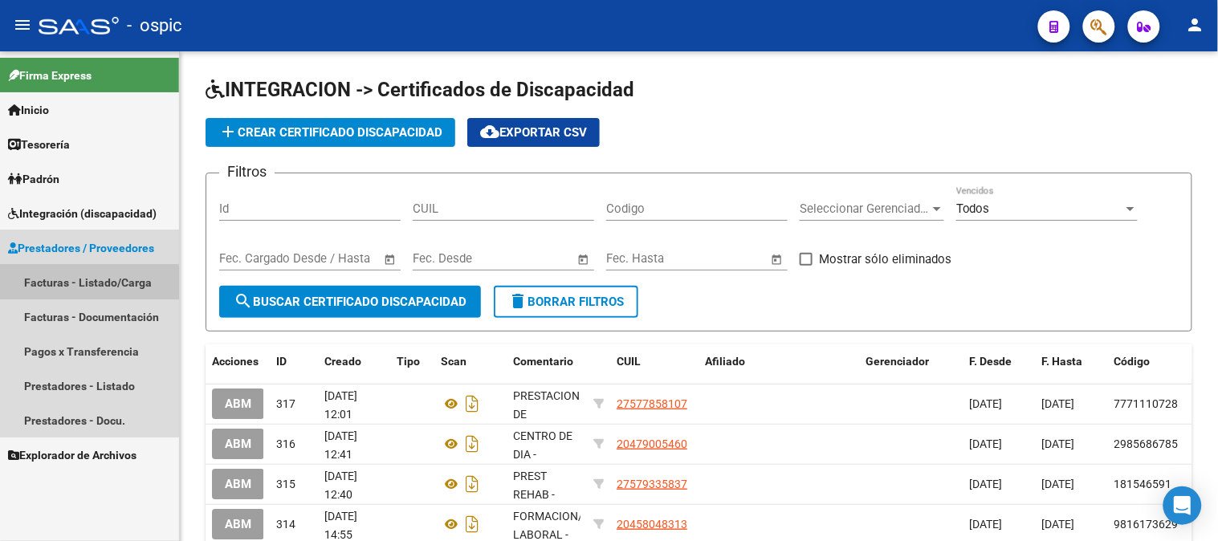
click at [87, 283] on link "Facturas - Listado/Carga" at bounding box center [89, 282] width 179 height 35
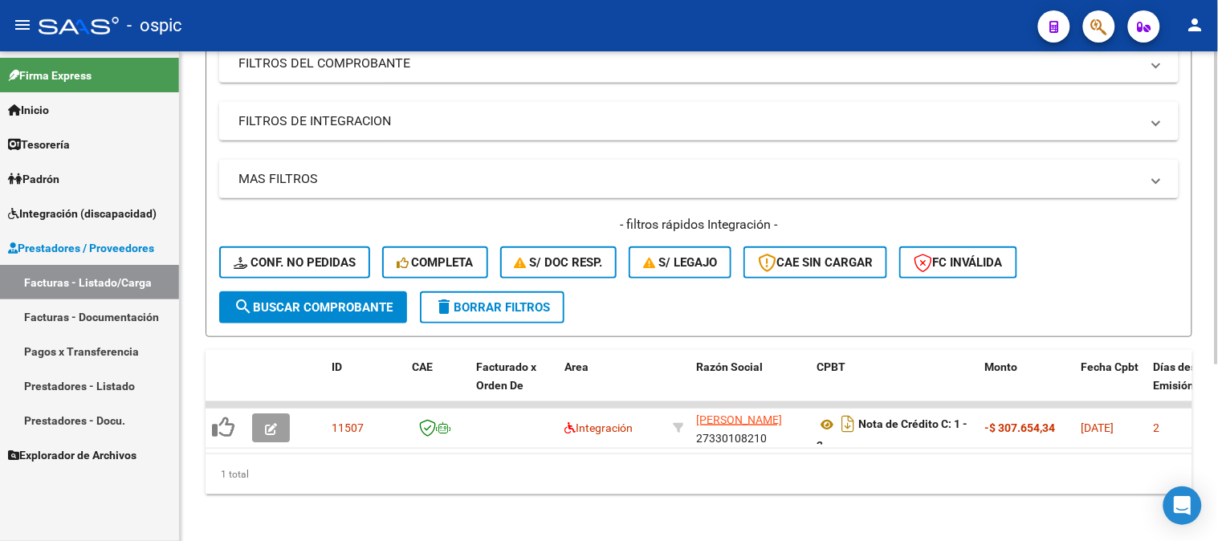
scroll to position [276, 0]
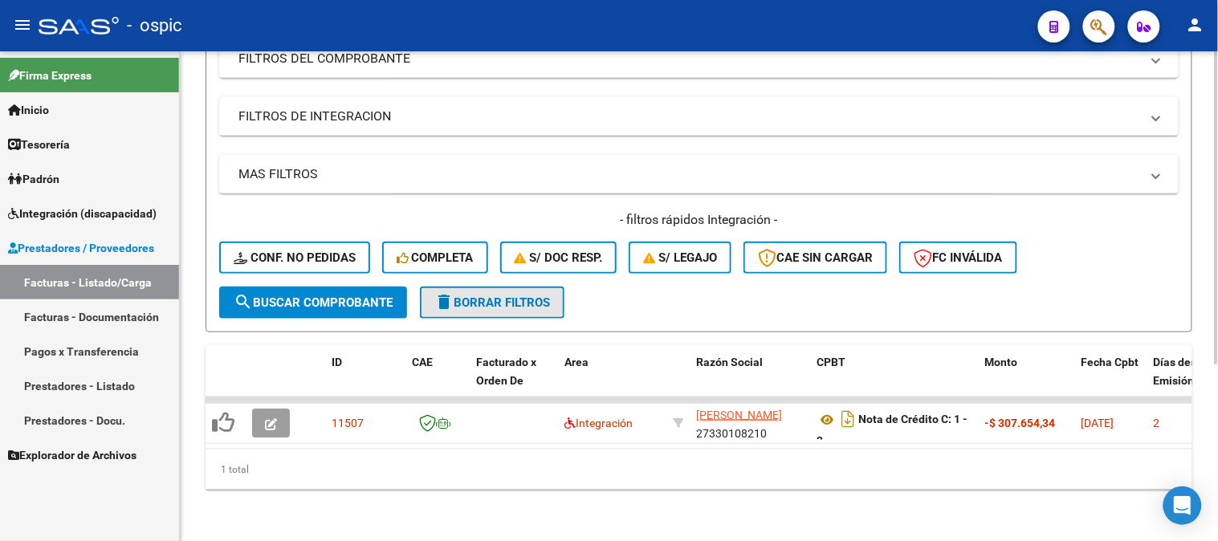
click at [507, 295] on span "delete Borrar Filtros" at bounding box center [492, 302] width 116 height 14
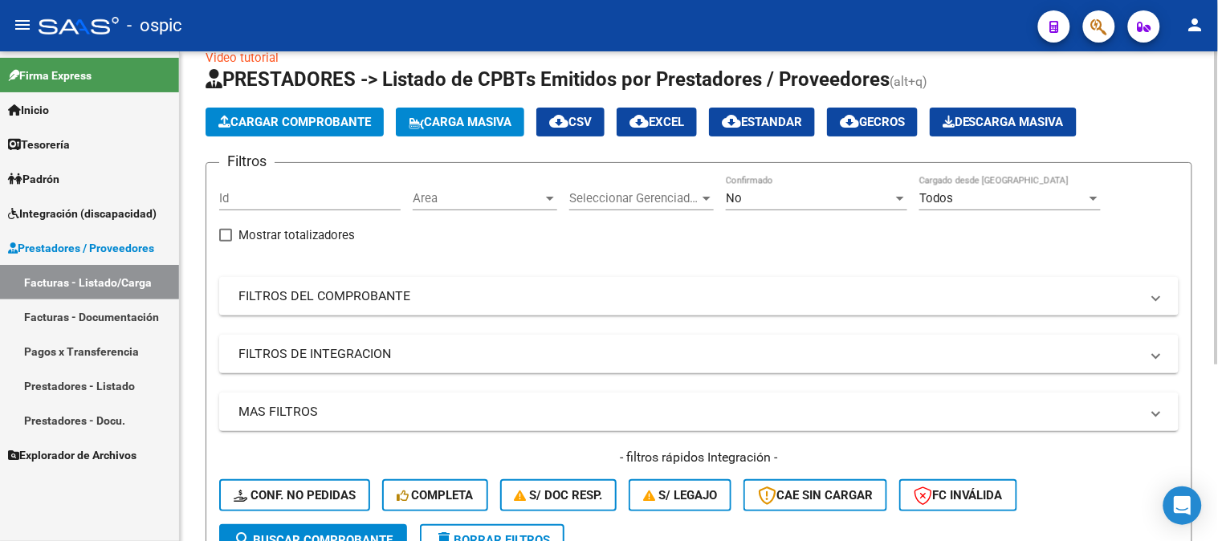
scroll to position [9, 0]
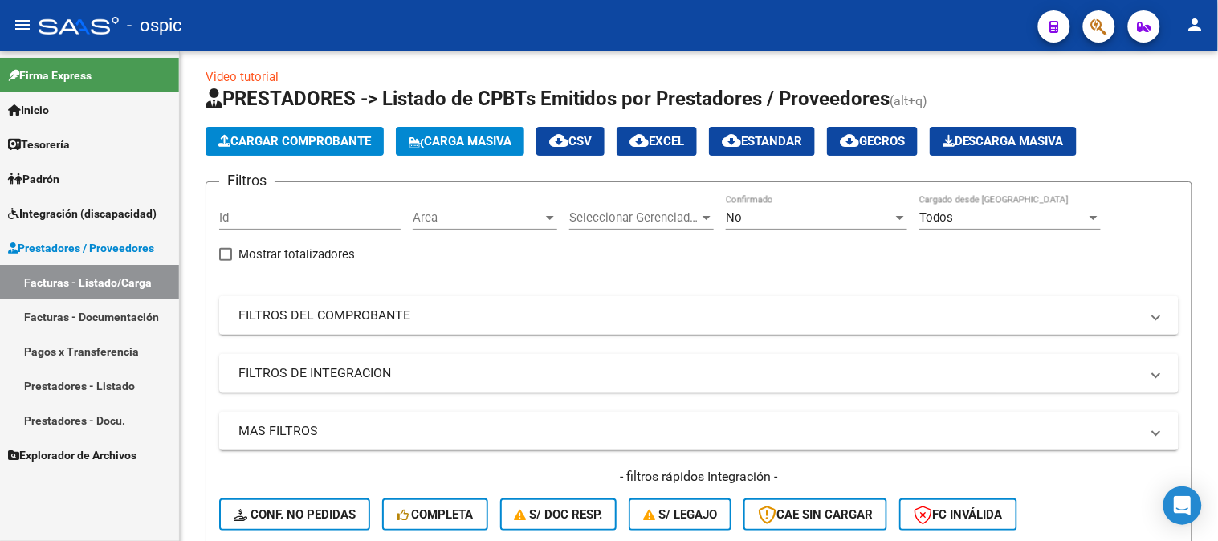
click at [117, 247] on span "Prestadores / Proveedores" at bounding box center [81, 248] width 146 height 18
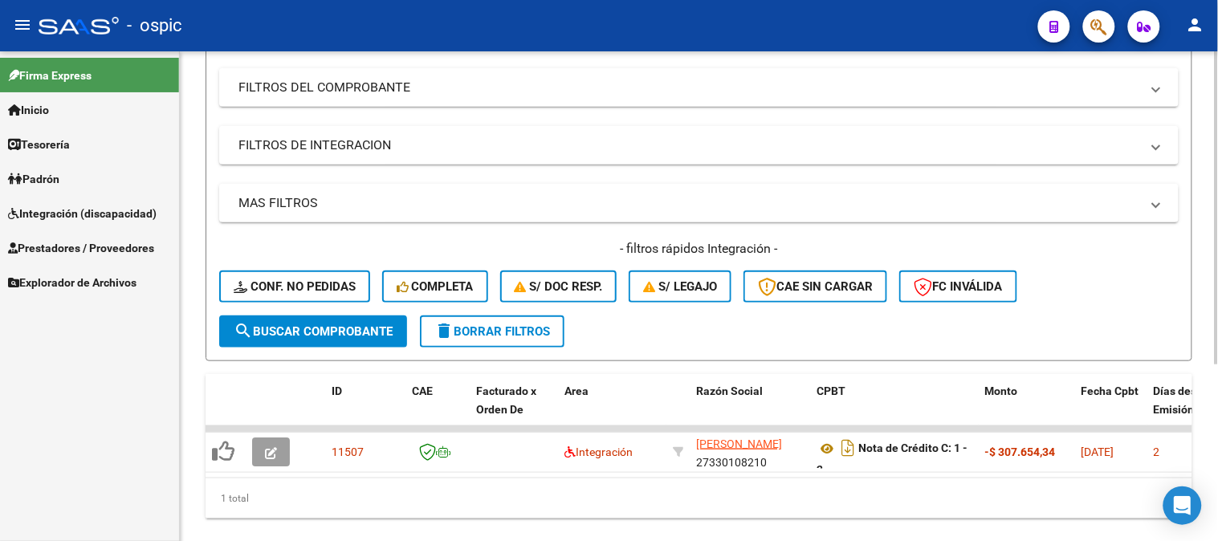
scroll to position [276, 0]
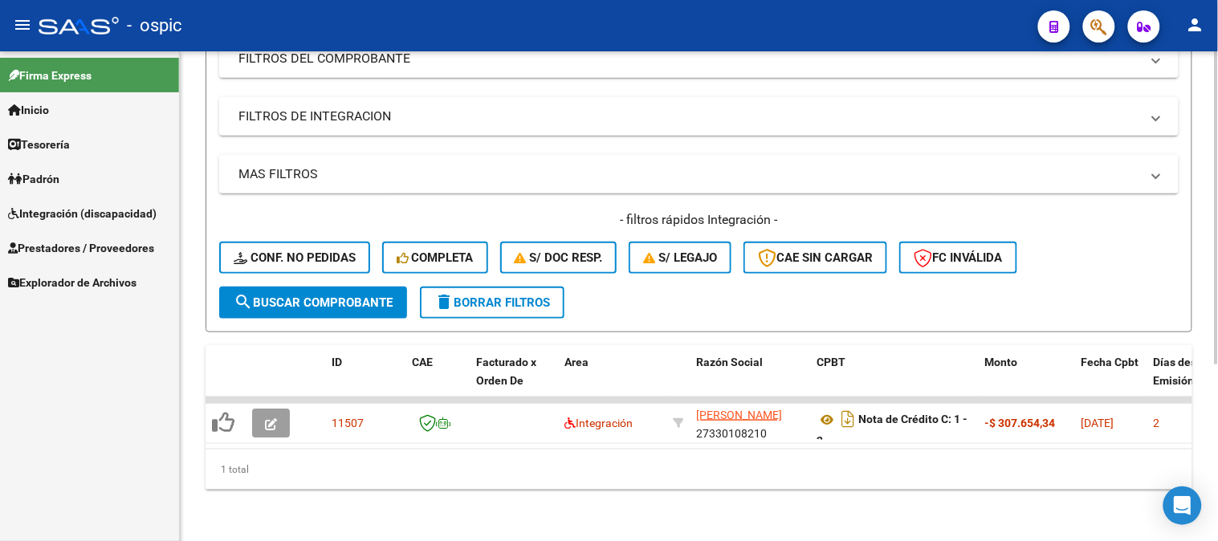
click at [454, 298] on button "delete Borrar Filtros" at bounding box center [492, 303] width 145 height 32
click at [77, 199] on link "Integración (discapacidad)" at bounding box center [89, 213] width 179 height 35
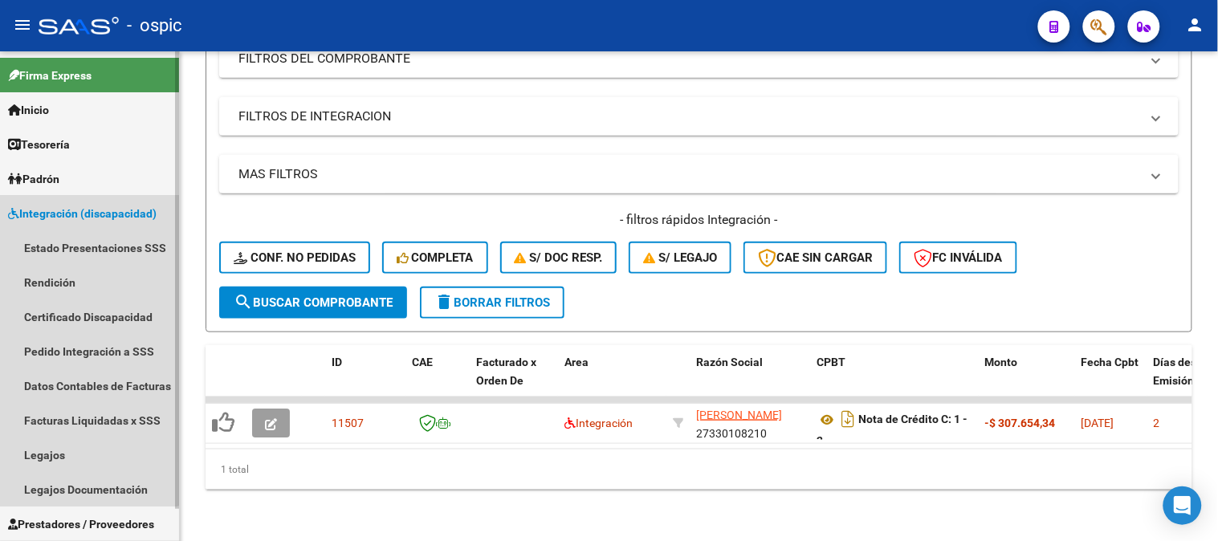
click at [77, 199] on link "Integración (discapacidad)" at bounding box center [89, 213] width 179 height 35
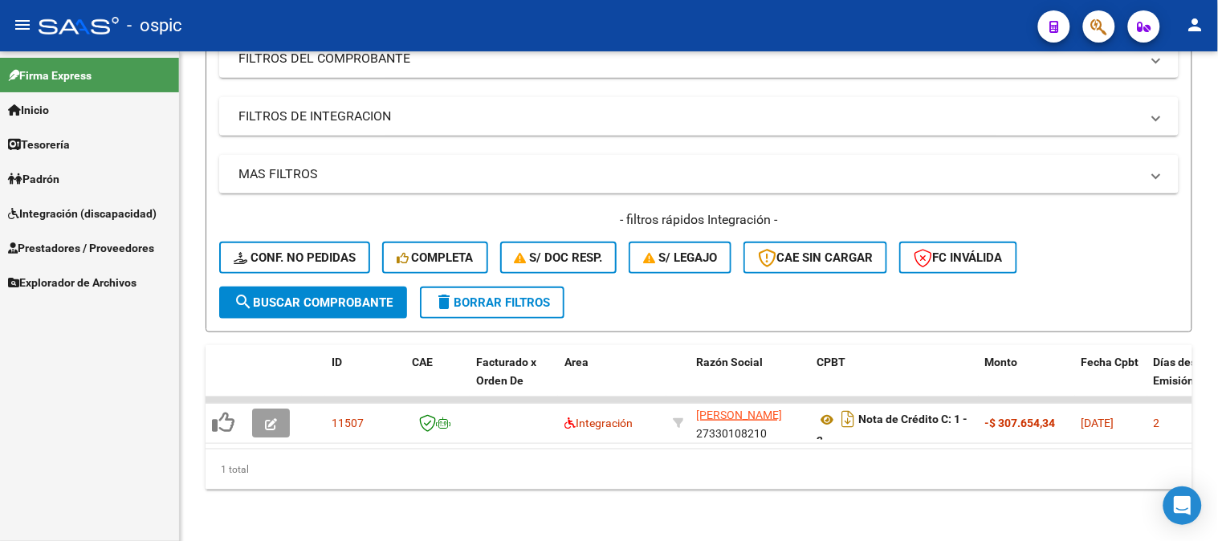
click at [72, 211] on span "Integración (discapacidad)" at bounding box center [82, 214] width 149 height 18
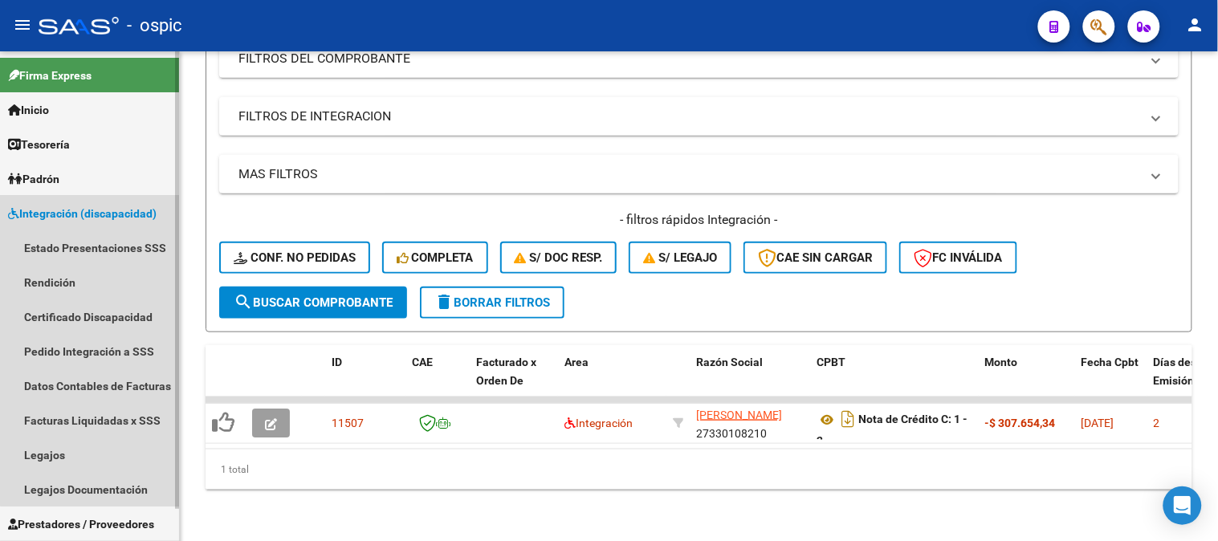
click at [104, 217] on span "Integración (discapacidad)" at bounding box center [82, 214] width 149 height 18
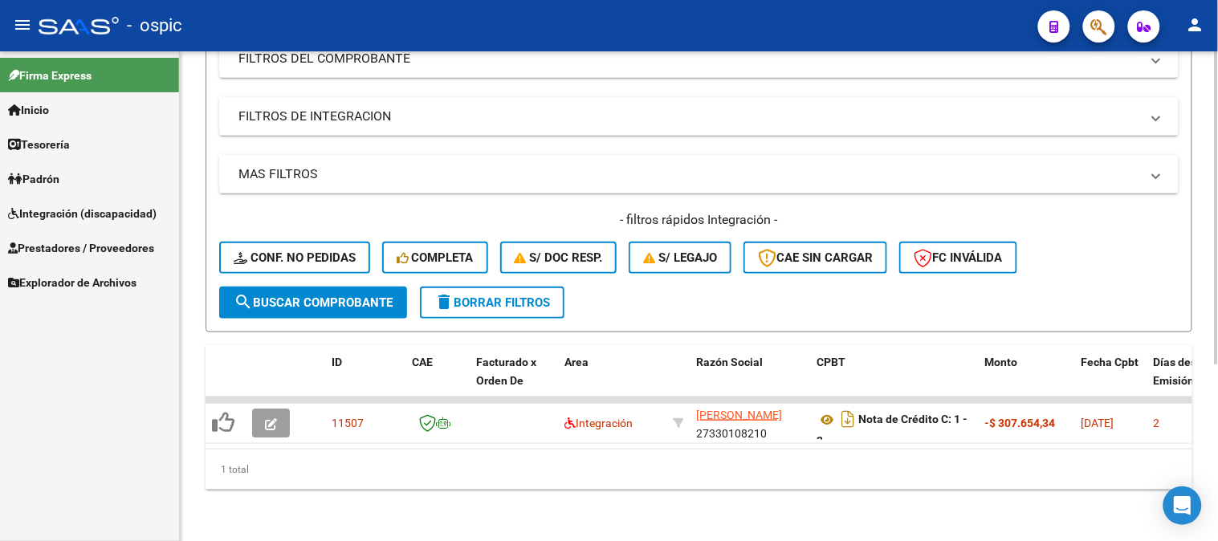
click at [524, 295] on span "delete Borrar Filtros" at bounding box center [492, 302] width 116 height 14
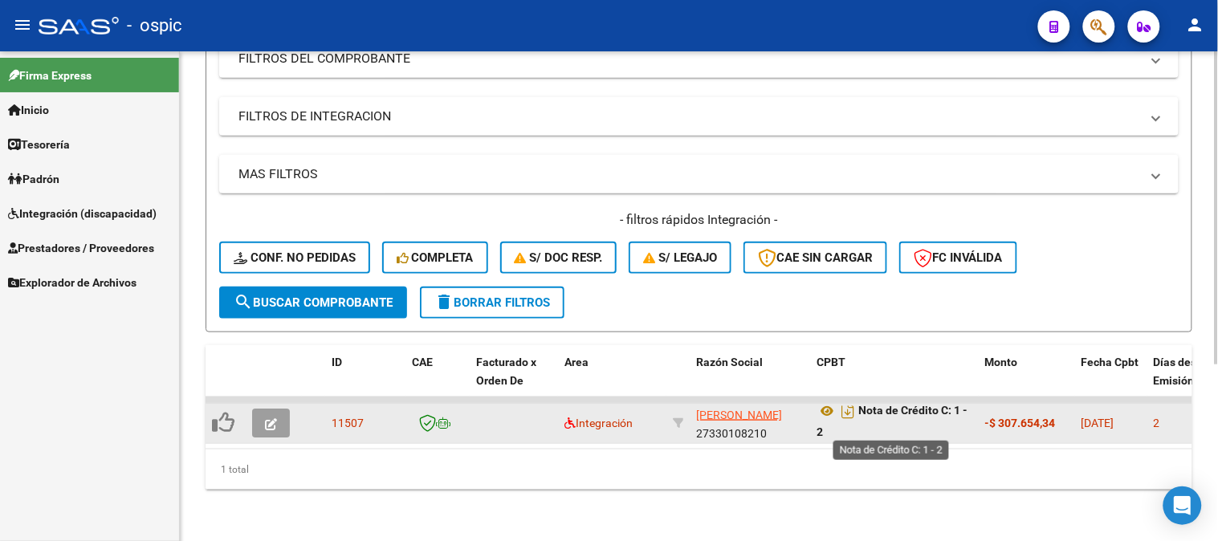
scroll to position [10, 0]
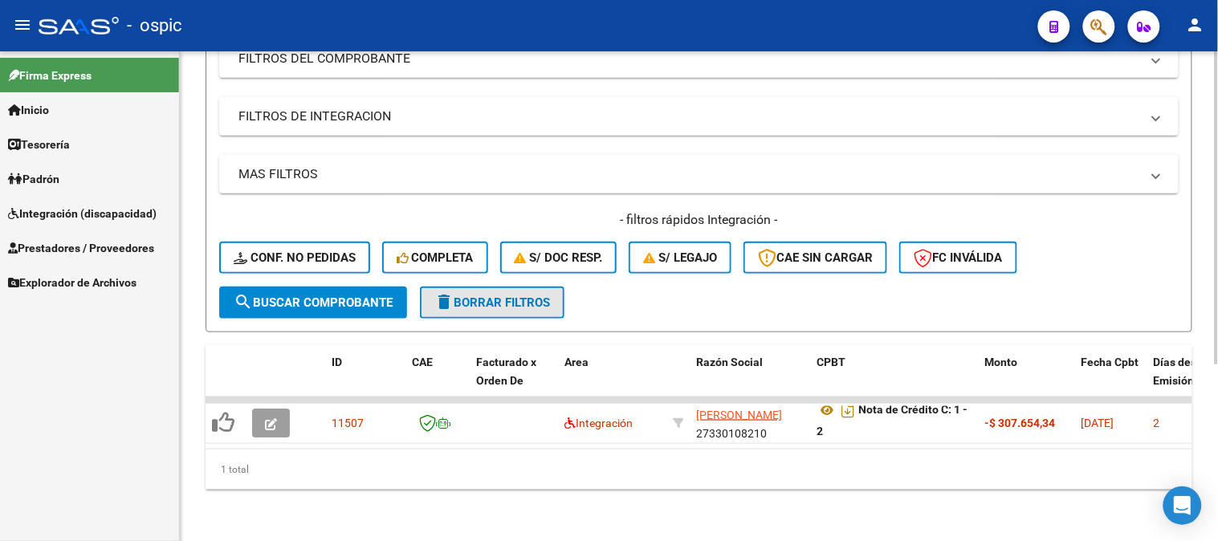
click at [524, 295] on span "delete Borrar Filtros" at bounding box center [492, 302] width 116 height 14
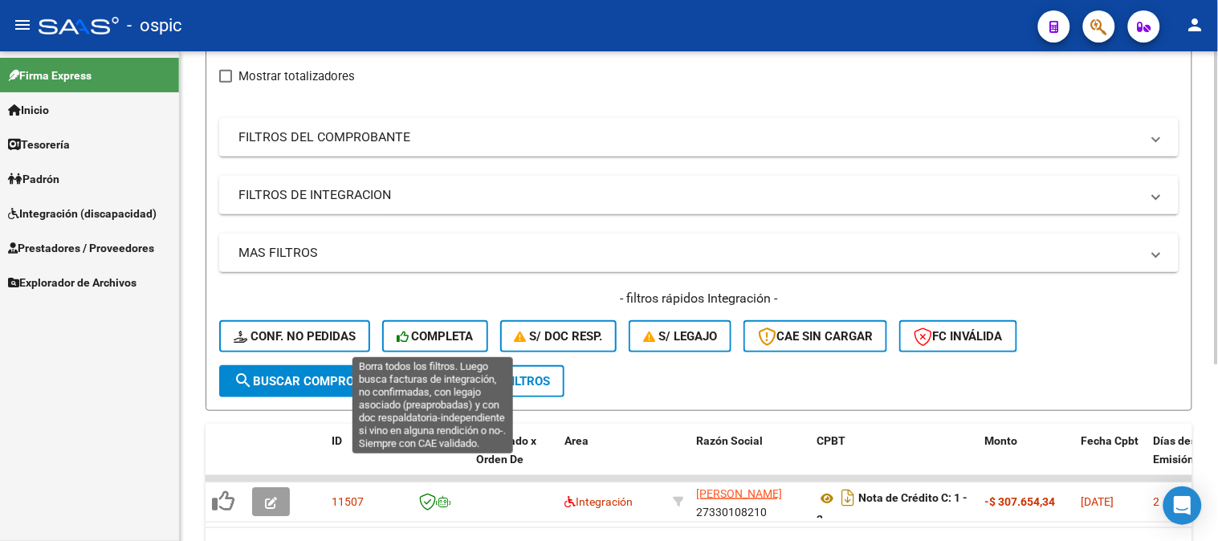
scroll to position [0, 0]
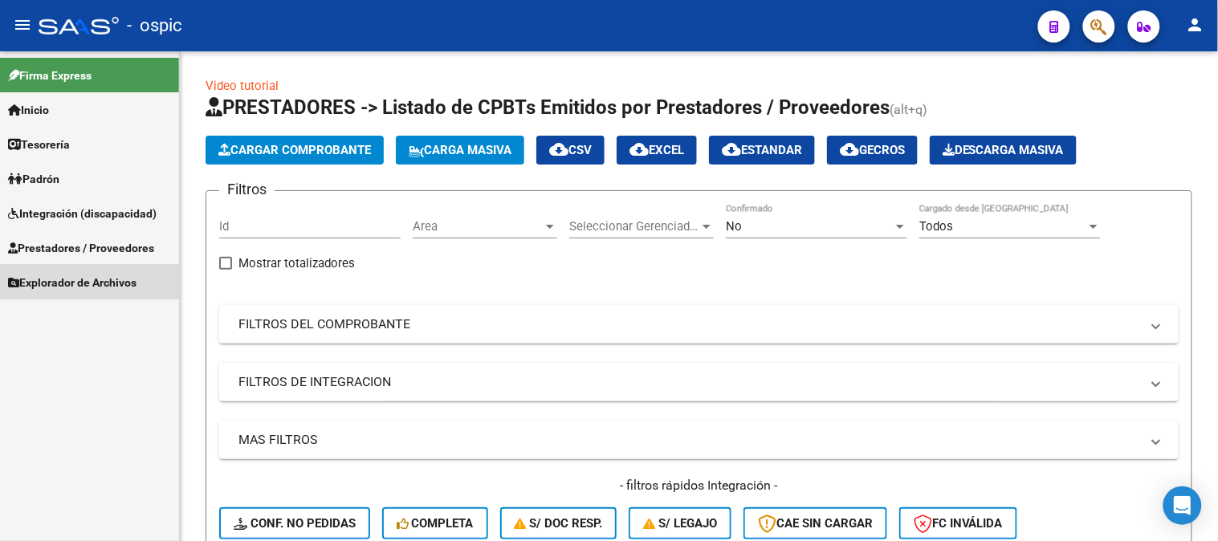
click at [92, 283] on span "Explorador de Archivos" at bounding box center [72, 283] width 128 height 18
click at [87, 308] on link "Integración" at bounding box center [89, 316] width 179 height 35
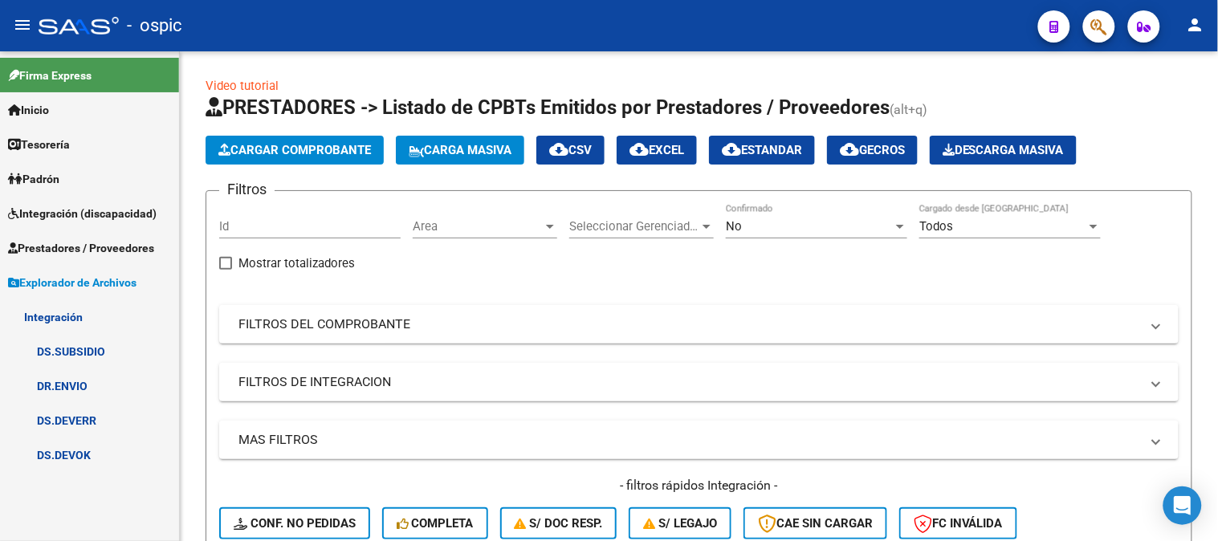
click at [92, 444] on link "DS.DEVOK" at bounding box center [89, 455] width 179 height 35
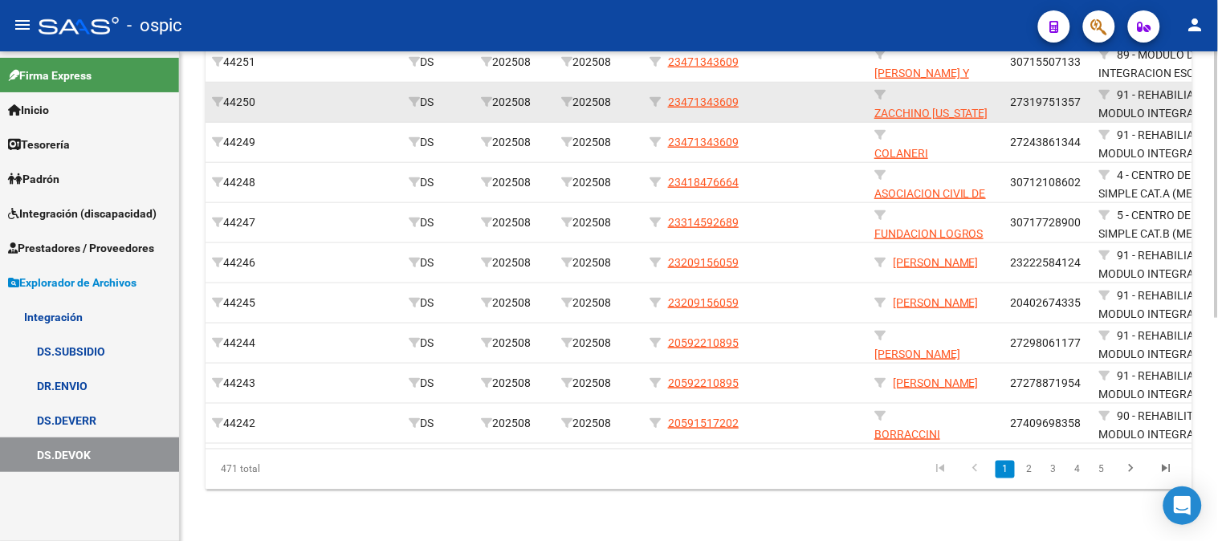
scroll to position [408, 0]
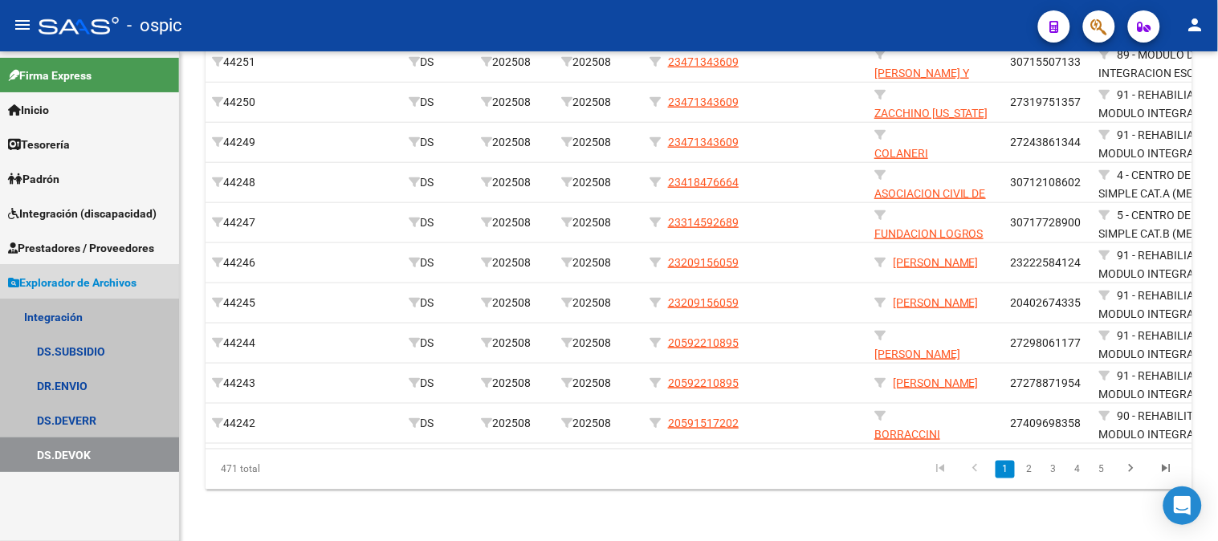
click at [73, 308] on link "Integración" at bounding box center [89, 316] width 179 height 35
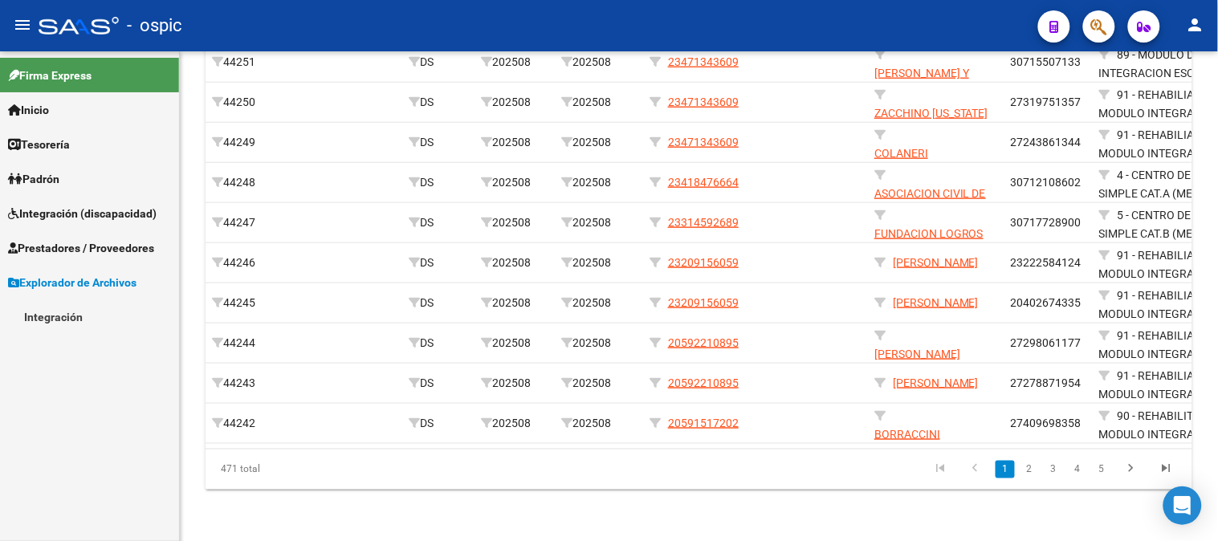
click at [121, 250] on span "Prestadores / Proveedores" at bounding box center [81, 248] width 146 height 18
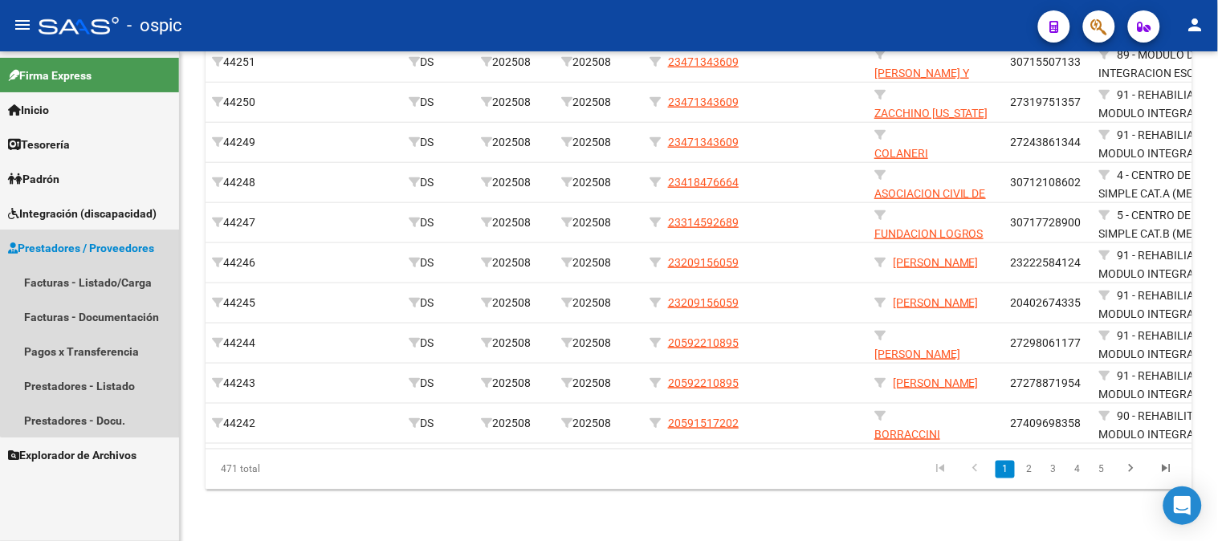
click at [121, 250] on span "Prestadores / Proveedores" at bounding box center [81, 248] width 146 height 18
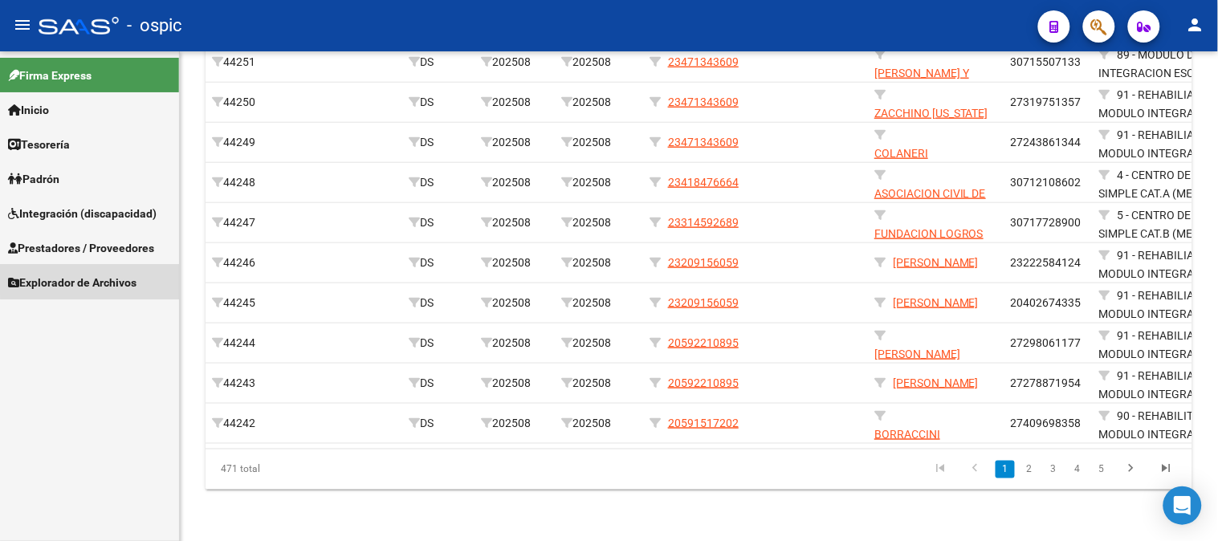
click at [112, 278] on span "Explorador de Archivos" at bounding box center [72, 283] width 128 height 18
click at [90, 312] on link "Integración" at bounding box center [89, 316] width 179 height 35
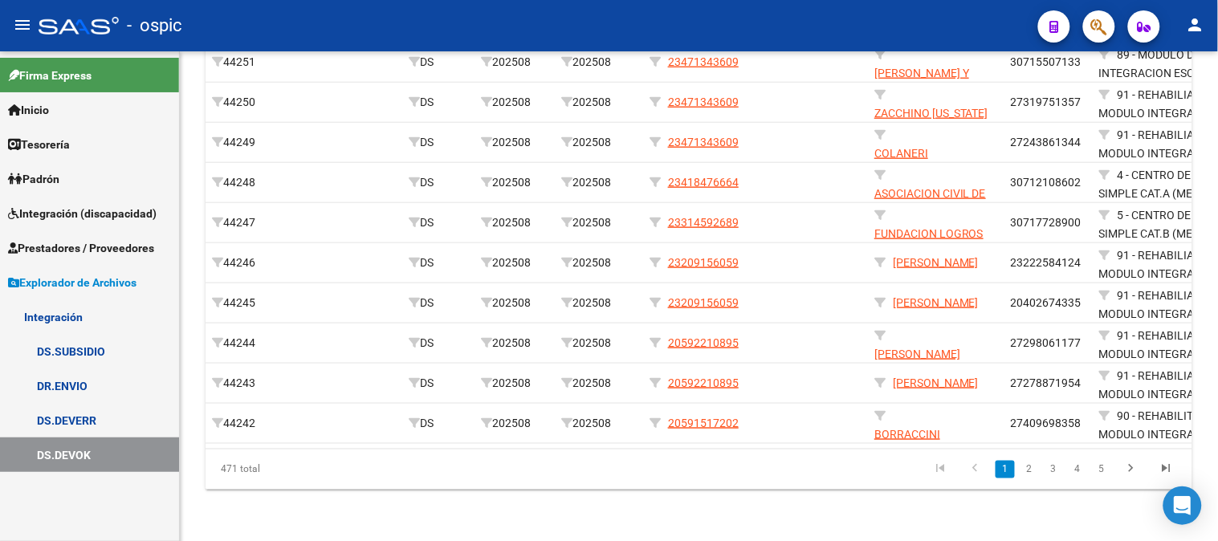
click at [94, 416] on link "DS.DEVERR" at bounding box center [89, 420] width 179 height 35
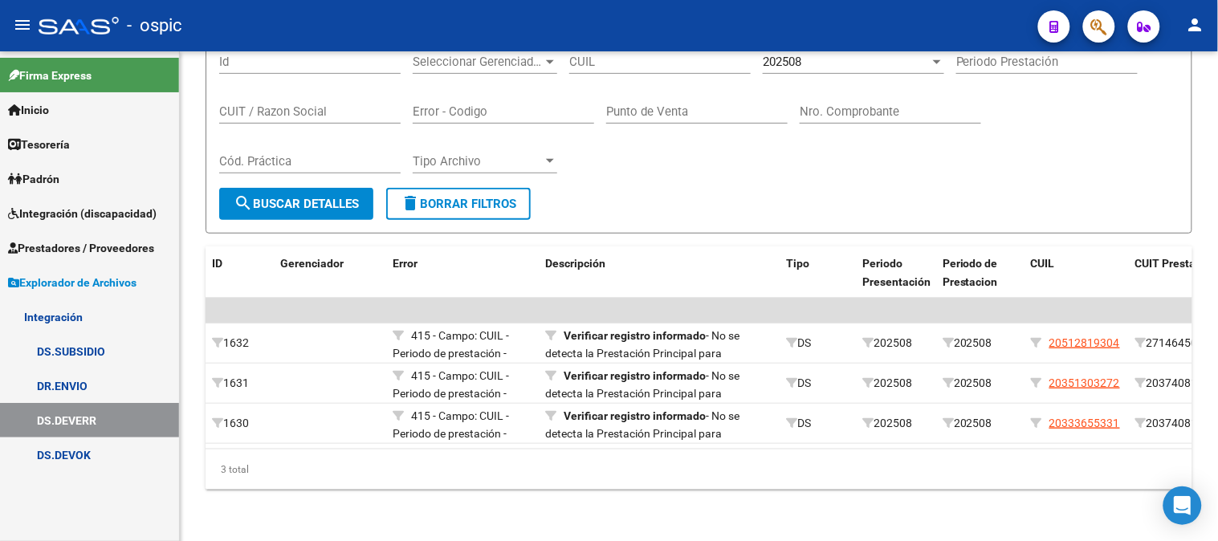
click at [101, 289] on span "Explorador de Archivos" at bounding box center [72, 283] width 128 height 18
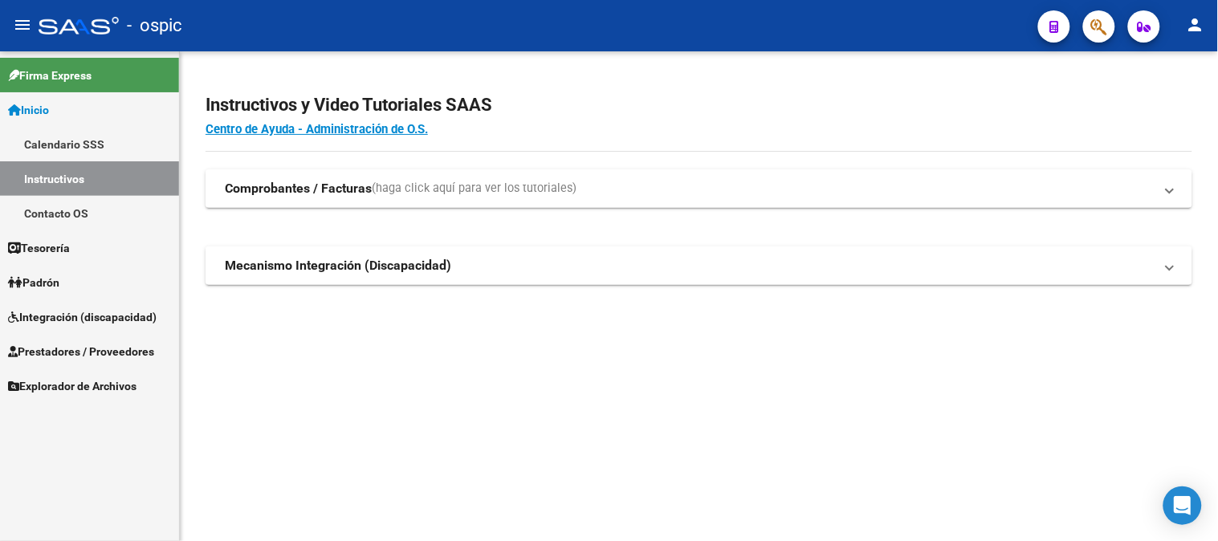
click at [58, 84] on span "Firma Express" at bounding box center [50, 76] width 84 height 18
click at [62, 82] on span "Firma Express" at bounding box center [50, 76] width 84 height 18
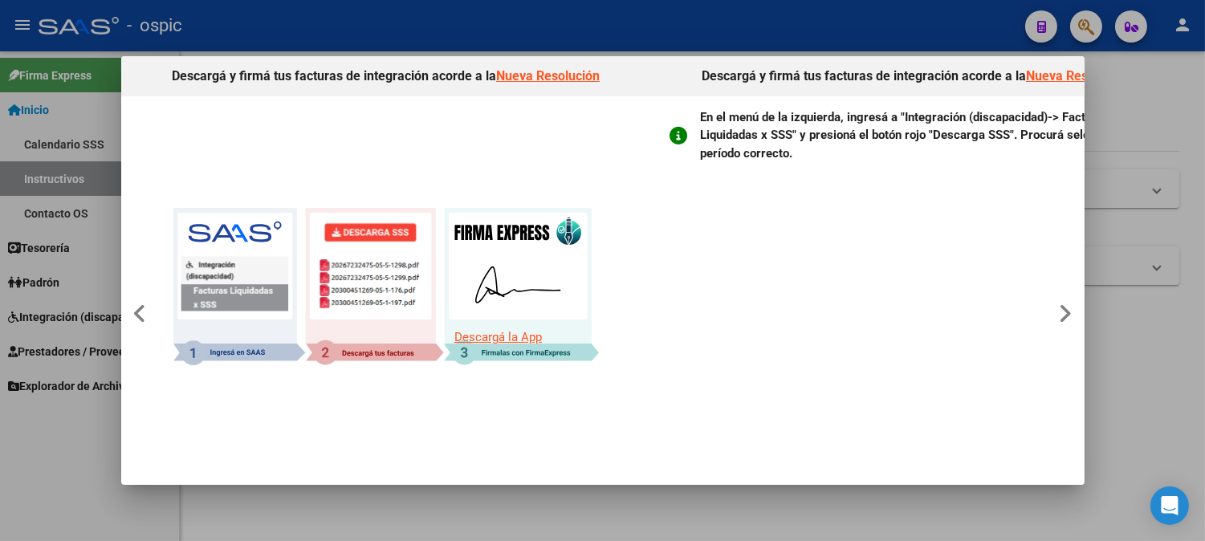
click at [86, 349] on div at bounding box center [602, 270] width 1205 height 541
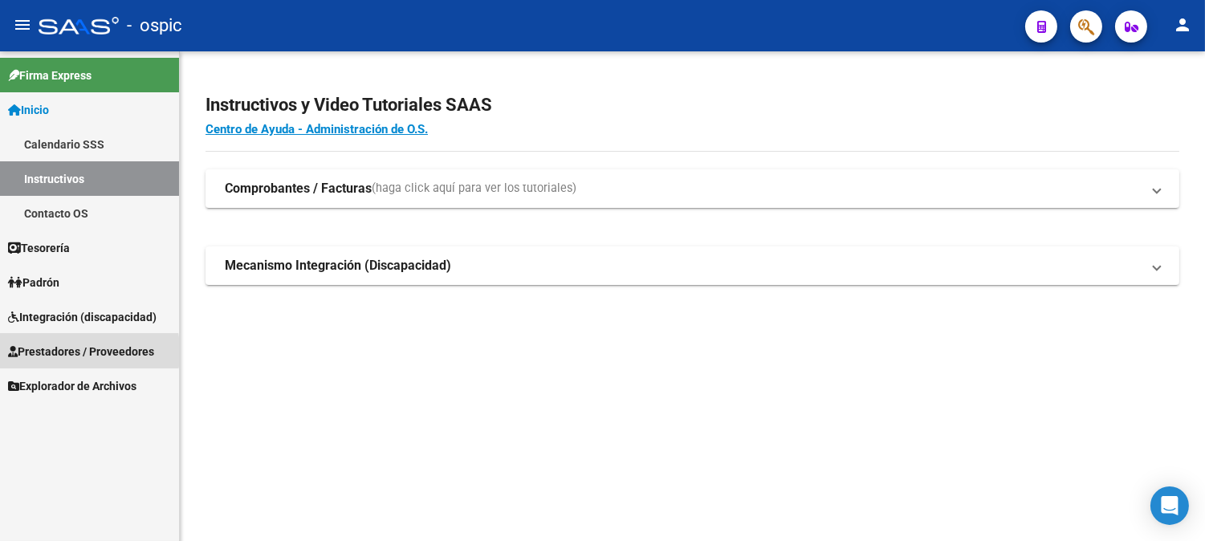
click at [47, 352] on span "Prestadores / Proveedores" at bounding box center [81, 352] width 146 height 18
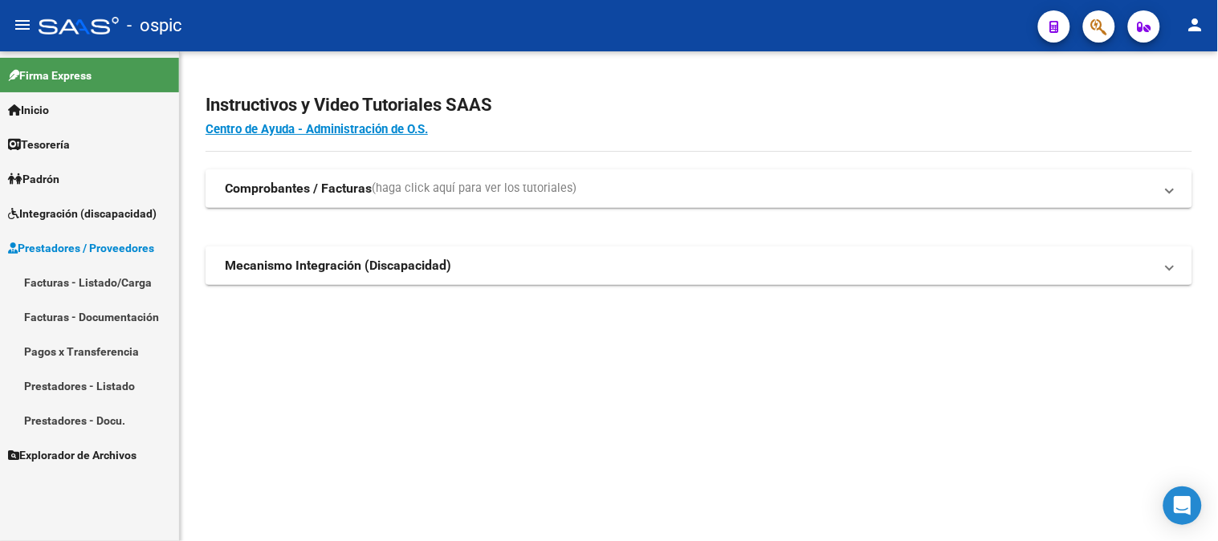
click at [89, 285] on link "Facturas - Listado/Carga" at bounding box center [89, 282] width 179 height 35
click at [134, 282] on link "Facturas - Listado/Carga" at bounding box center [89, 282] width 179 height 35
click at [66, 283] on link "Facturas - Listado/Carga" at bounding box center [89, 282] width 179 height 35
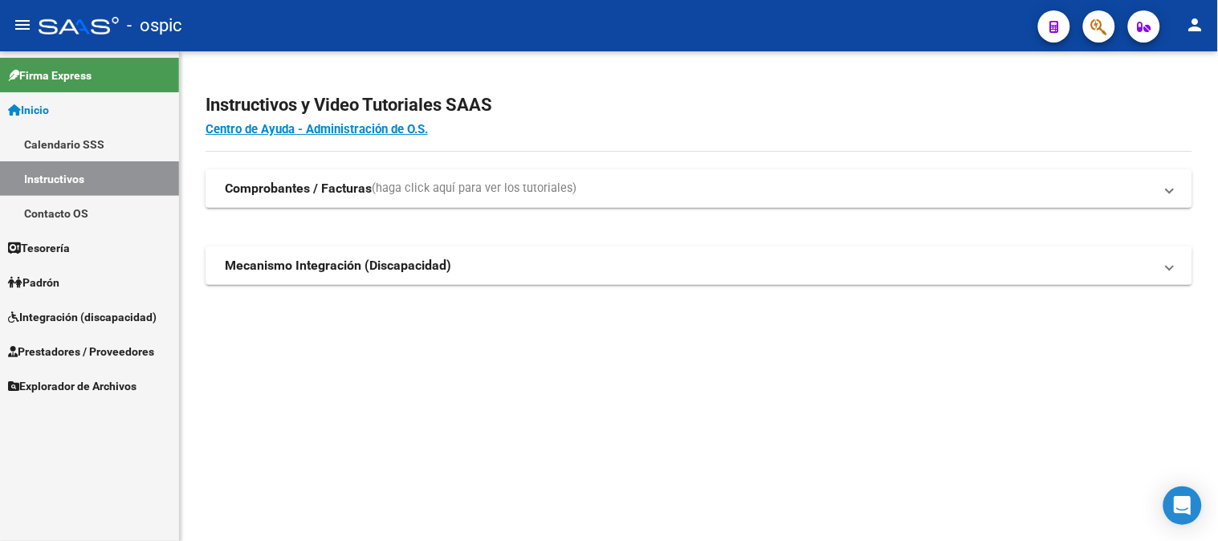
click at [71, 313] on span "Integración (discapacidad)" at bounding box center [82, 317] width 149 height 18
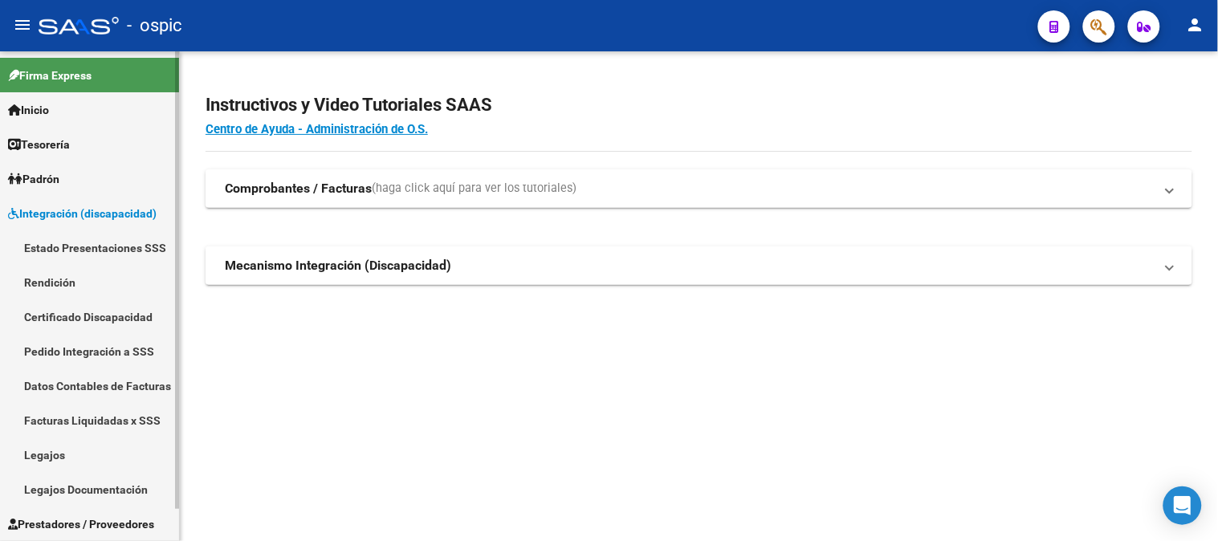
click at [80, 207] on span "Integración (discapacidad)" at bounding box center [82, 214] width 149 height 18
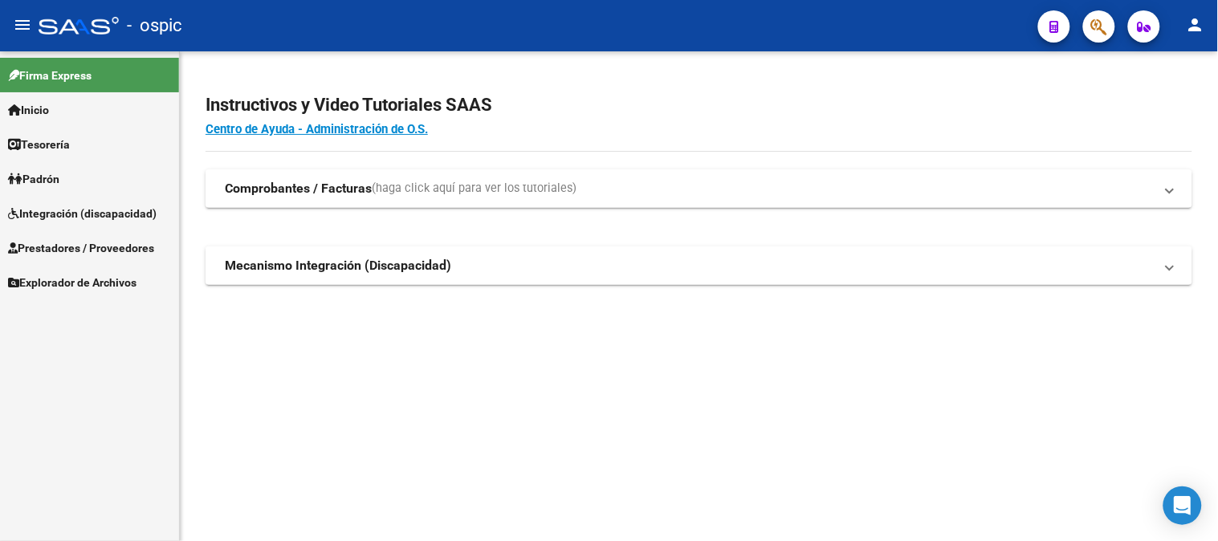
click at [81, 247] on span "Prestadores / Proveedores" at bounding box center [81, 248] width 146 height 18
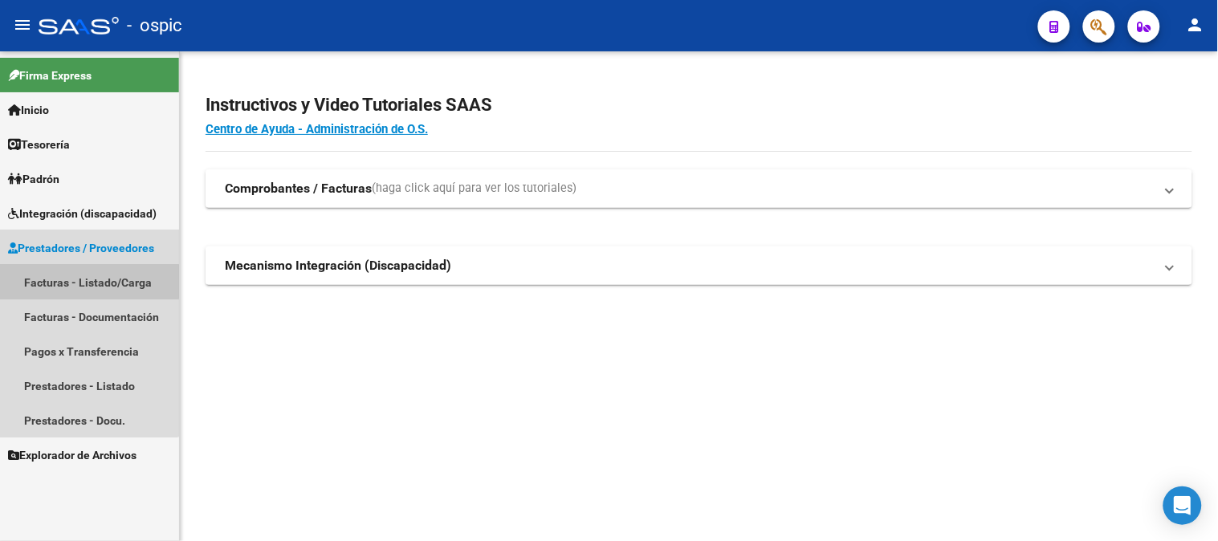
click at [87, 282] on link "Facturas - Listado/Carga" at bounding box center [89, 282] width 179 height 35
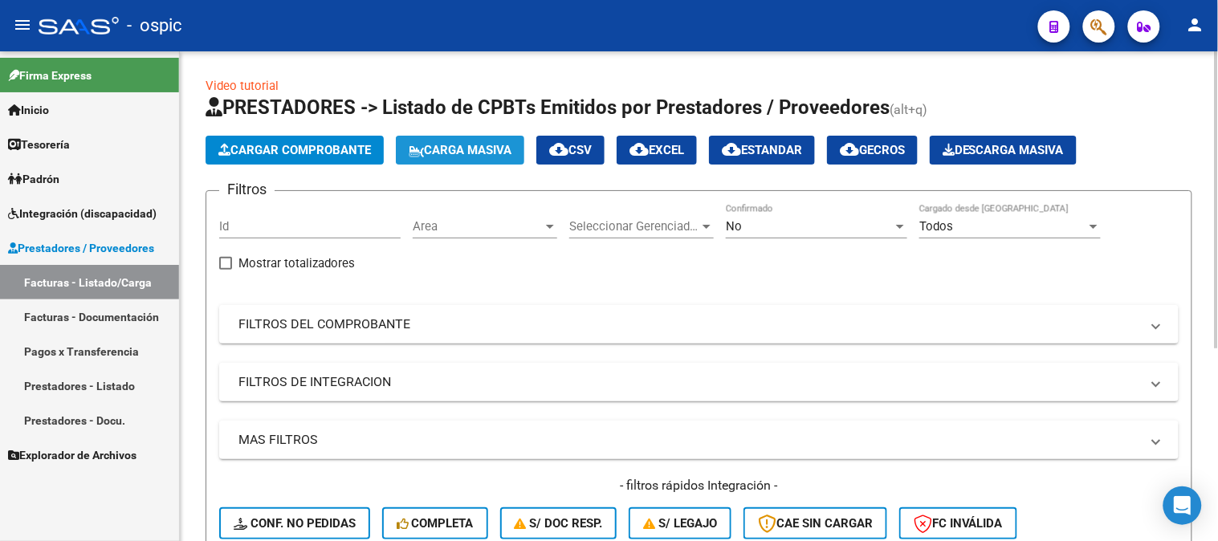
click at [485, 157] on span "Carga Masiva" at bounding box center [460, 150] width 103 height 14
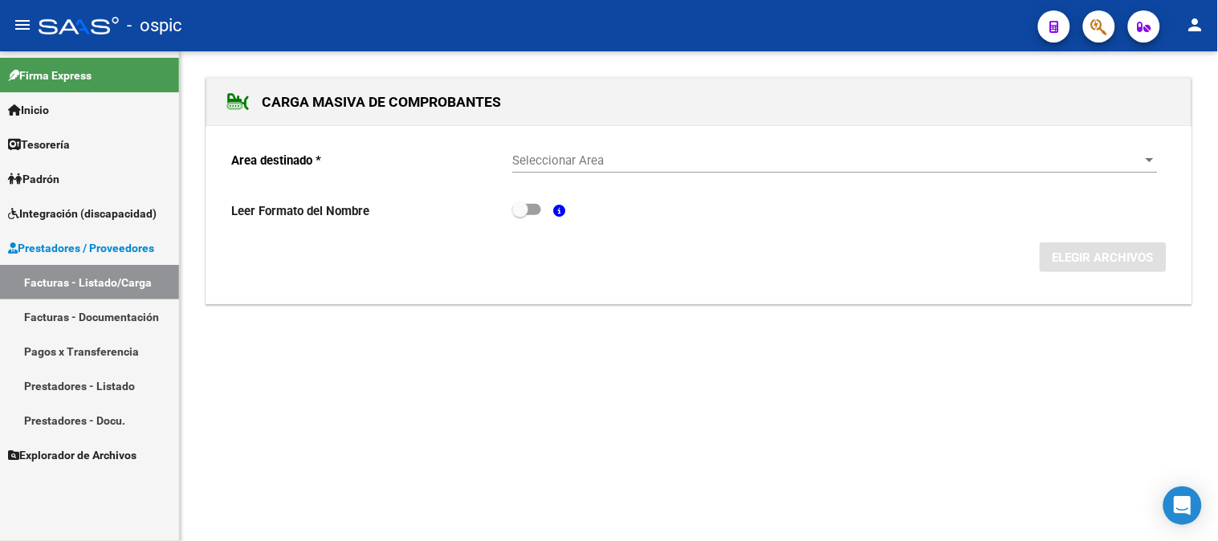
click at [106, 250] on span "Prestadores / Proveedores" at bounding box center [81, 248] width 146 height 18
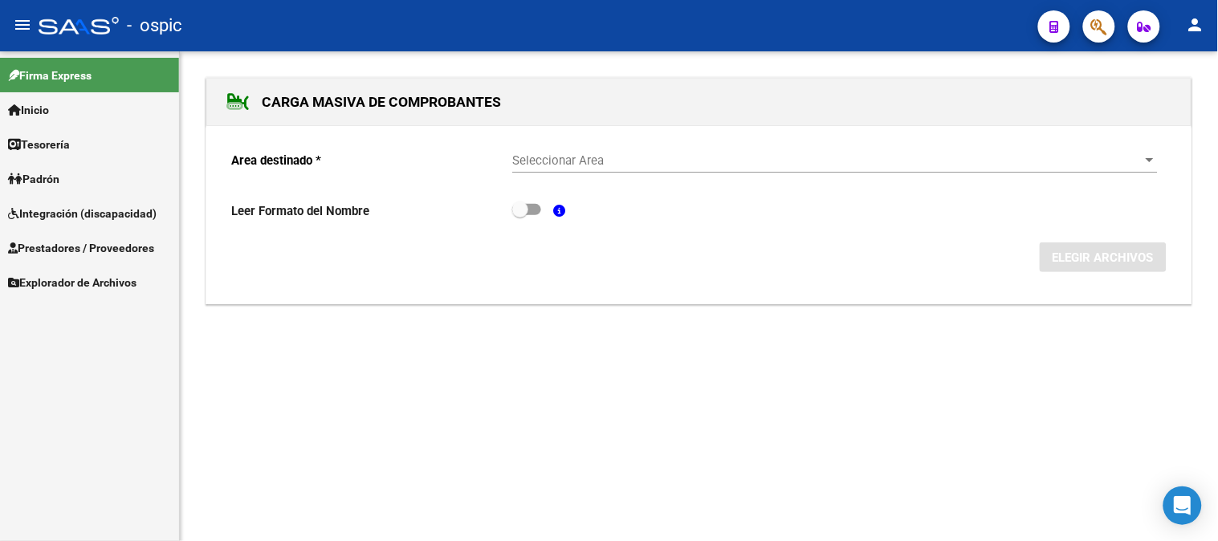
click at [613, 157] on span "Seleccionar Area" at bounding box center [827, 160] width 631 height 14
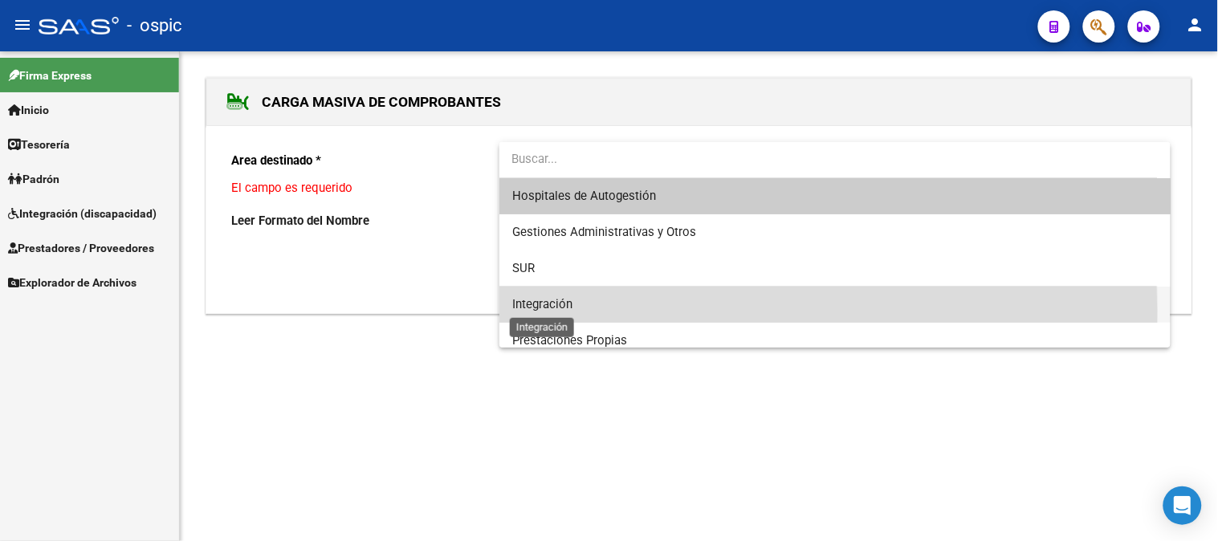
click at [564, 310] on span "Integración" at bounding box center [542, 304] width 60 height 14
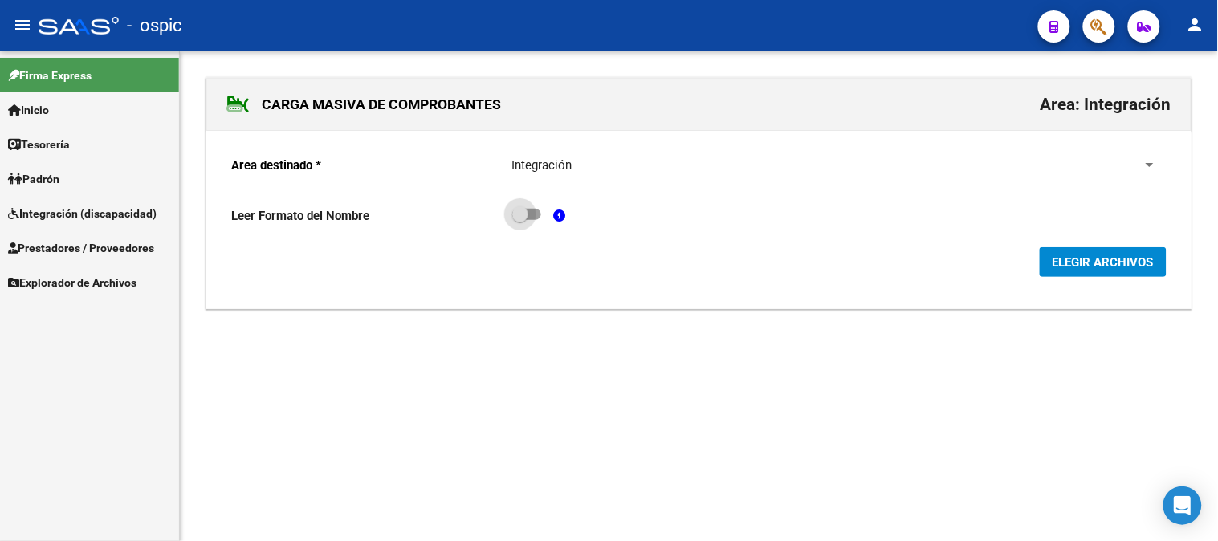
click at [515, 215] on span at bounding box center [520, 214] width 16 height 16
click at [519, 220] on input "checkbox" at bounding box center [519, 220] width 1 height 1
checkbox input "true"
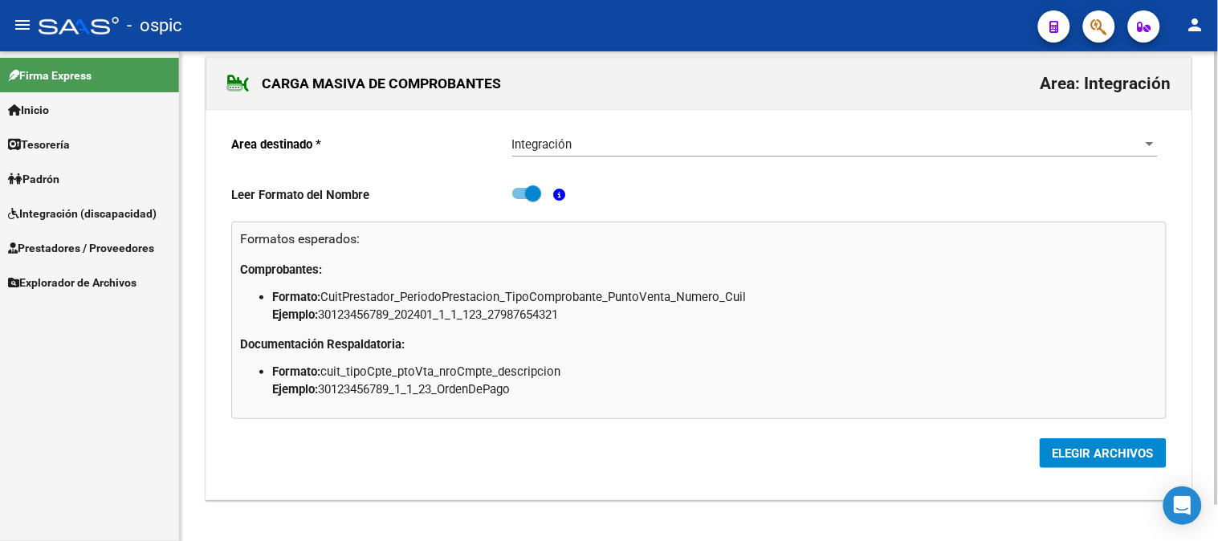
scroll to position [39, 0]
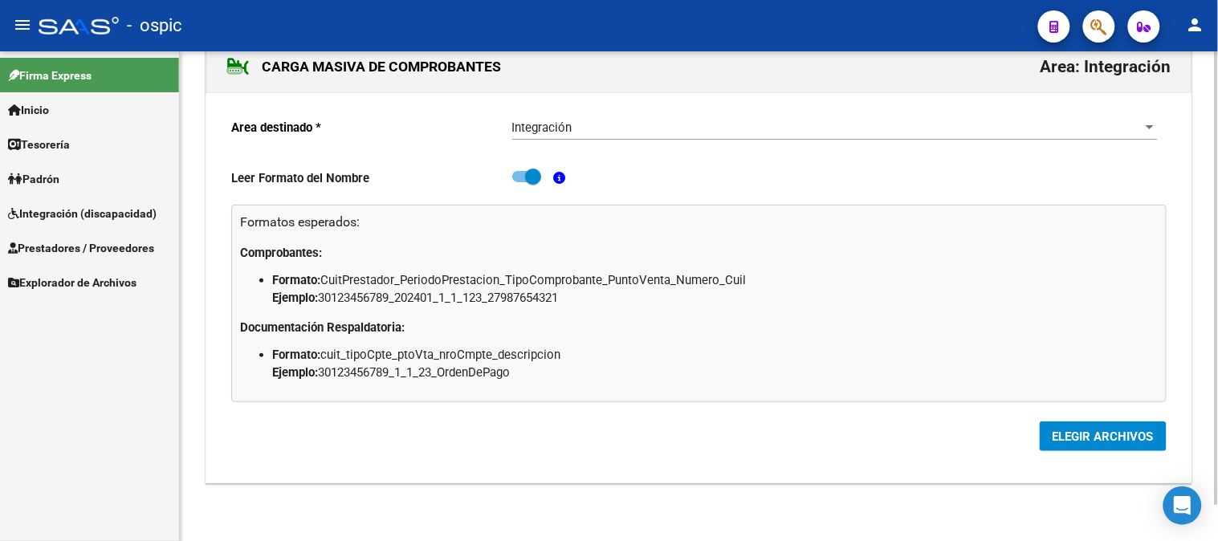
click at [1119, 438] on span "ELEGIR ARCHIVOS" at bounding box center [1103, 437] width 101 height 14
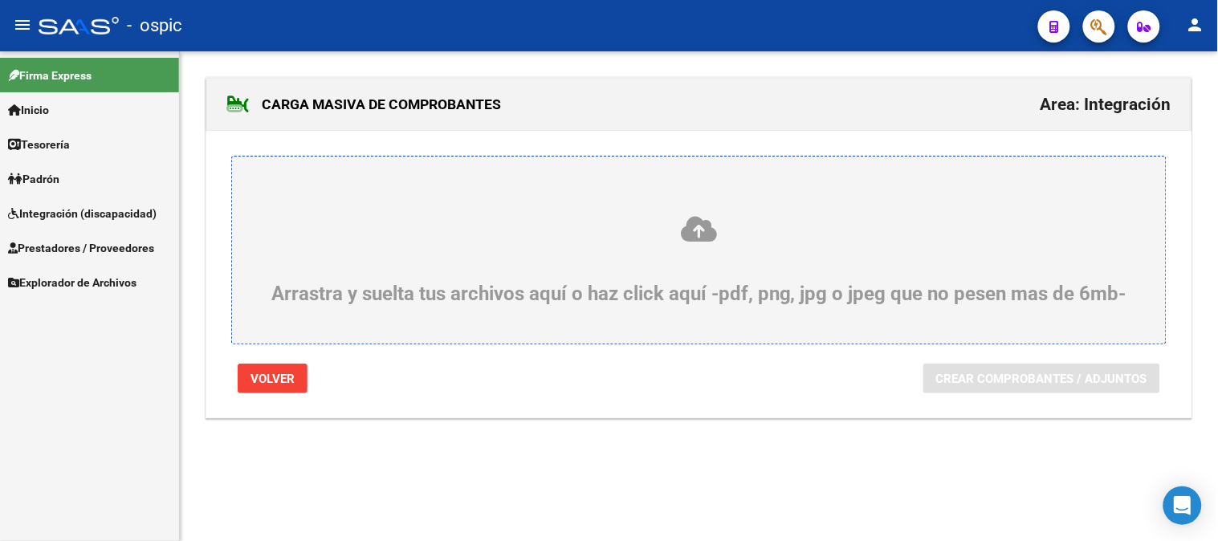
scroll to position [0, 0]
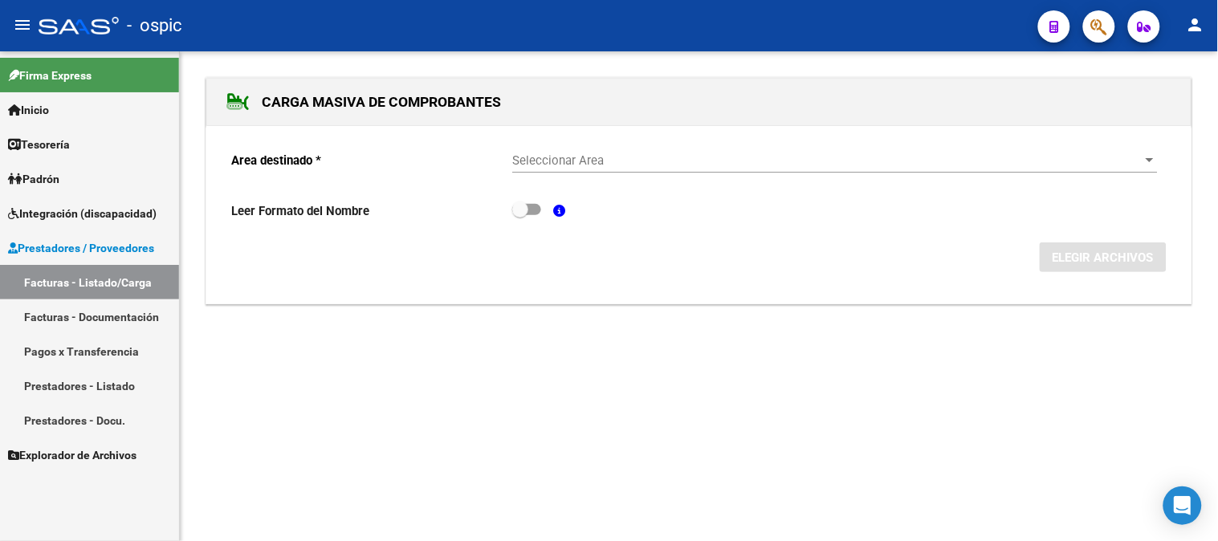
click at [59, 242] on span "Prestadores / Proveedores" at bounding box center [81, 248] width 146 height 18
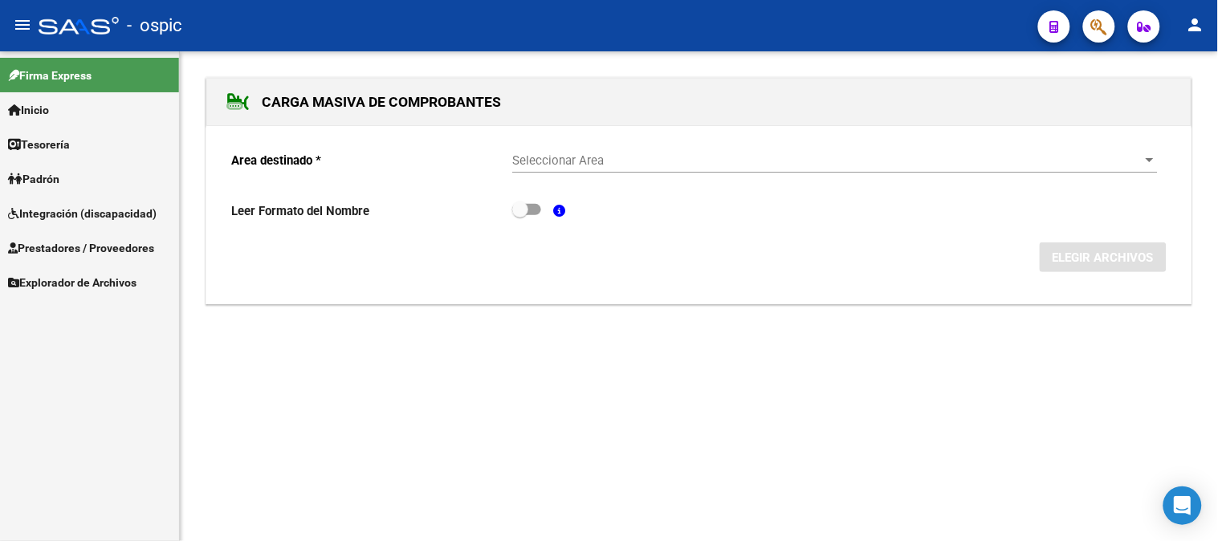
click at [64, 214] on span "Integración (discapacidad)" at bounding box center [82, 214] width 149 height 18
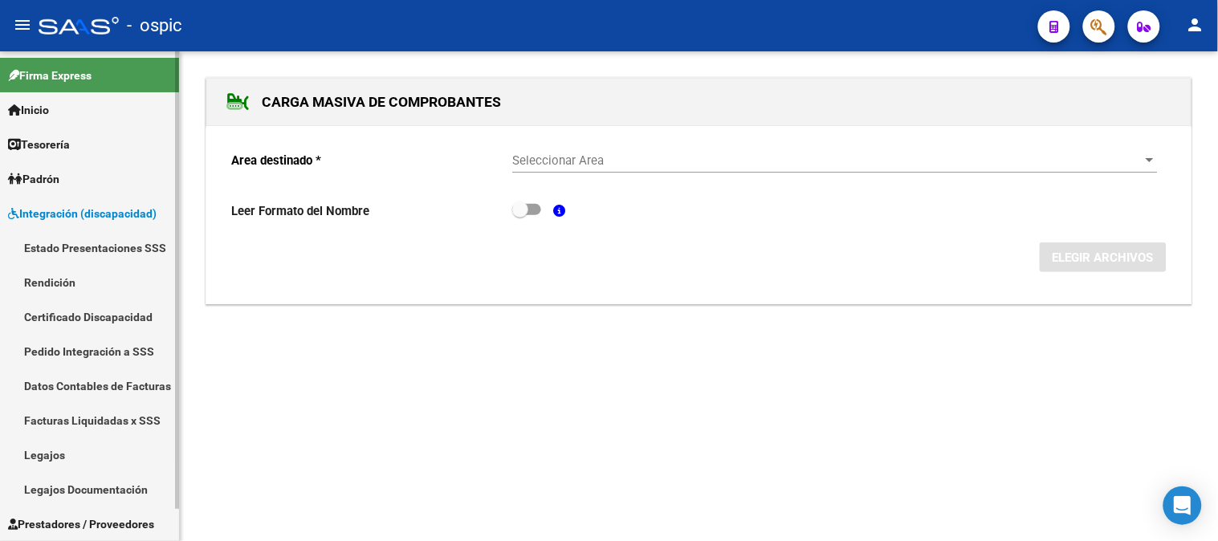
click at [96, 348] on link "Pedido Integración a SSS" at bounding box center [89, 351] width 179 height 35
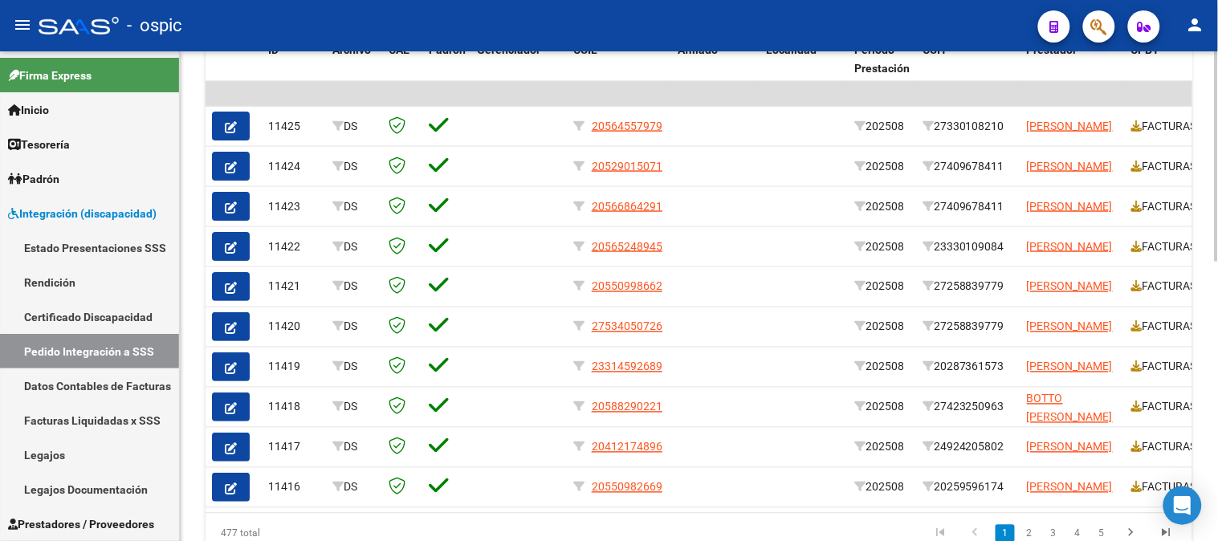
scroll to position [589, 0]
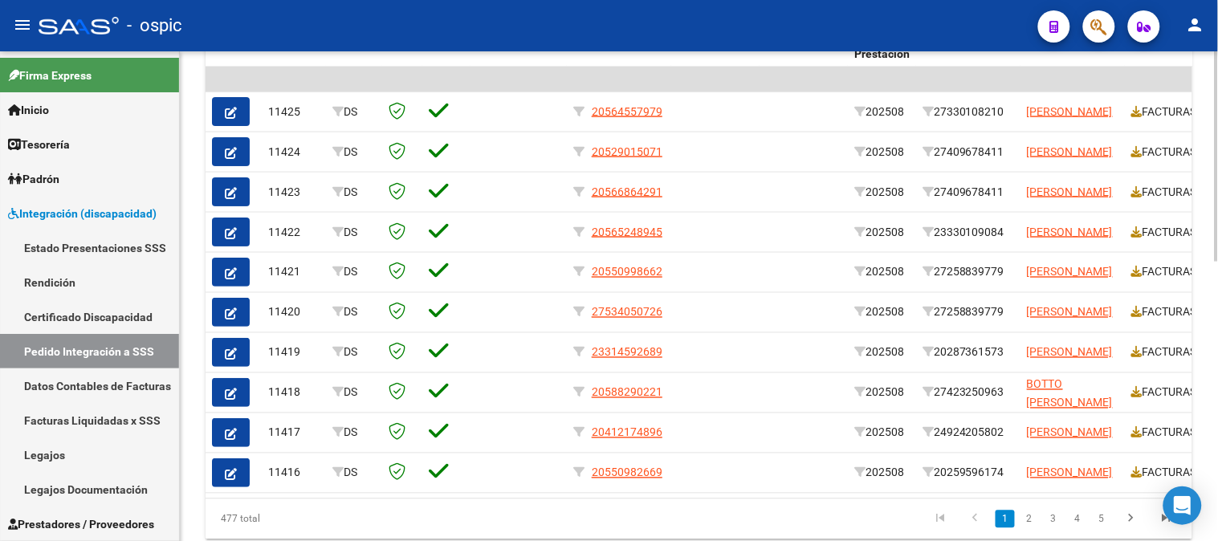
click at [1191, 328] on div "DS.DEVOK: Último Archivo SSS publicado hace: 3 hs - DS.DEVERR: Último Archivo S…" at bounding box center [701, 26] width 1042 height 1129
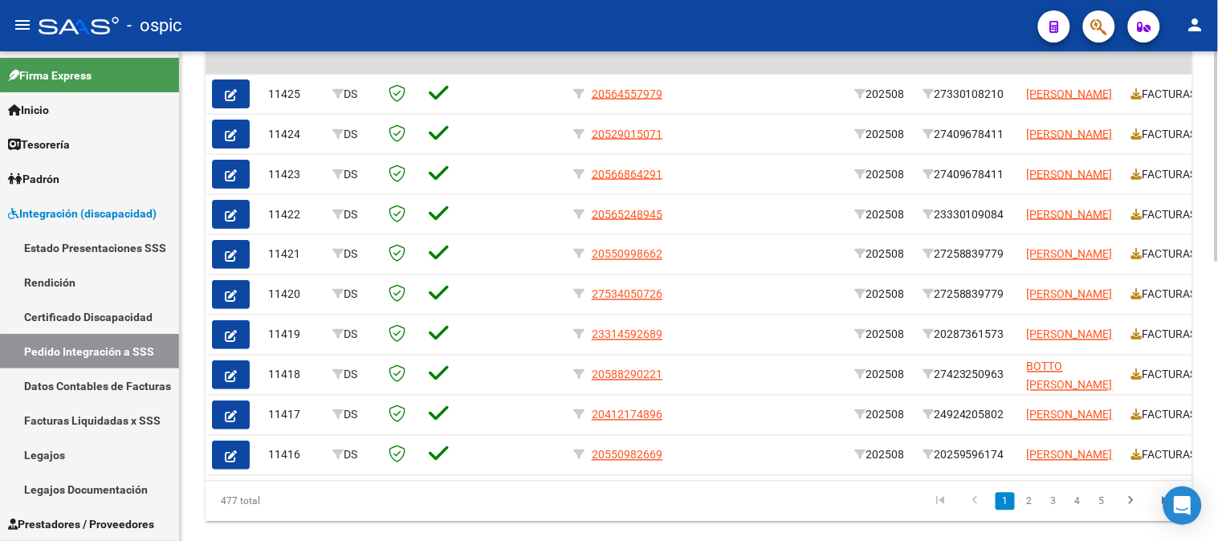
scroll to position [599, 0]
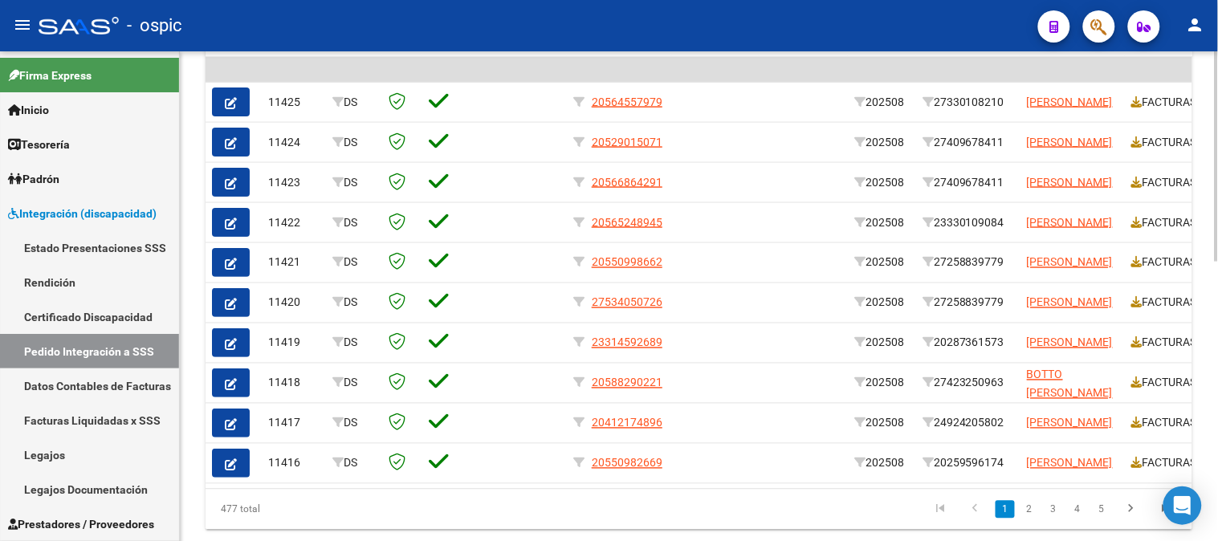
click at [1217, 354] on div at bounding box center [1217, 418] width 4 height 210
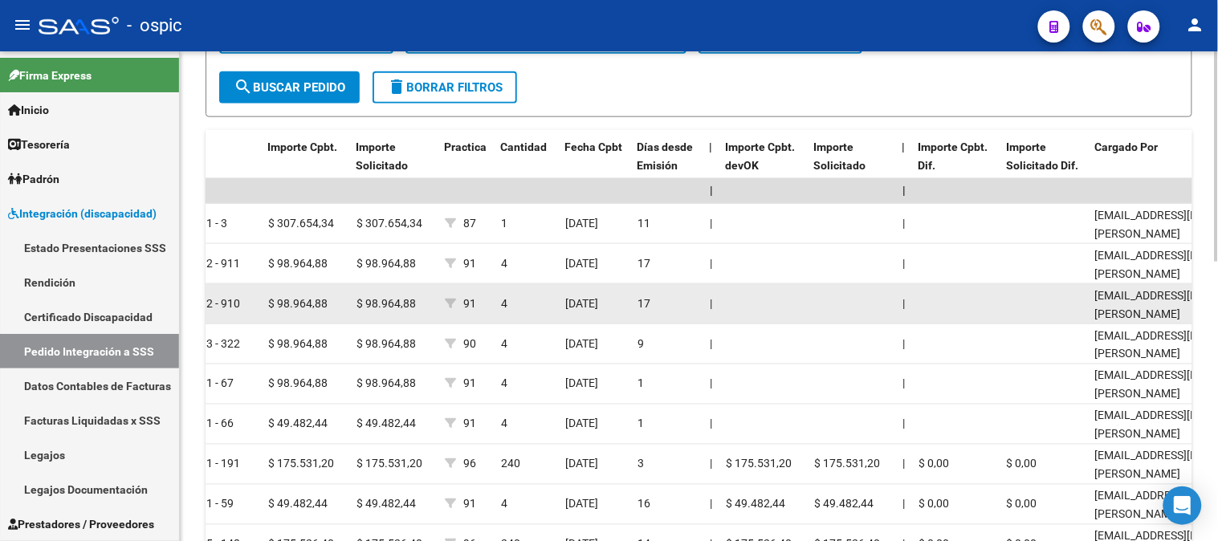
scroll to position [471, 0]
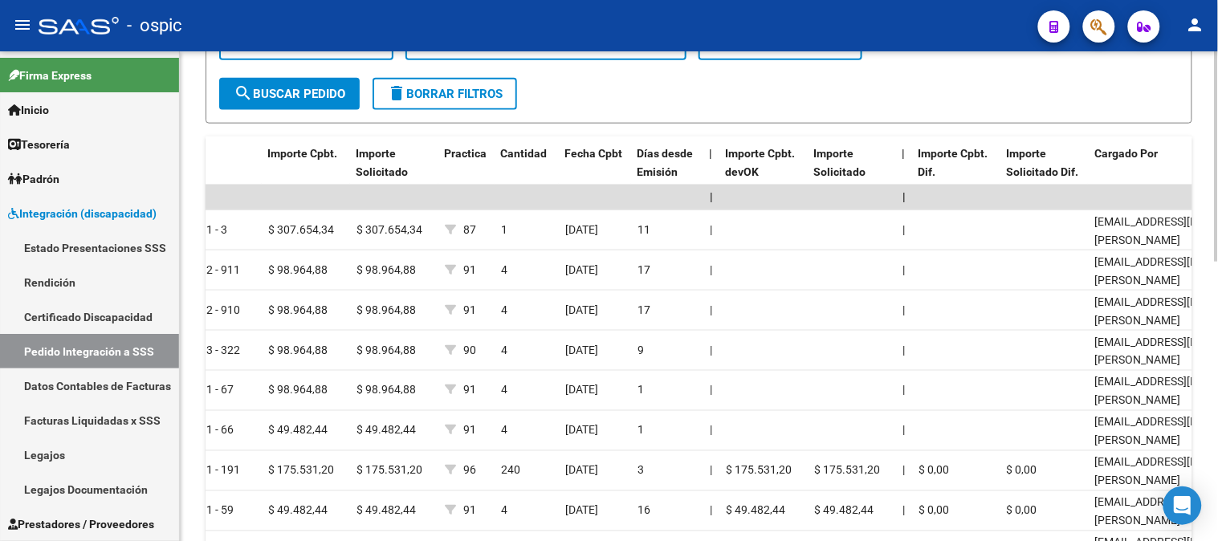
click at [493, 92] on span "delete Borrar Filtros" at bounding box center [445, 94] width 116 height 14
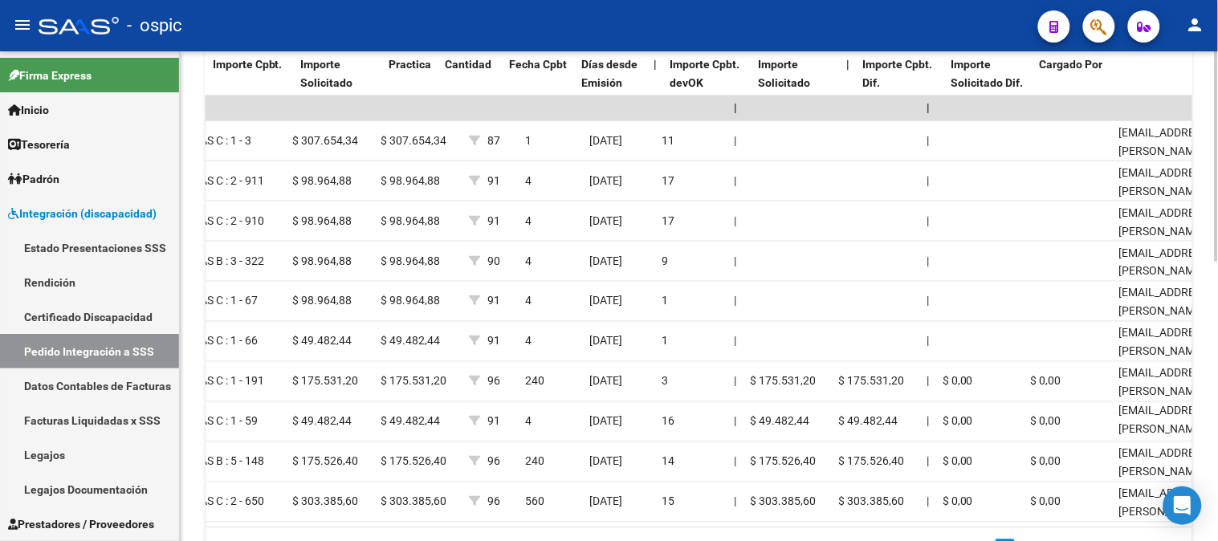
scroll to position [0, 1070]
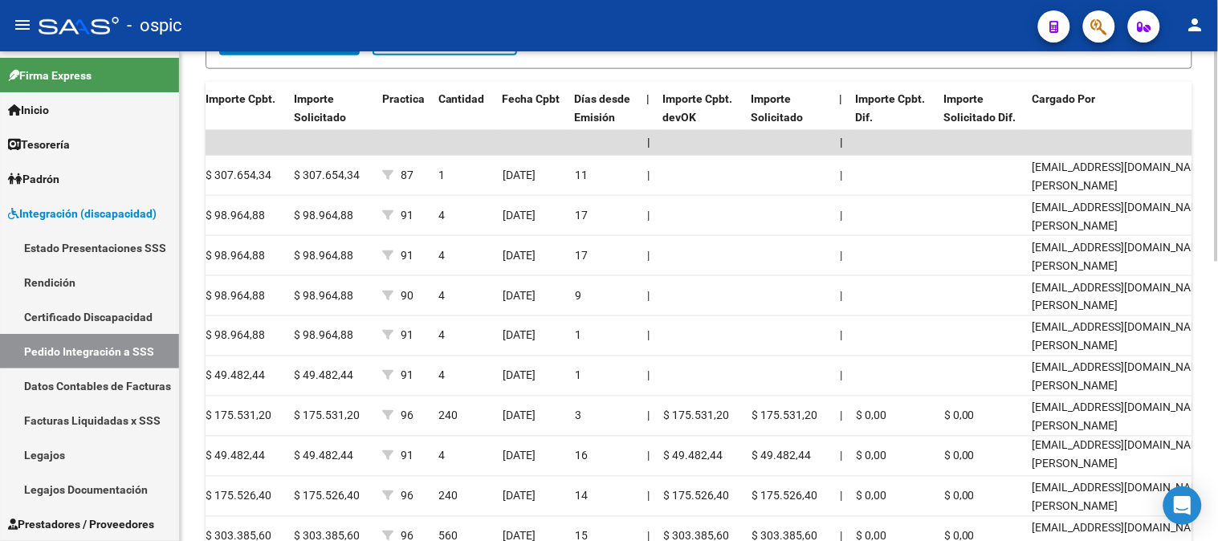
scroll to position [382, 0]
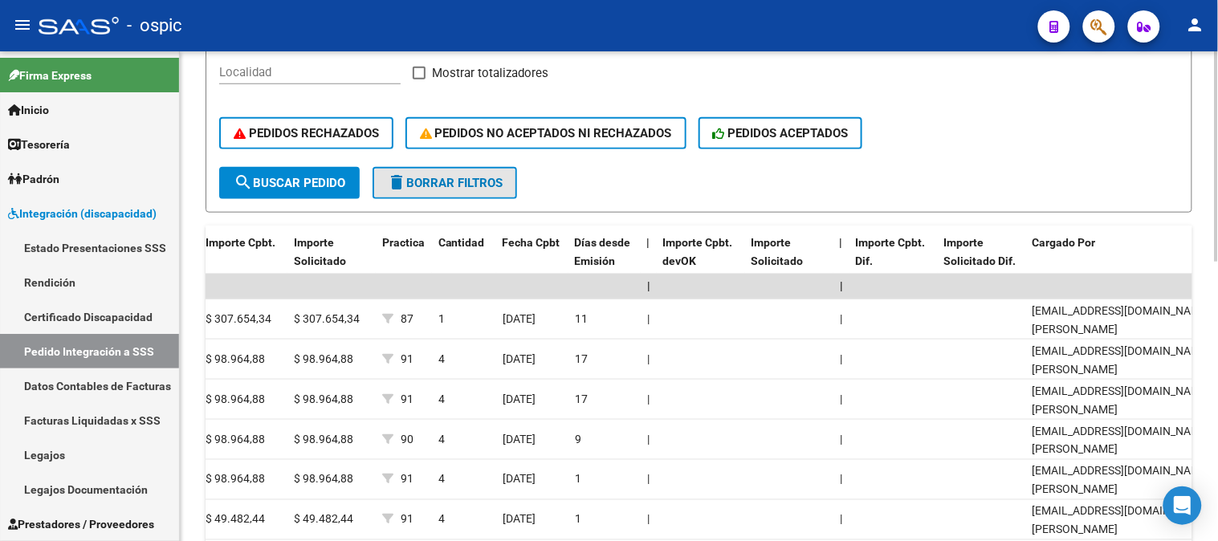
click at [482, 186] on span "delete Borrar Filtros" at bounding box center [445, 183] width 116 height 14
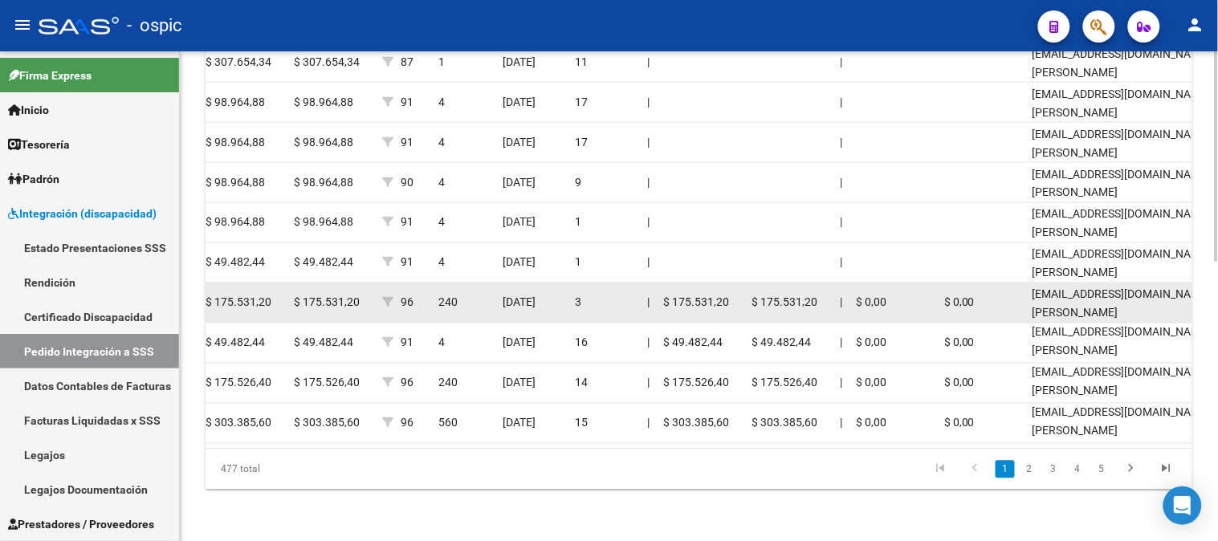
scroll to position [650, 0]
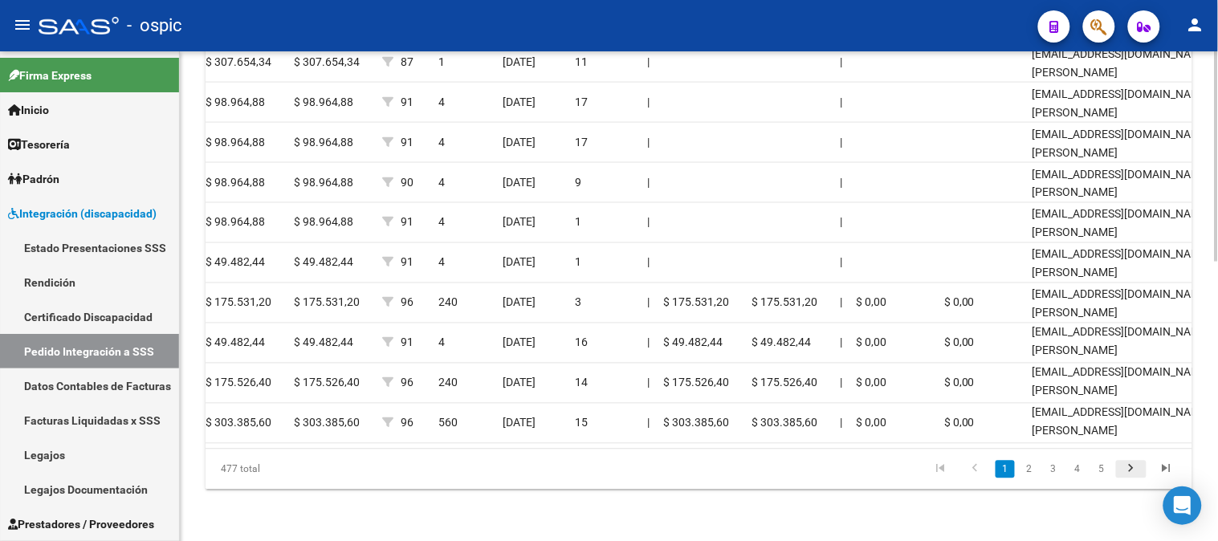
click at [1137, 469] on icon "go to next page" at bounding box center [1131, 471] width 21 height 19
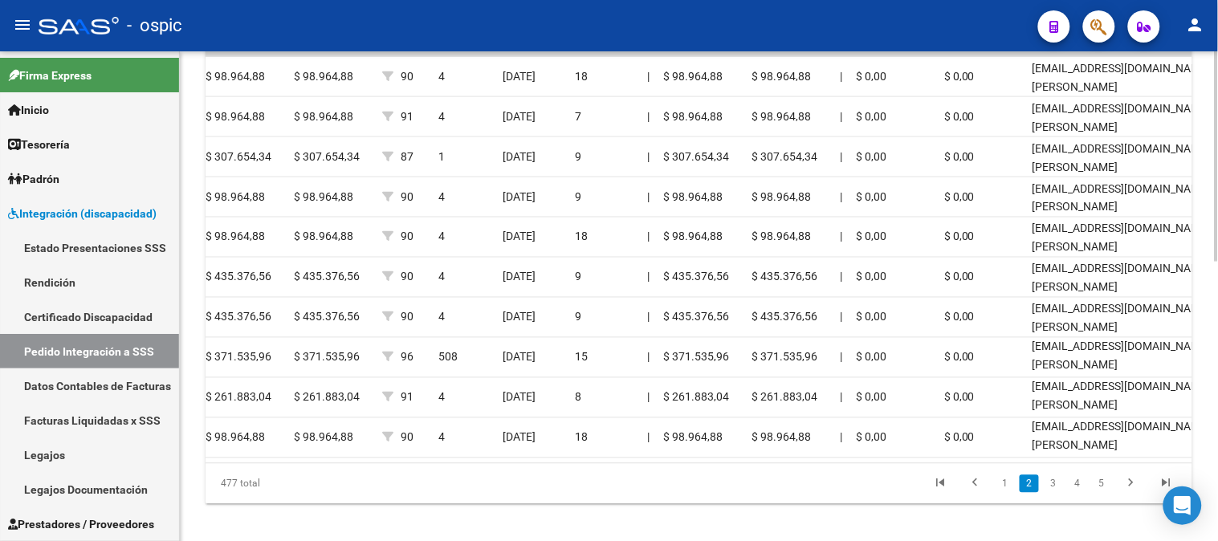
click at [1216, 416] on div at bounding box center [1217, 429] width 4 height 210
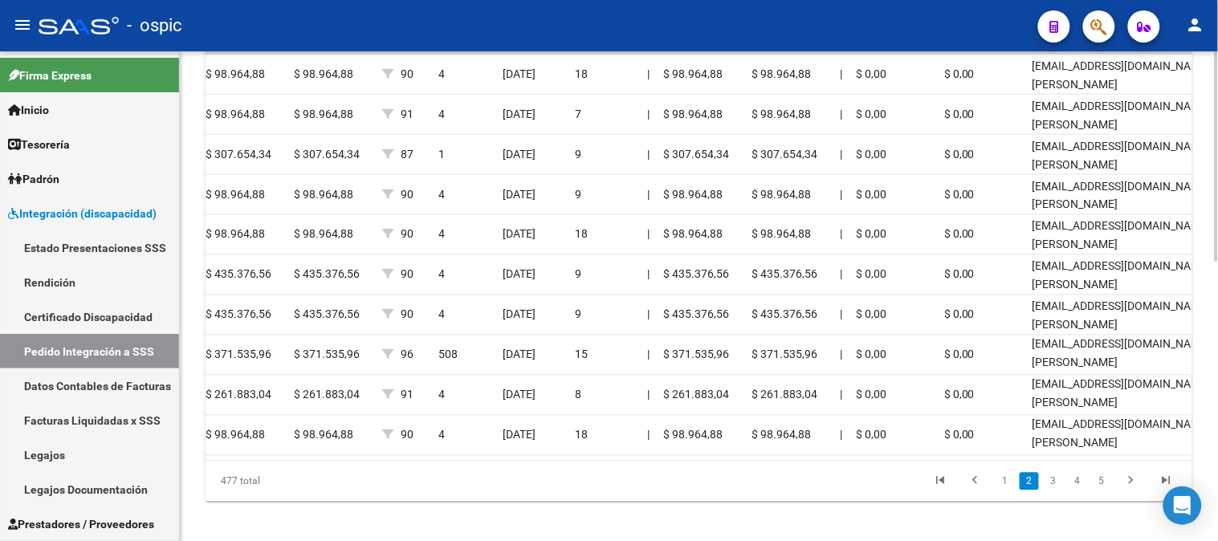
scroll to position [613, 0]
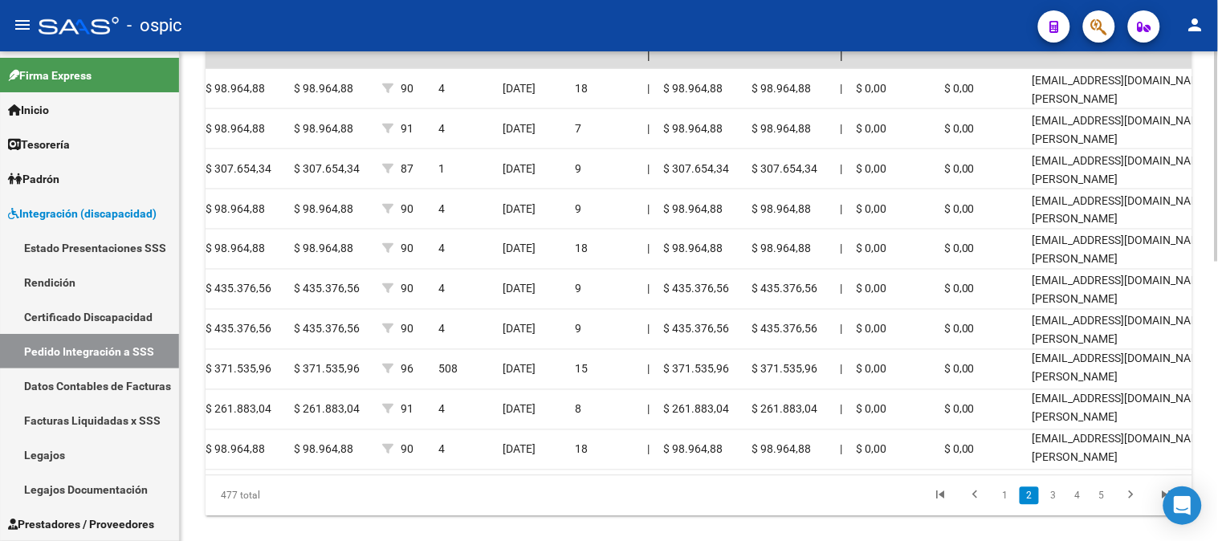
click at [1216, 438] on div at bounding box center [1217, 425] width 4 height 210
click at [1129, 506] on icon "go to next page" at bounding box center [1131, 497] width 21 height 19
click at [1129, 504] on icon "go to next page" at bounding box center [1131, 497] width 21 height 19
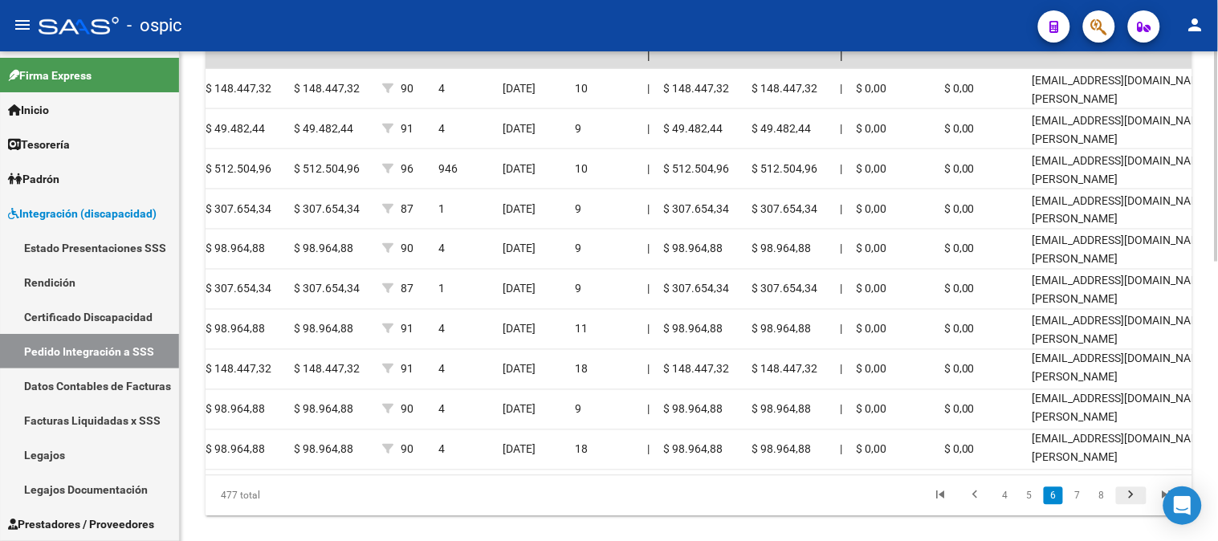
click at [1129, 504] on icon "go to next page" at bounding box center [1131, 497] width 21 height 19
click at [1128, 507] on icon "go to next page" at bounding box center [1131, 497] width 21 height 19
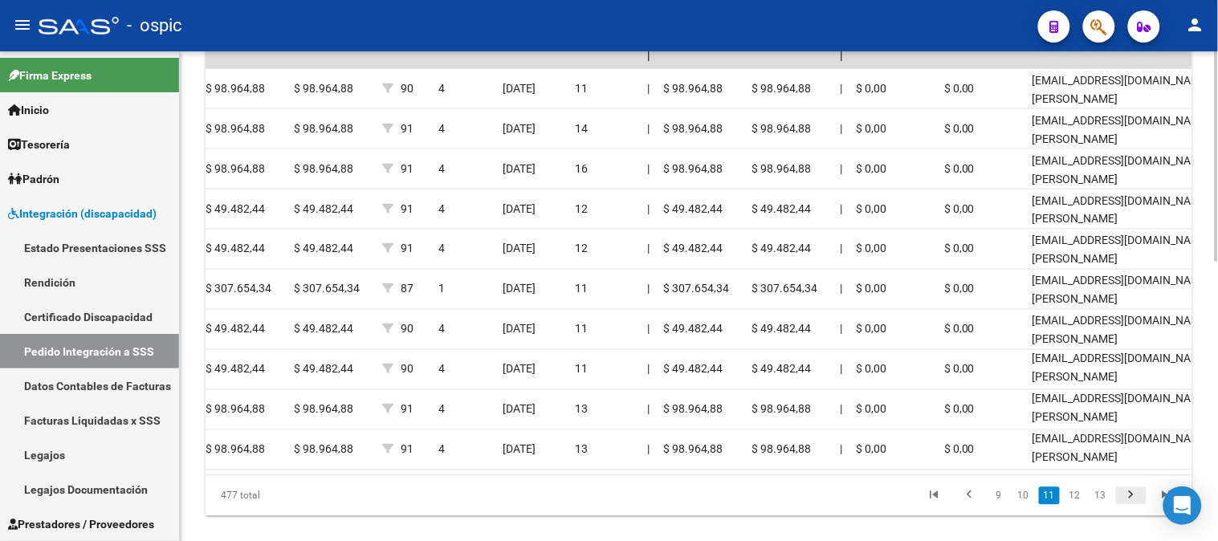
click at [1128, 507] on icon "go to next page" at bounding box center [1131, 497] width 21 height 19
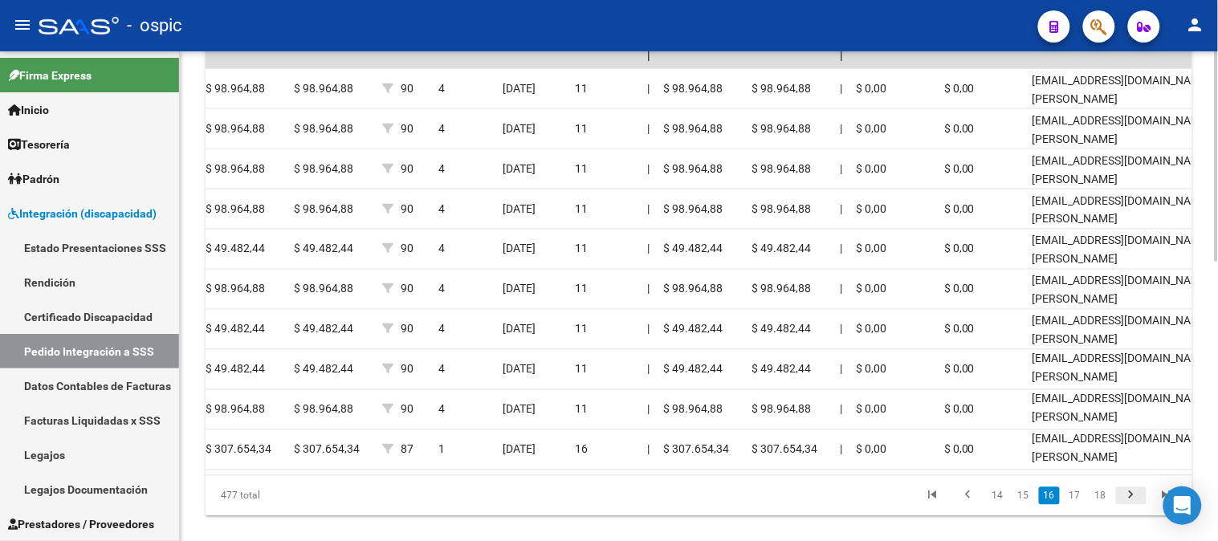
click at [1128, 507] on icon "go to next page" at bounding box center [1131, 497] width 21 height 19
click at [1129, 506] on icon "go to next page" at bounding box center [1131, 497] width 21 height 19
click at [1128, 506] on icon "go to next page" at bounding box center [1131, 497] width 21 height 19
click at [1127, 506] on icon "go to next page" at bounding box center [1131, 497] width 21 height 19
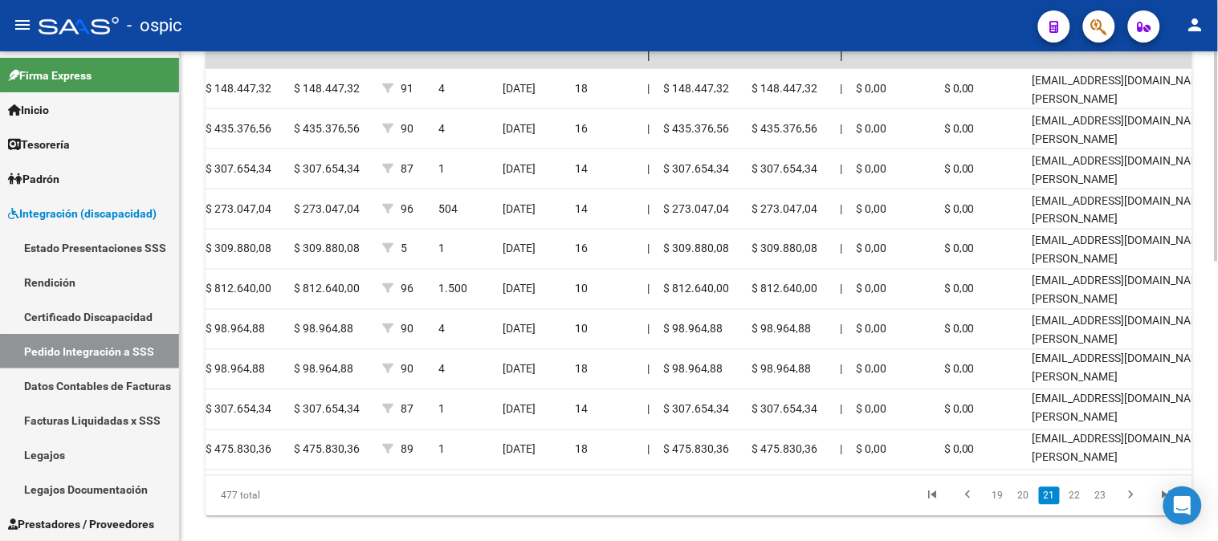
click at [1127, 506] on icon "go to next page" at bounding box center [1131, 497] width 21 height 19
click at [1126, 506] on icon "go to next page" at bounding box center [1131, 497] width 21 height 19
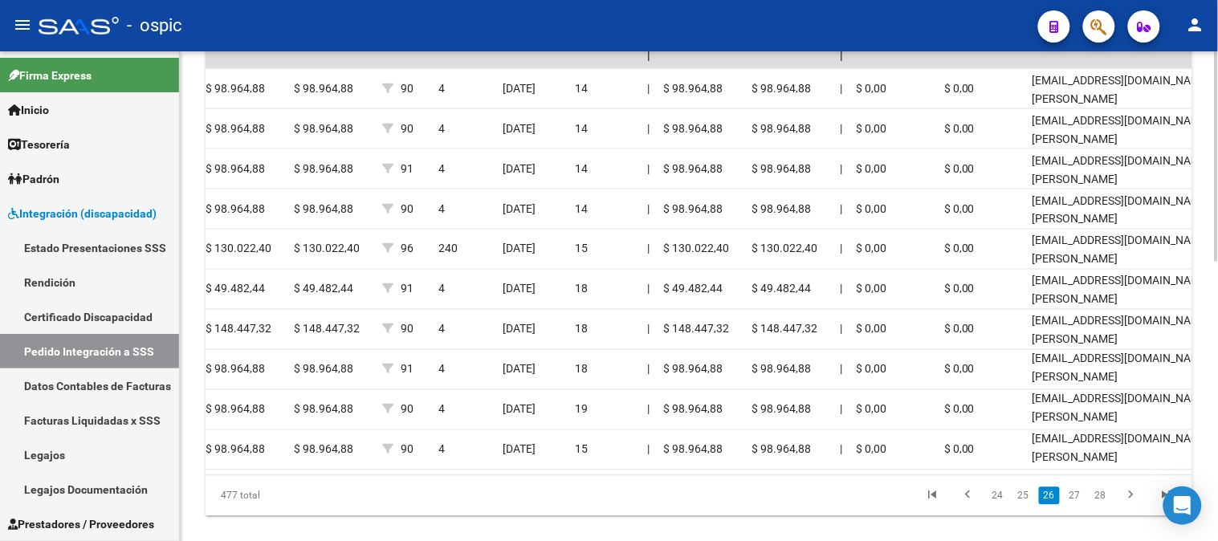
click at [1130, 507] on icon "go to next page" at bounding box center [1131, 497] width 21 height 19
click at [1131, 507] on icon "go to next page" at bounding box center [1131, 497] width 21 height 19
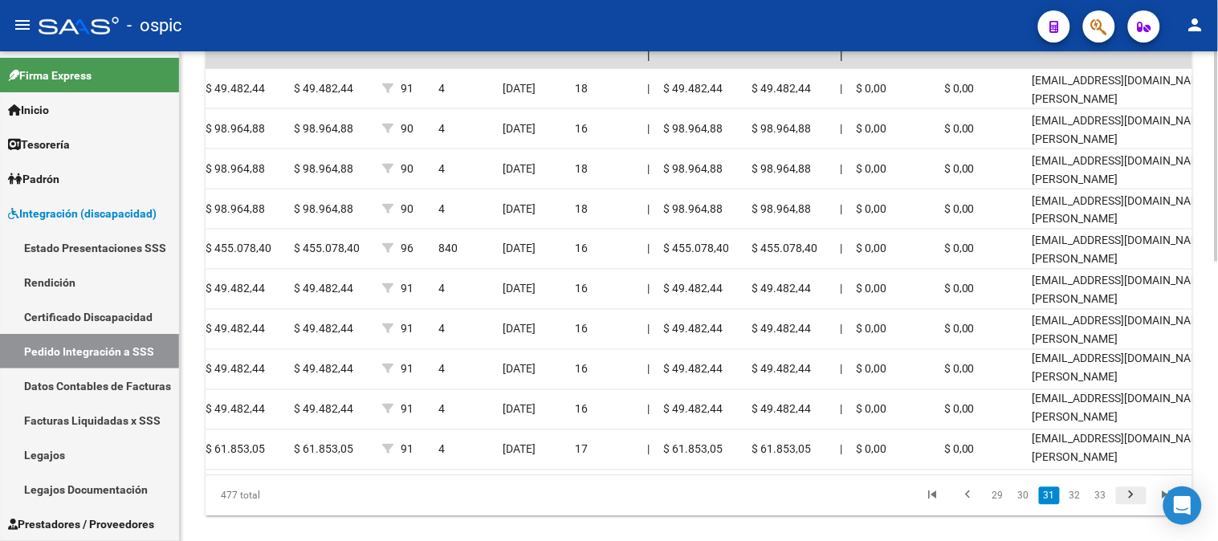
click at [1131, 507] on icon "go to next page" at bounding box center [1131, 497] width 21 height 19
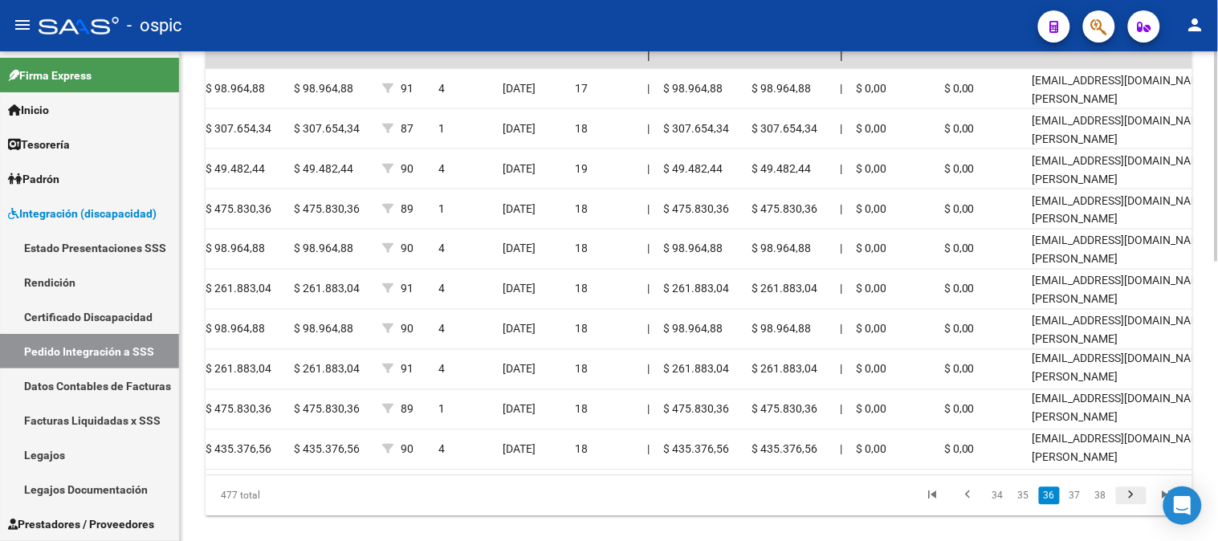
click at [1131, 507] on icon "go to next page" at bounding box center [1131, 497] width 21 height 19
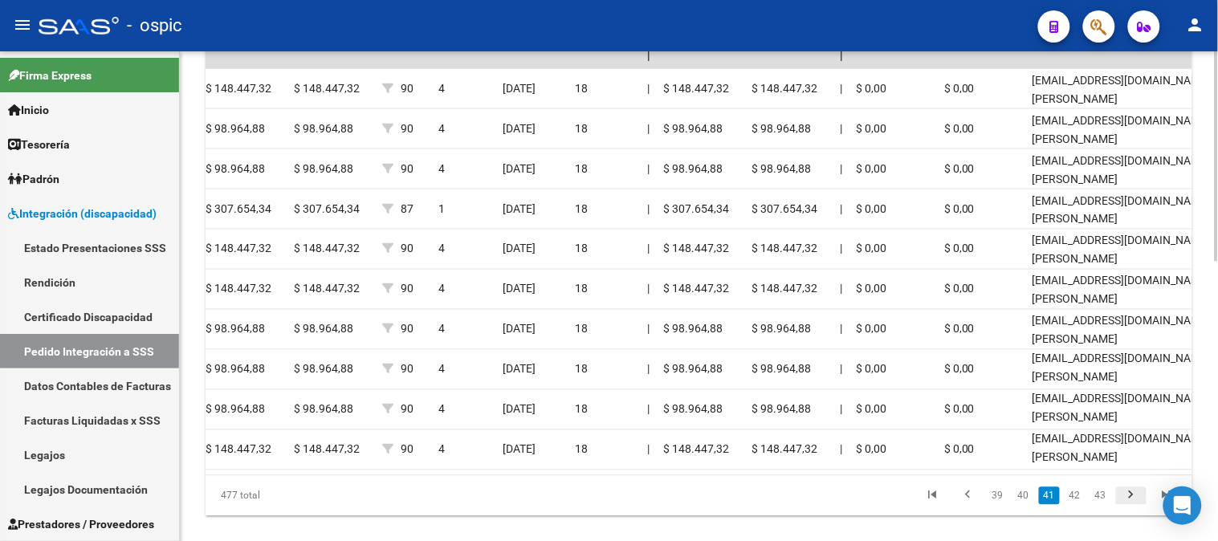
click at [1131, 507] on icon "go to next page" at bounding box center [1131, 497] width 21 height 19
click at [935, 507] on icon "go to first page" at bounding box center [932, 497] width 21 height 19
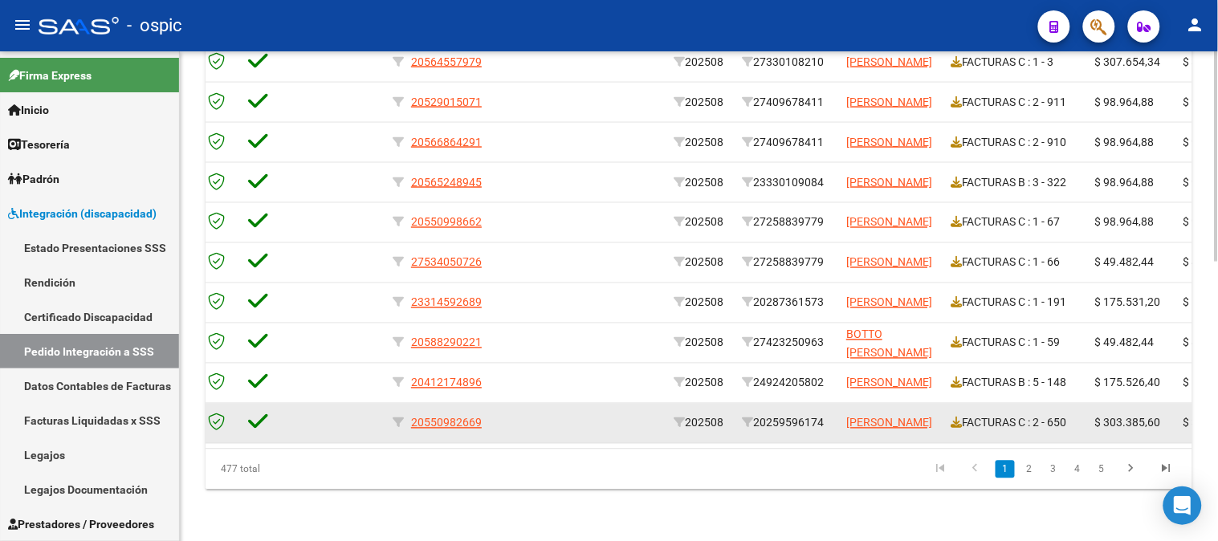
scroll to position [0, 0]
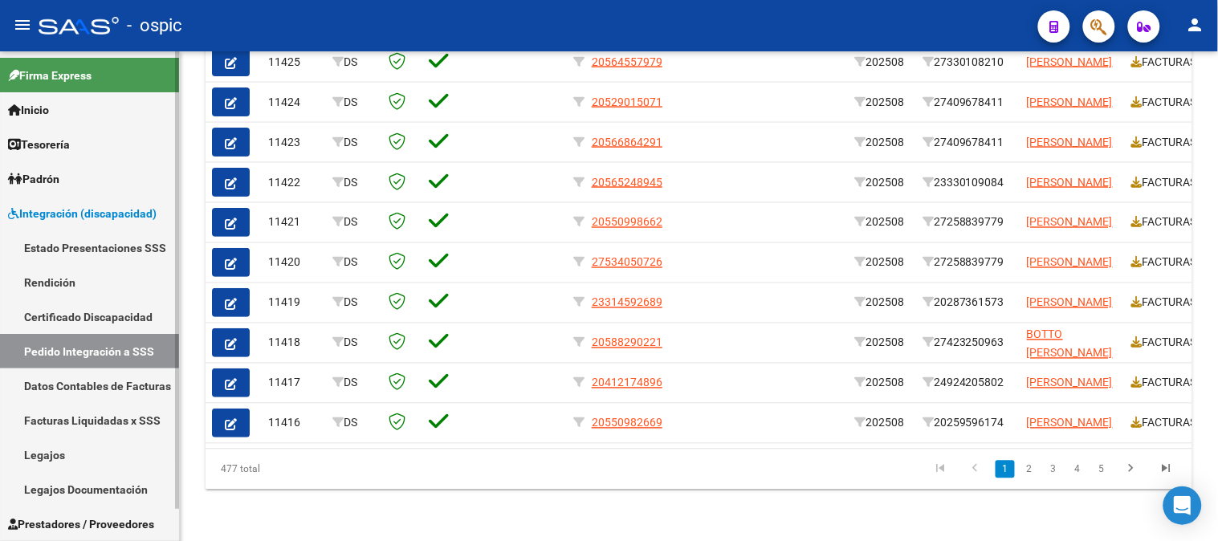
click at [78, 199] on link "Integración (discapacidad)" at bounding box center [89, 213] width 179 height 35
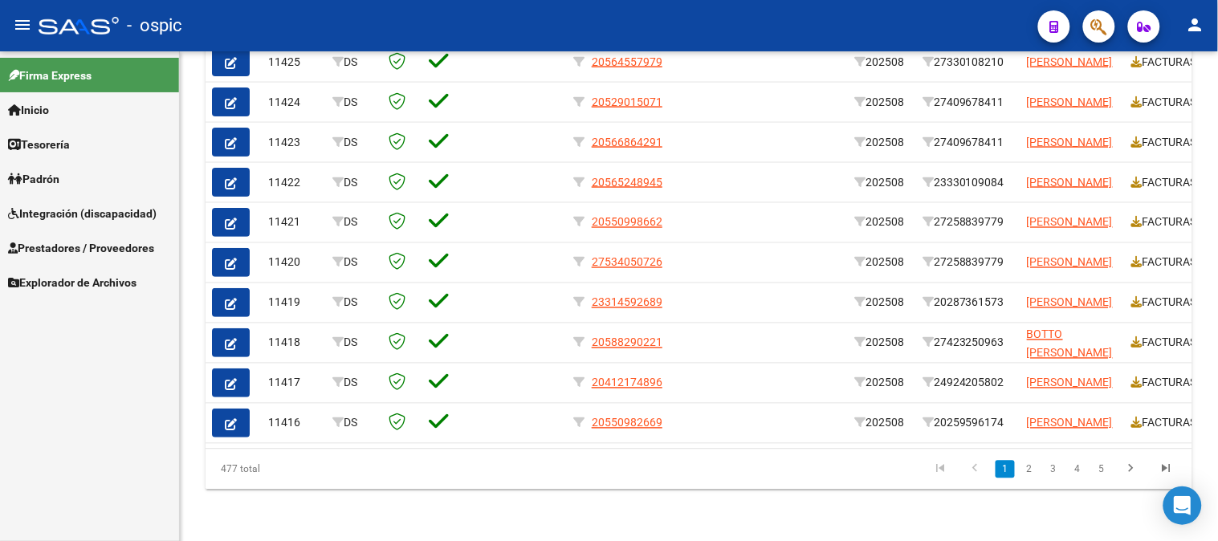
click at [75, 282] on span "Explorador de Archivos" at bounding box center [72, 283] width 128 height 18
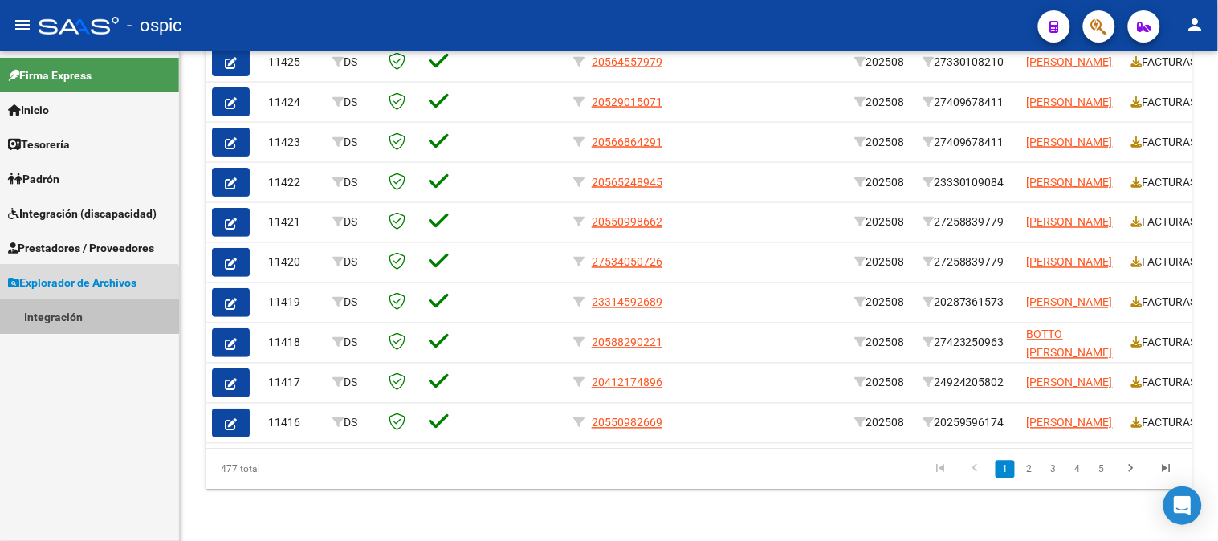
click at [63, 305] on link "Integración" at bounding box center [89, 316] width 179 height 35
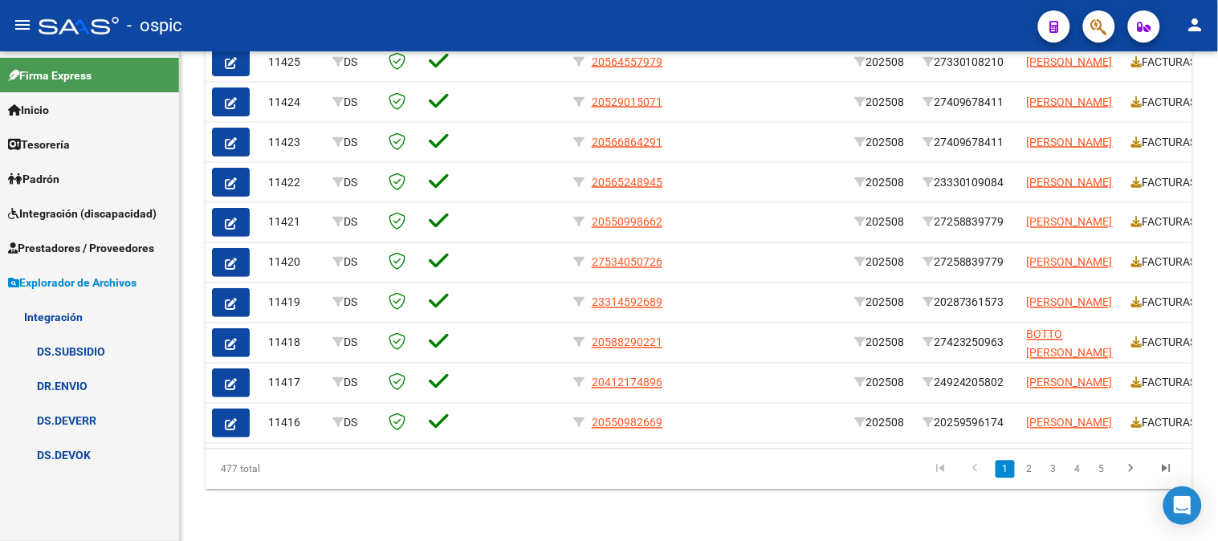
click at [71, 385] on link "DR.ENVIO" at bounding box center [89, 386] width 179 height 35
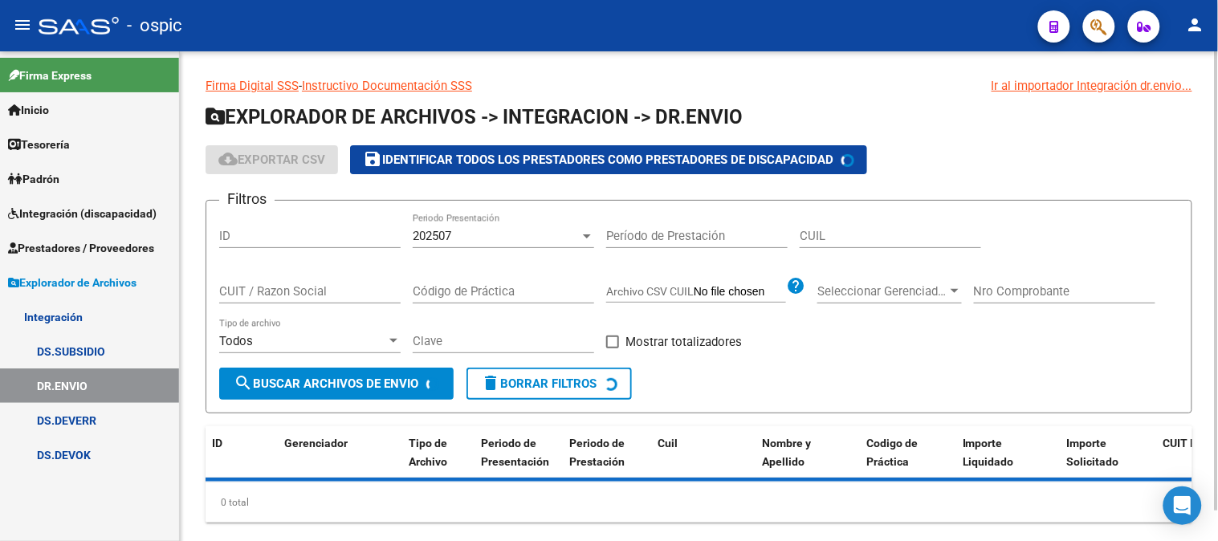
scroll to position [32, 0]
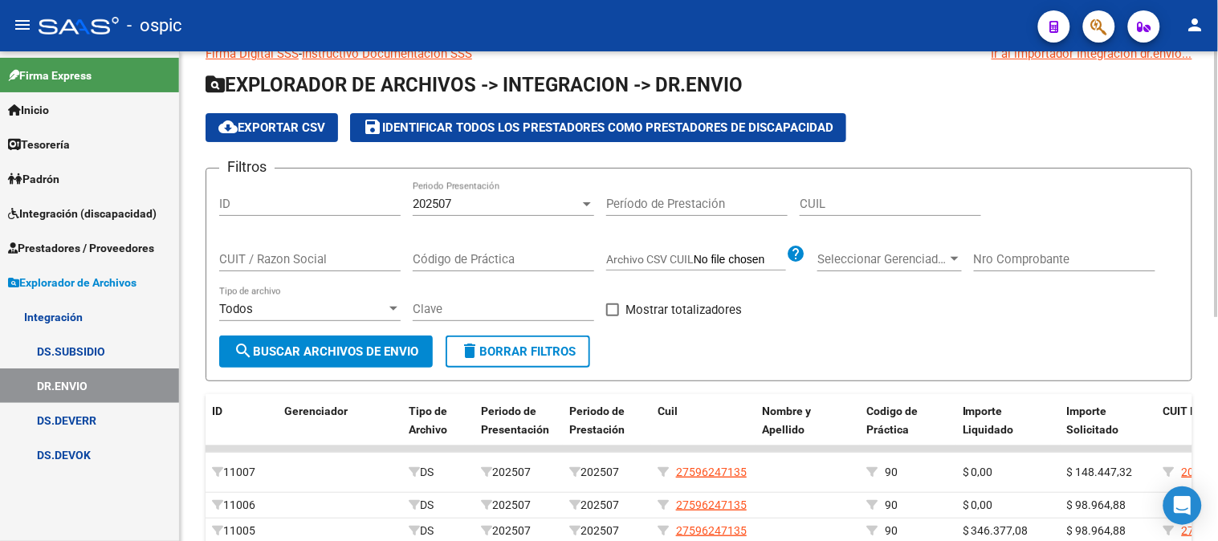
click at [515, 206] on div "202507" at bounding box center [496, 204] width 167 height 14
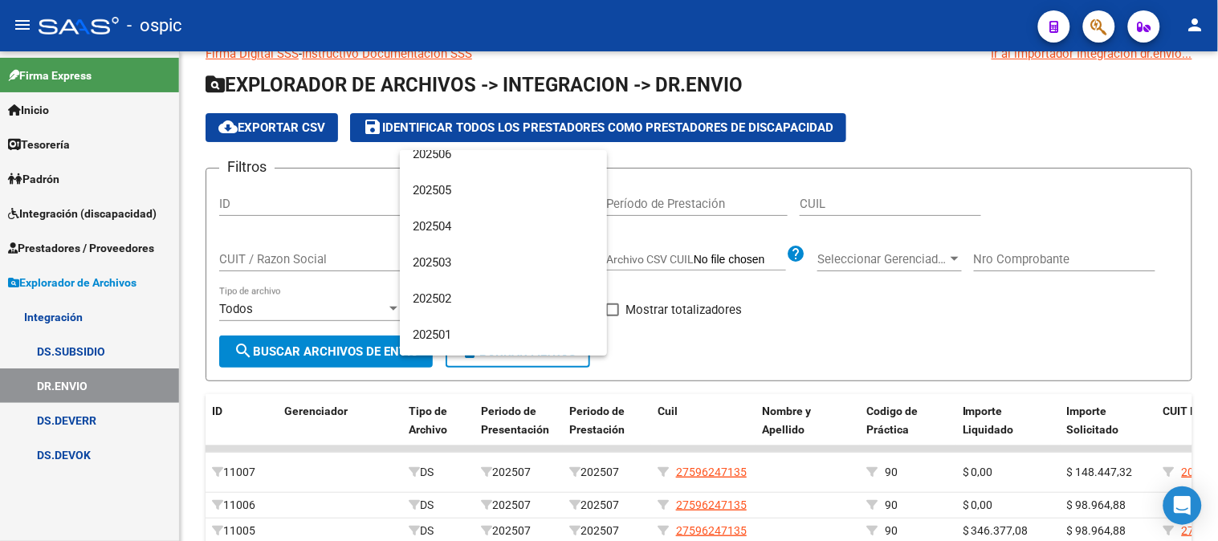
scroll to position [0, 0]
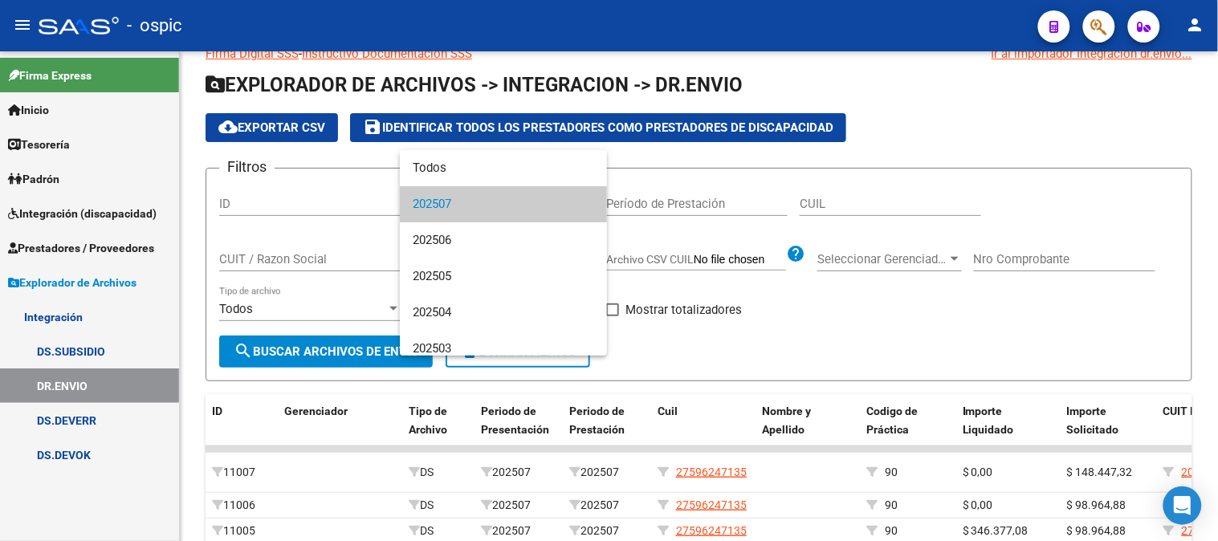
click at [70, 351] on div at bounding box center [609, 270] width 1218 height 541
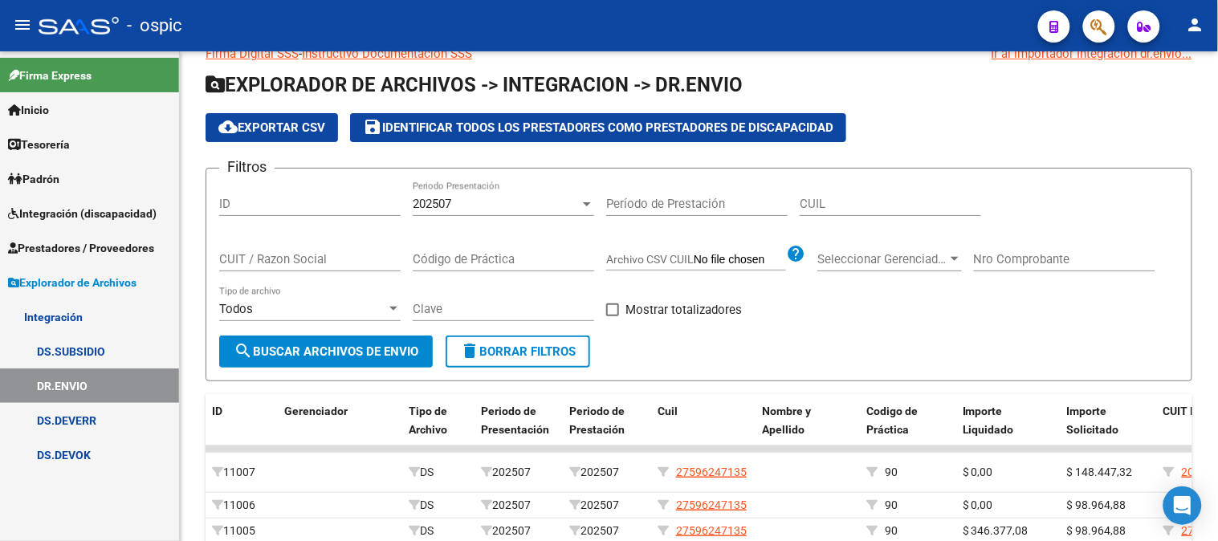
click at [65, 313] on link "Integración" at bounding box center [89, 316] width 179 height 35
